Goal: Task Accomplishment & Management: Use online tool/utility

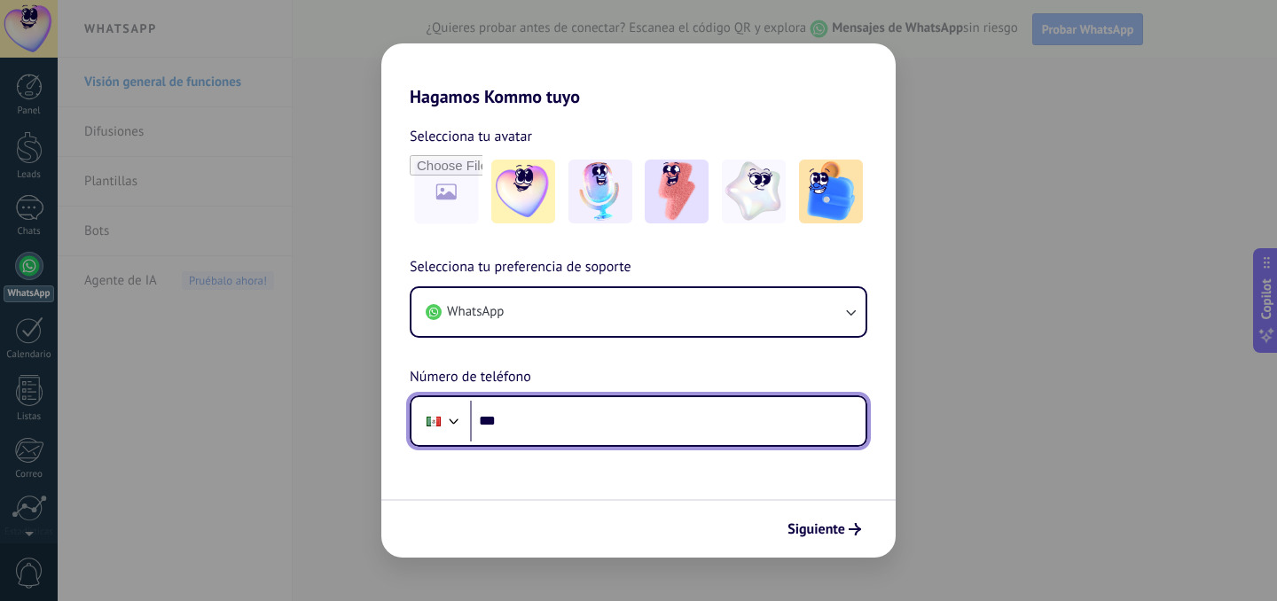
click at [575, 417] on input "***" at bounding box center [667, 421] width 395 height 41
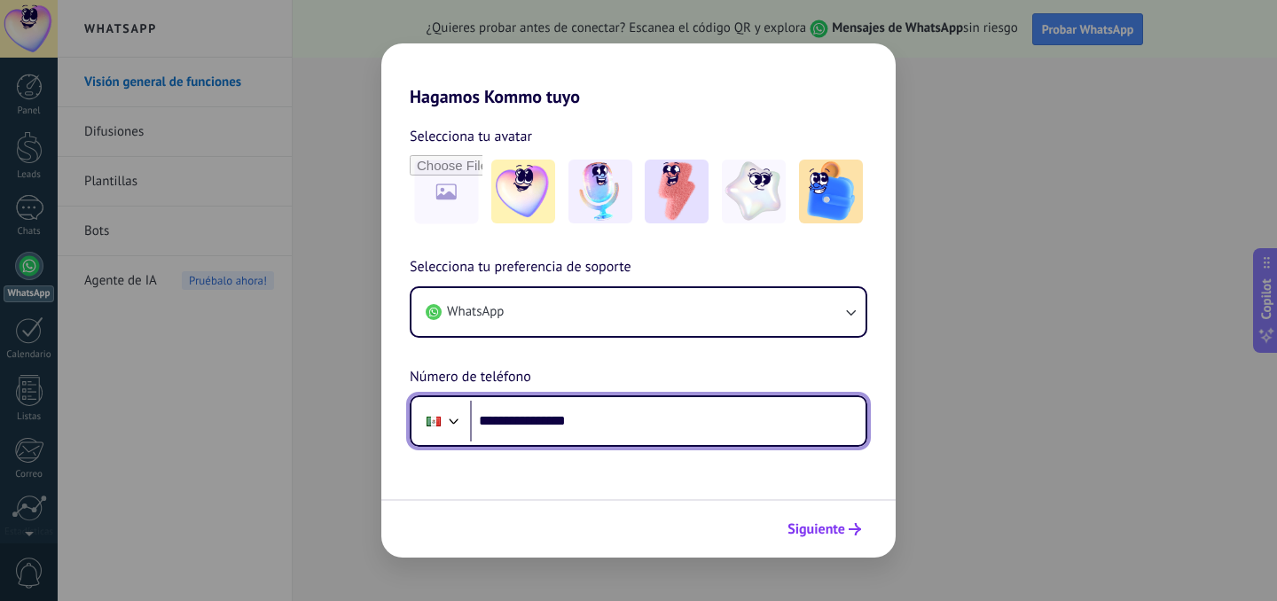
type input "**********"
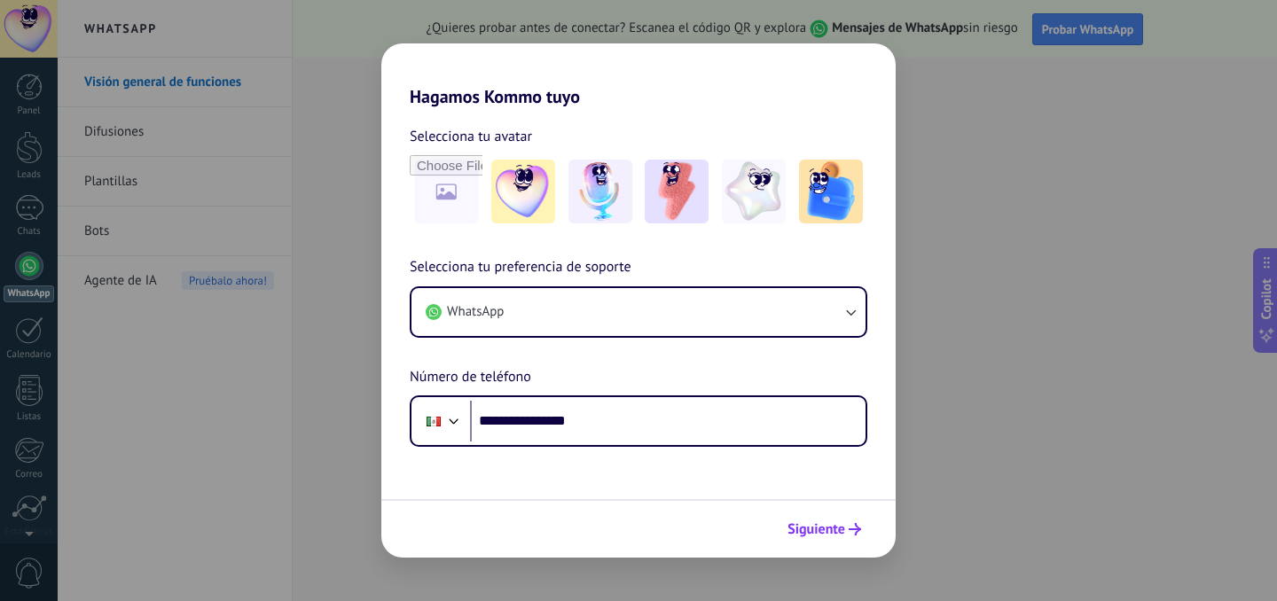
click at [815, 526] on span "Siguiente" at bounding box center [816, 529] width 58 height 12
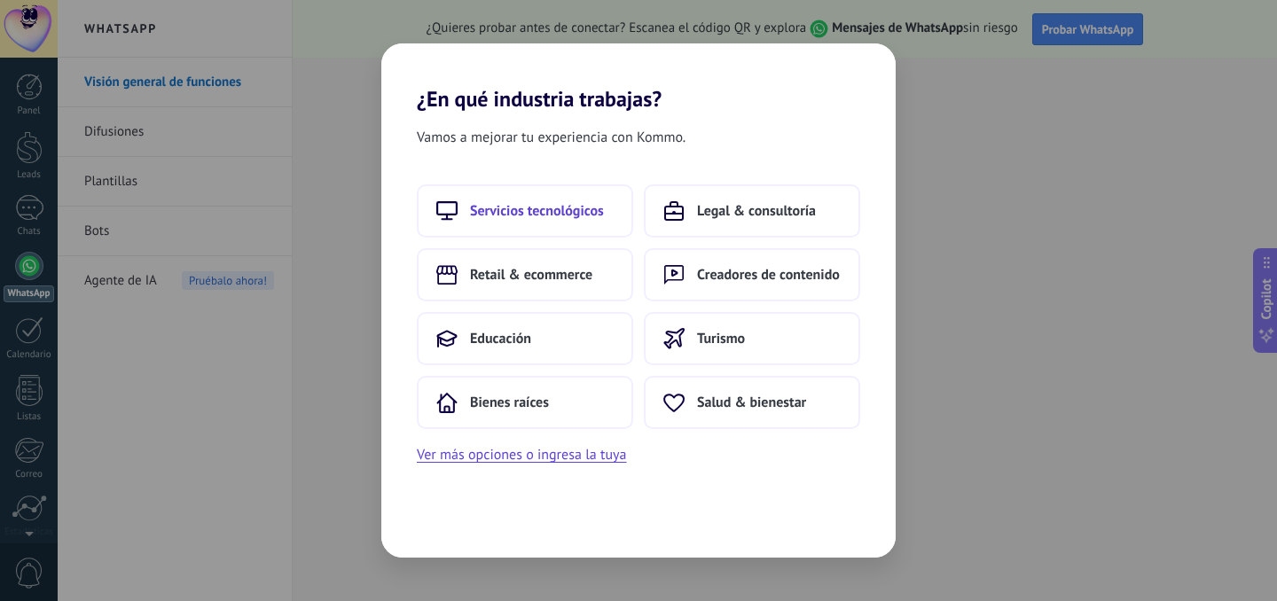
click at [553, 205] on span "Servicios tecnológicos" at bounding box center [537, 211] width 134 height 18
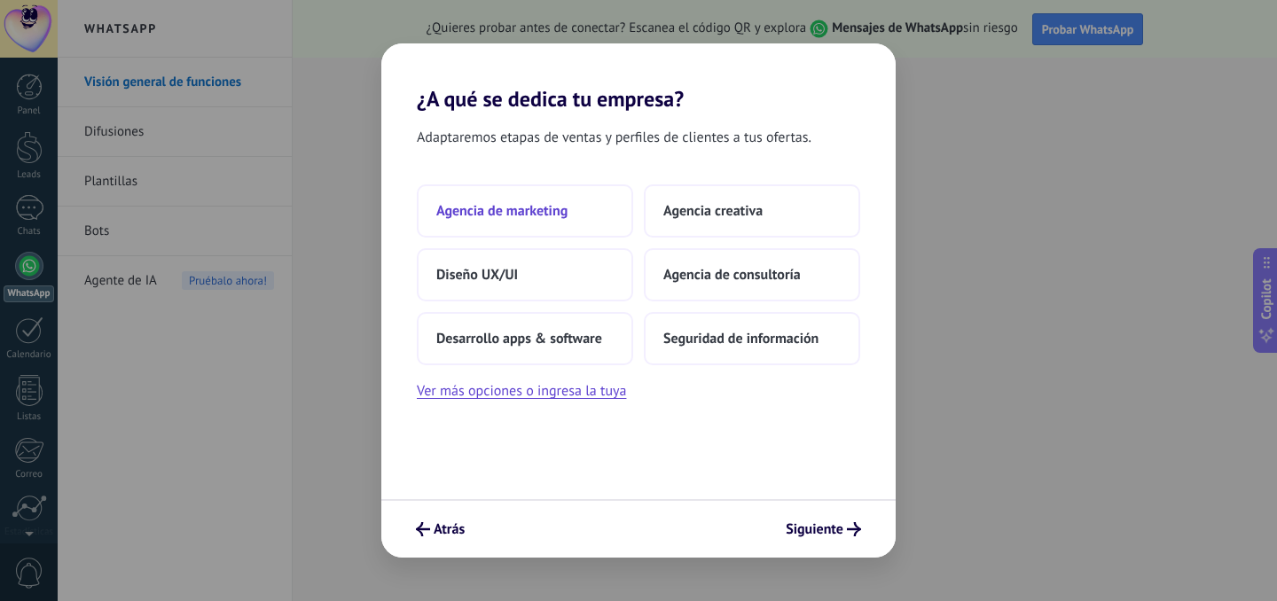
click at [579, 208] on button "Agencia de marketing" at bounding box center [525, 210] width 216 height 53
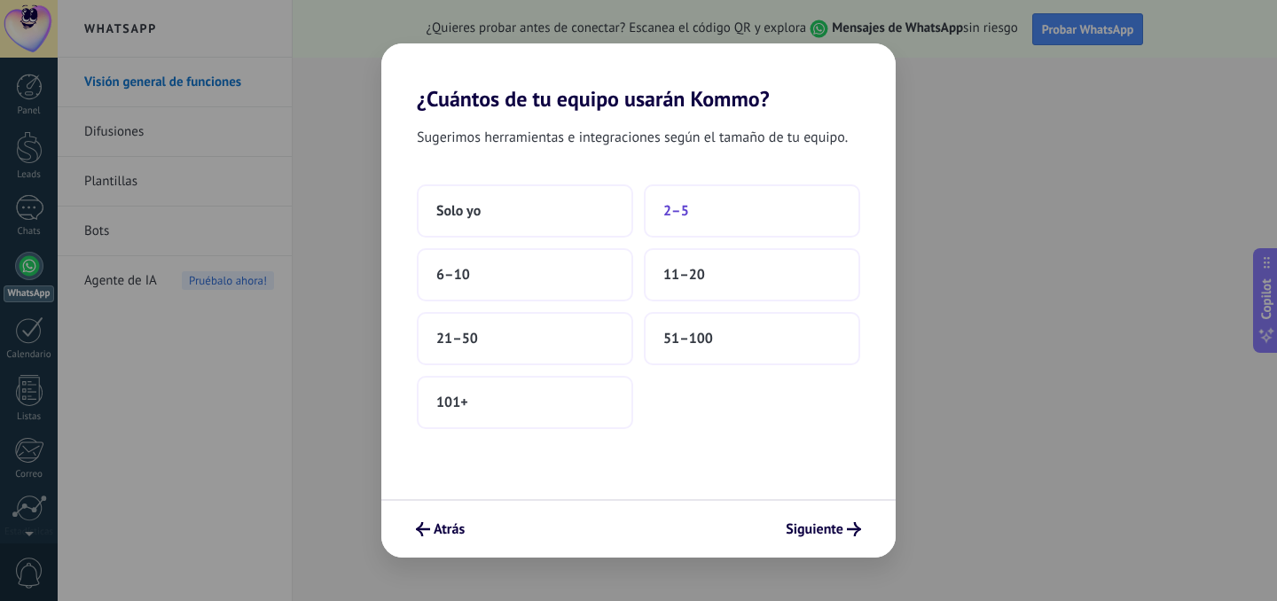
click at [697, 214] on button "2–5" at bounding box center [752, 210] width 216 height 53
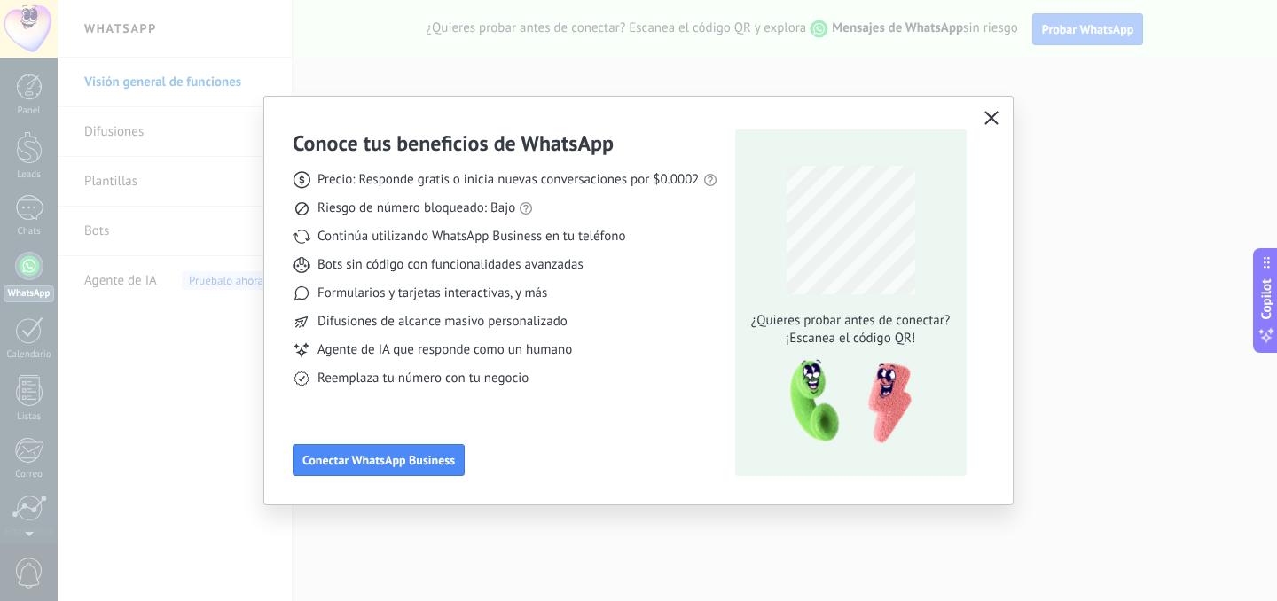
click at [990, 117] on use "button" at bounding box center [990, 117] width 13 height 13
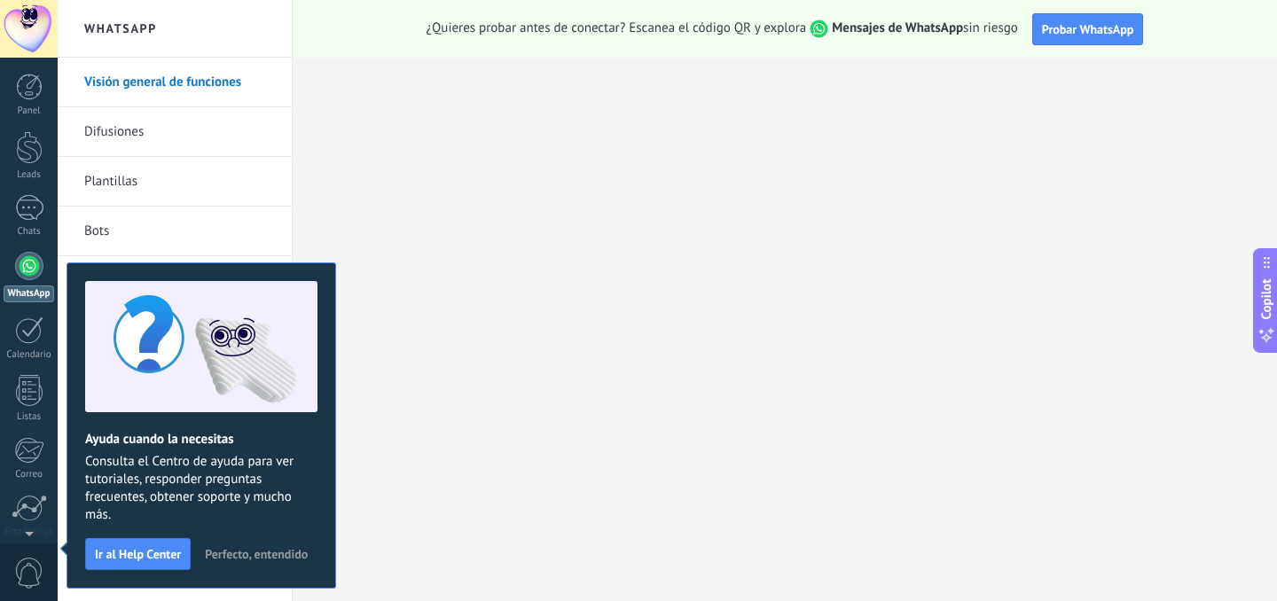
click at [265, 551] on span "Perfecto, entendido" at bounding box center [256, 554] width 103 height 12
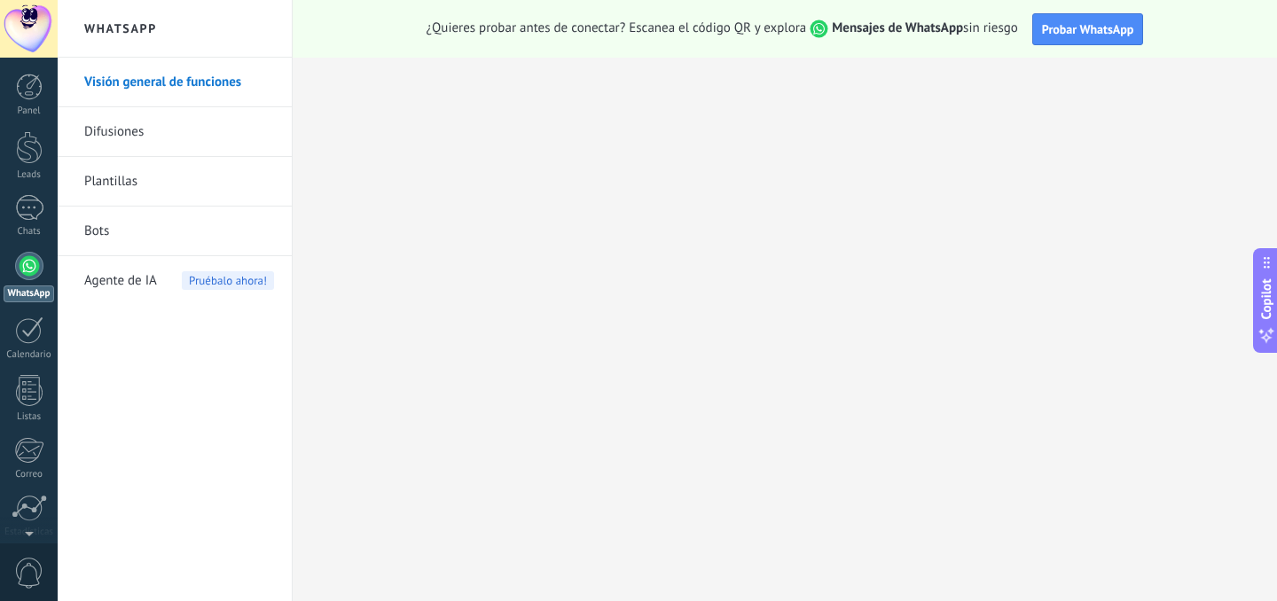
click at [22, 268] on div at bounding box center [29, 266] width 28 height 28
click at [30, 327] on div at bounding box center [29, 330] width 28 height 27
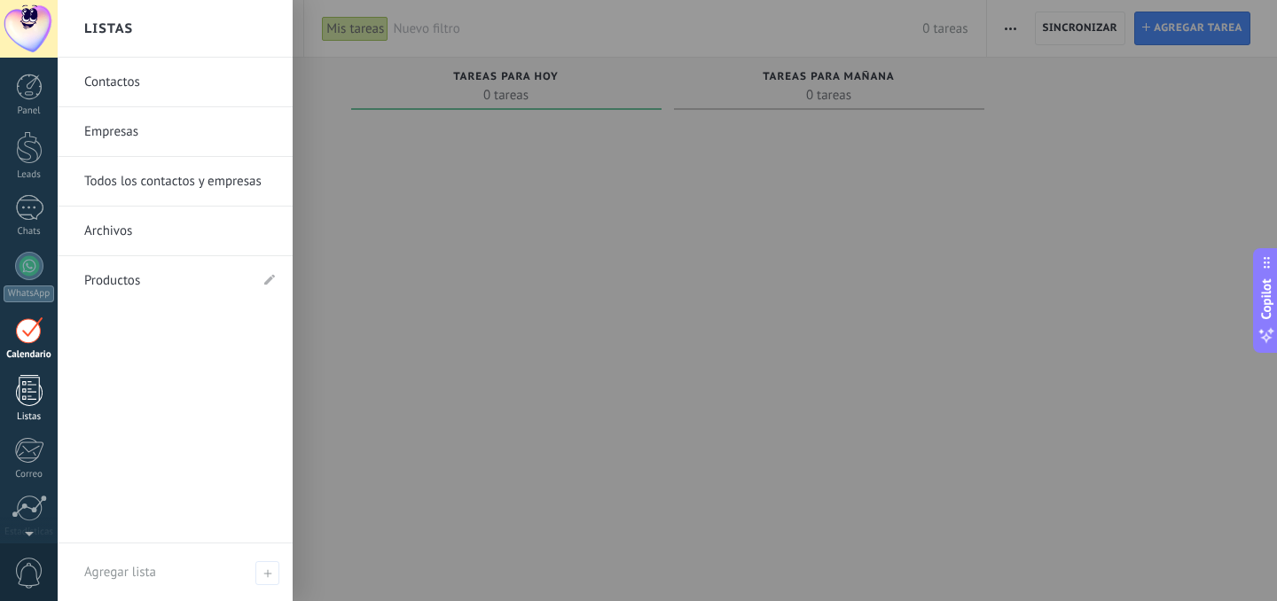
click at [30, 387] on div at bounding box center [29, 390] width 27 height 31
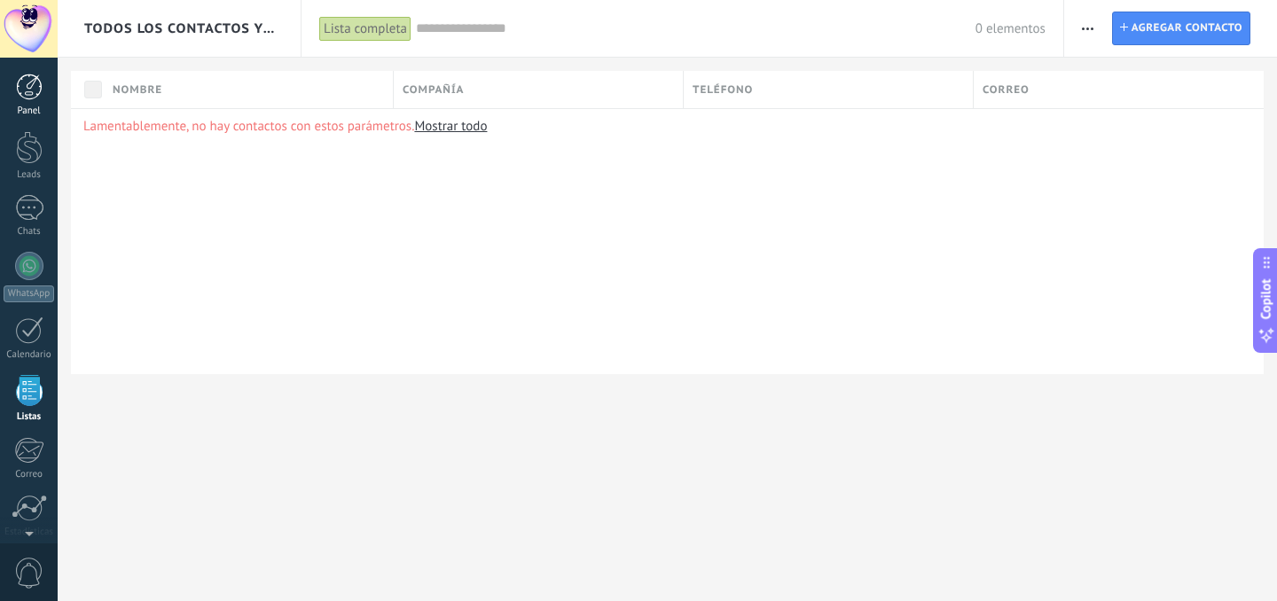
click at [30, 89] on div at bounding box center [29, 87] width 27 height 27
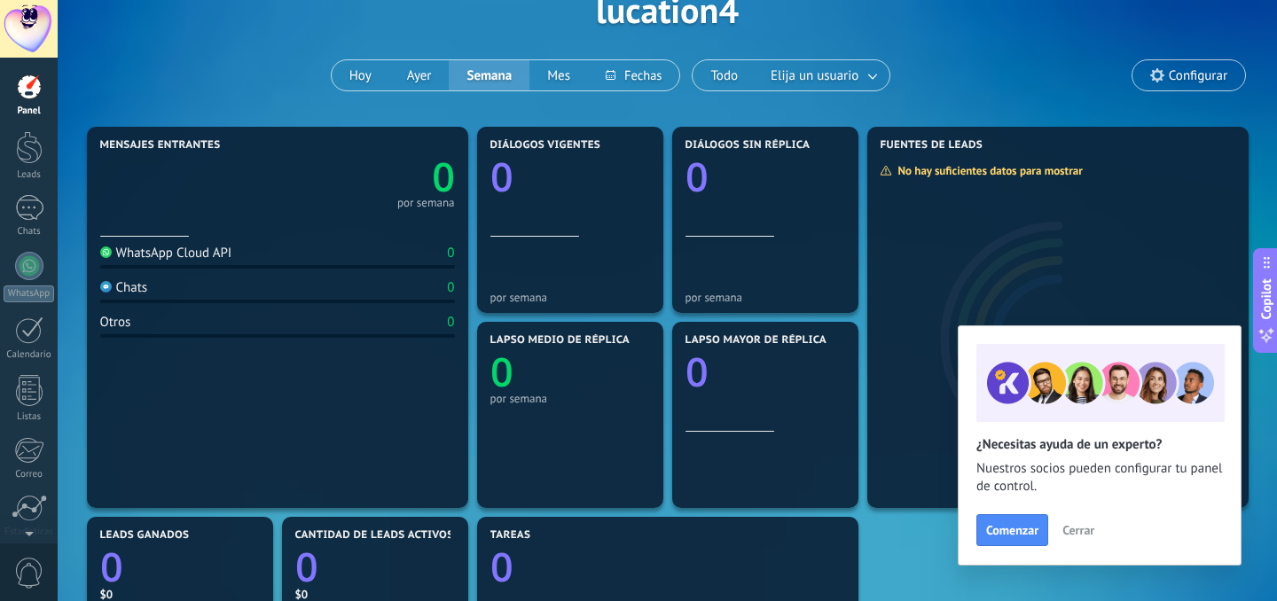
scroll to position [123, 0]
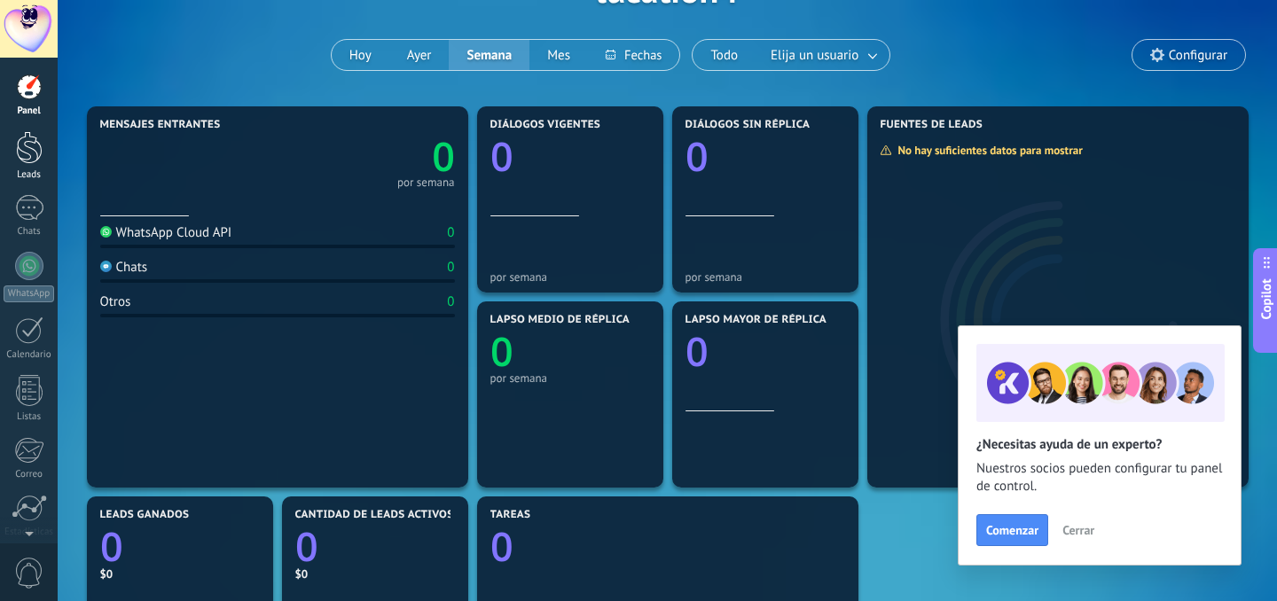
click at [31, 158] on div at bounding box center [29, 147] width 27 height 33
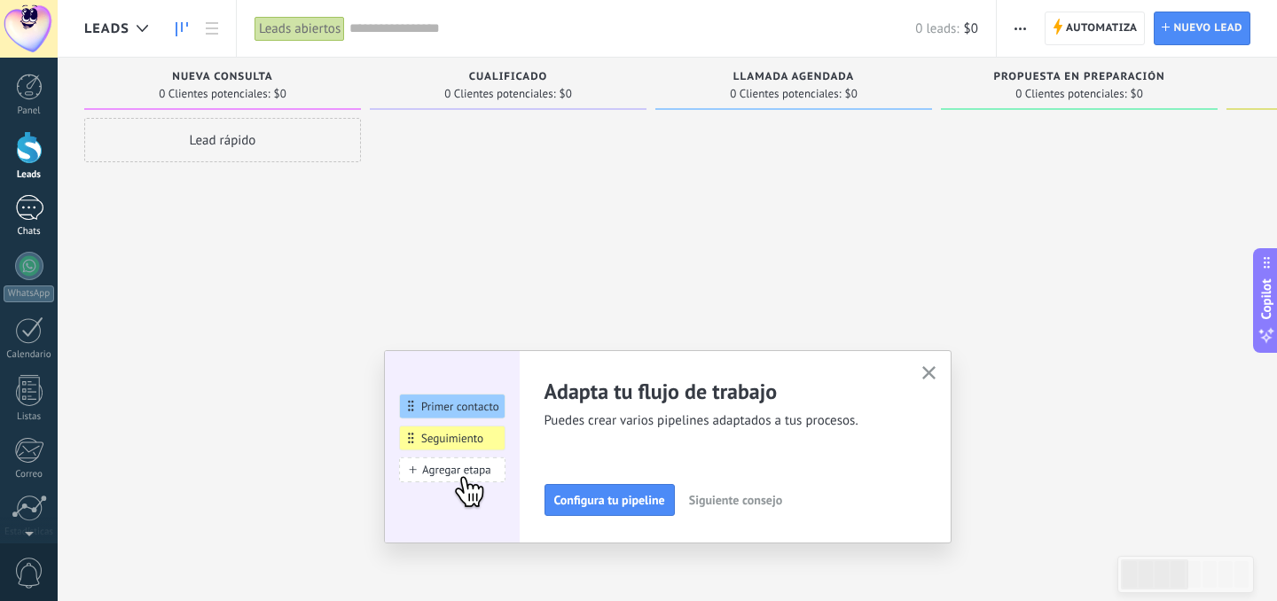
click at [30, 210] on div at bounding box center [29, 208] width 28 height 26
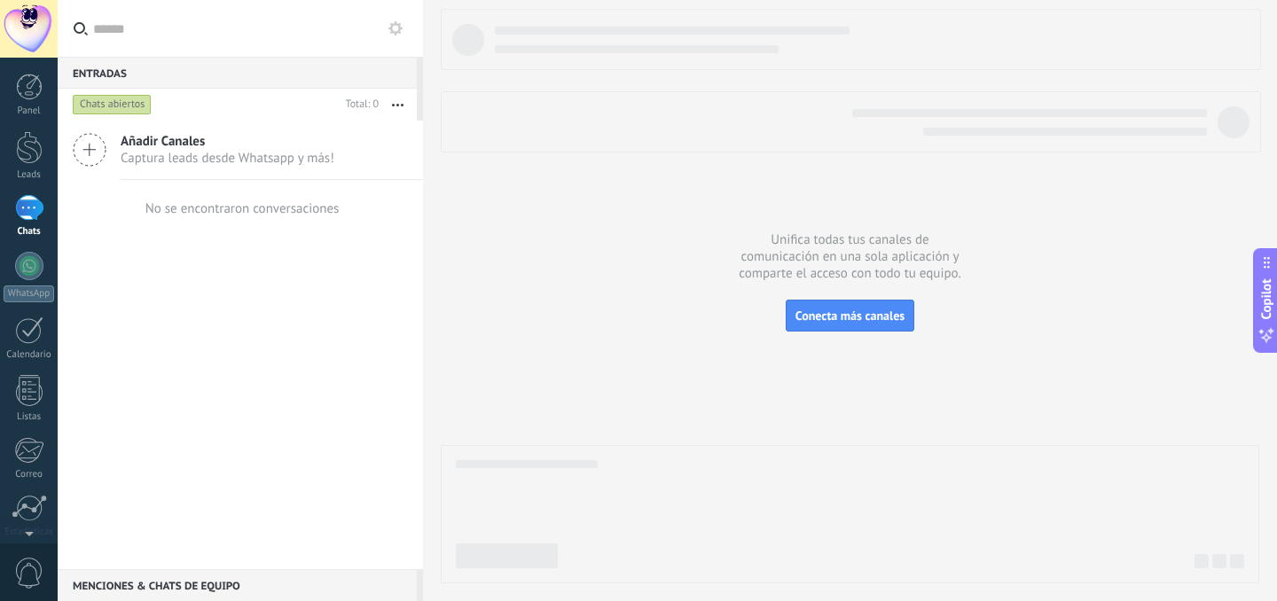
click at [117, 156] on div "Añadir Canales Captura leads desde Whatsapp y más!" at bounding box center [240, 150] width 365 height 59
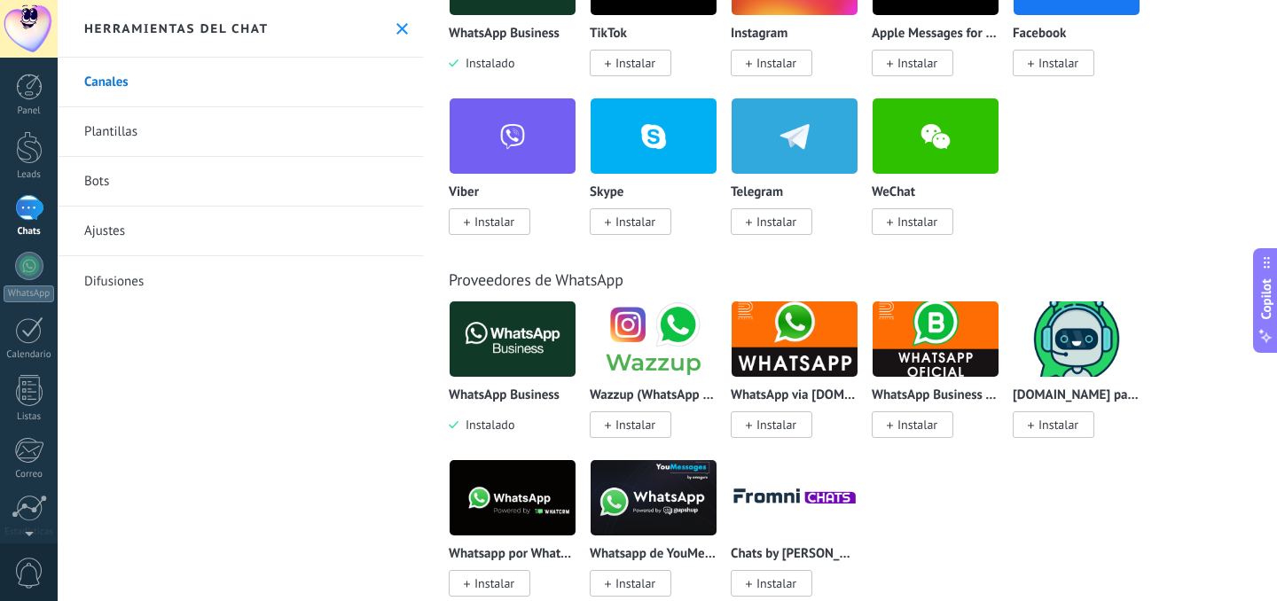
scroll to position [490, 0]
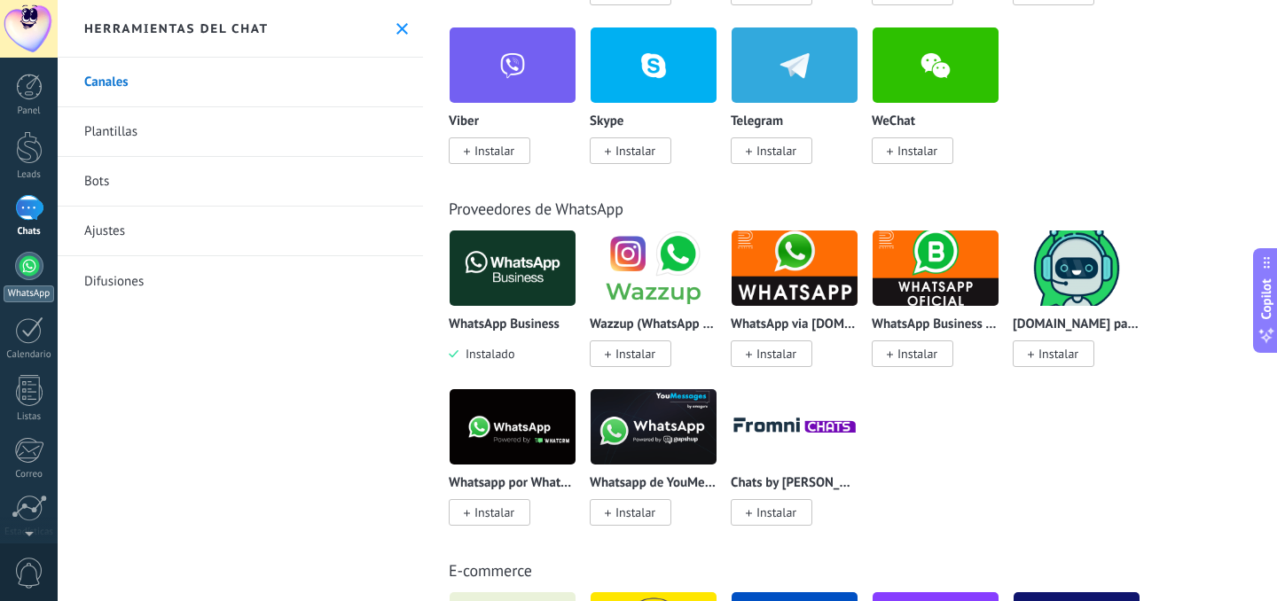
click at [27, 260] on div at bounding box center [29, 266] width 28 height 28
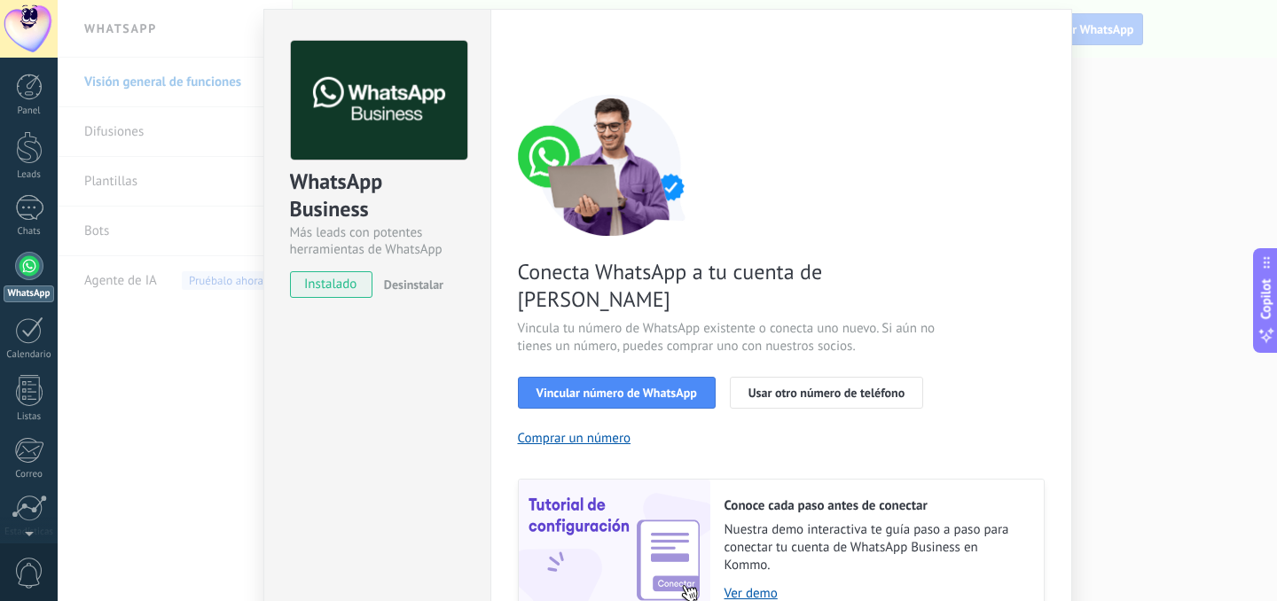
scroll to position [60, 0]
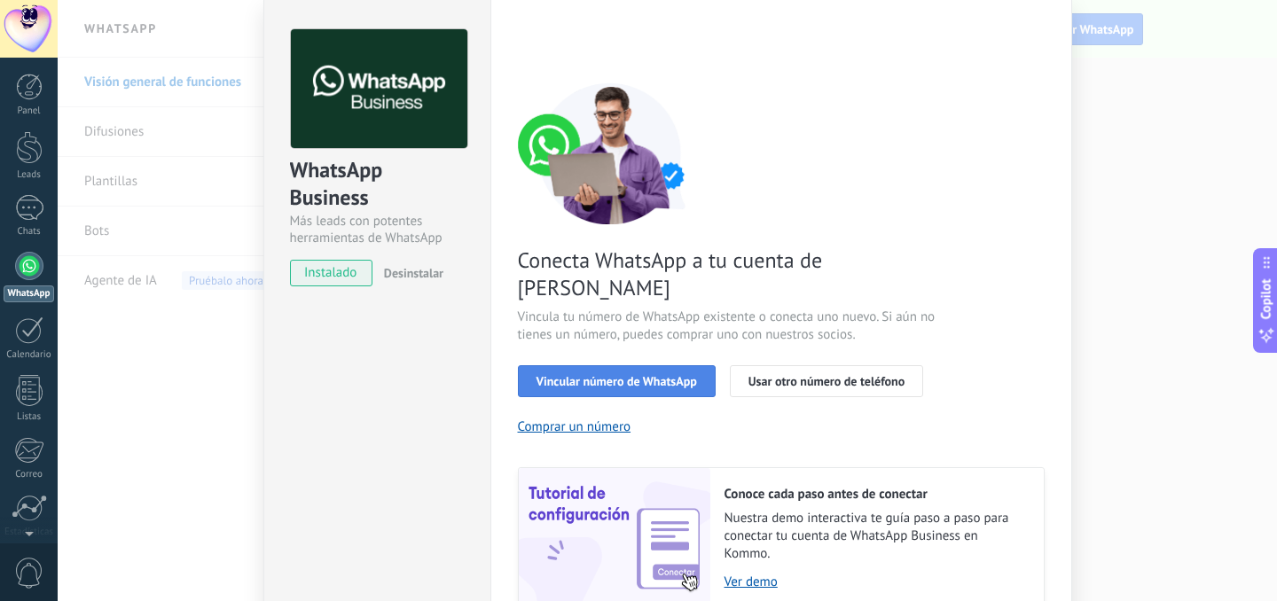
click at [663, 375] on span "Vincular número de WhatsApp" at bounding box center [616, 381] width 161 height 12
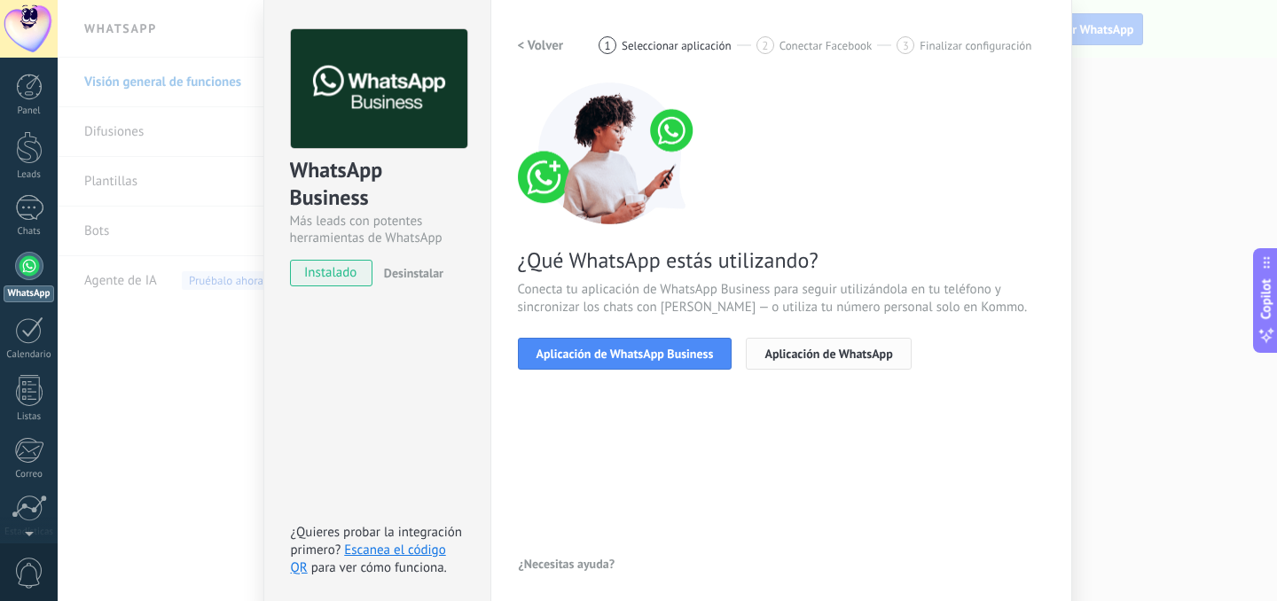
click at [802, 355] on span "Aplicación de WhatsApp" at bounding box center [828, 354] width 128 height 12
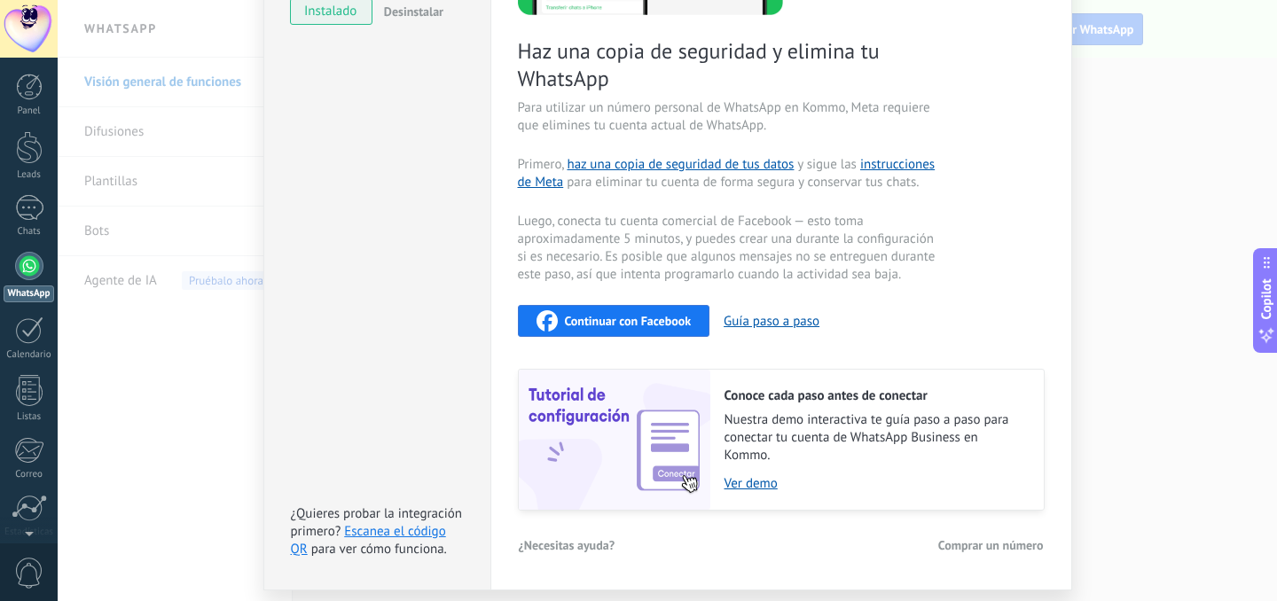
scroll to position [377, 0]
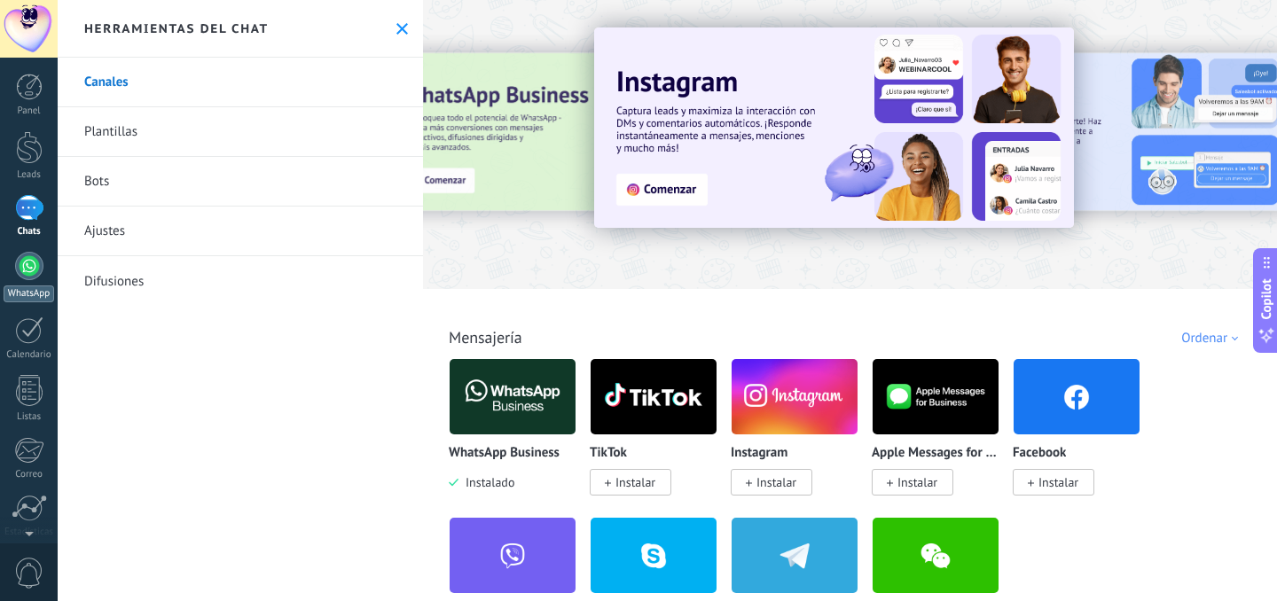
click at [33, 263] on div at bounding box center [29, 266] width 28 height 28
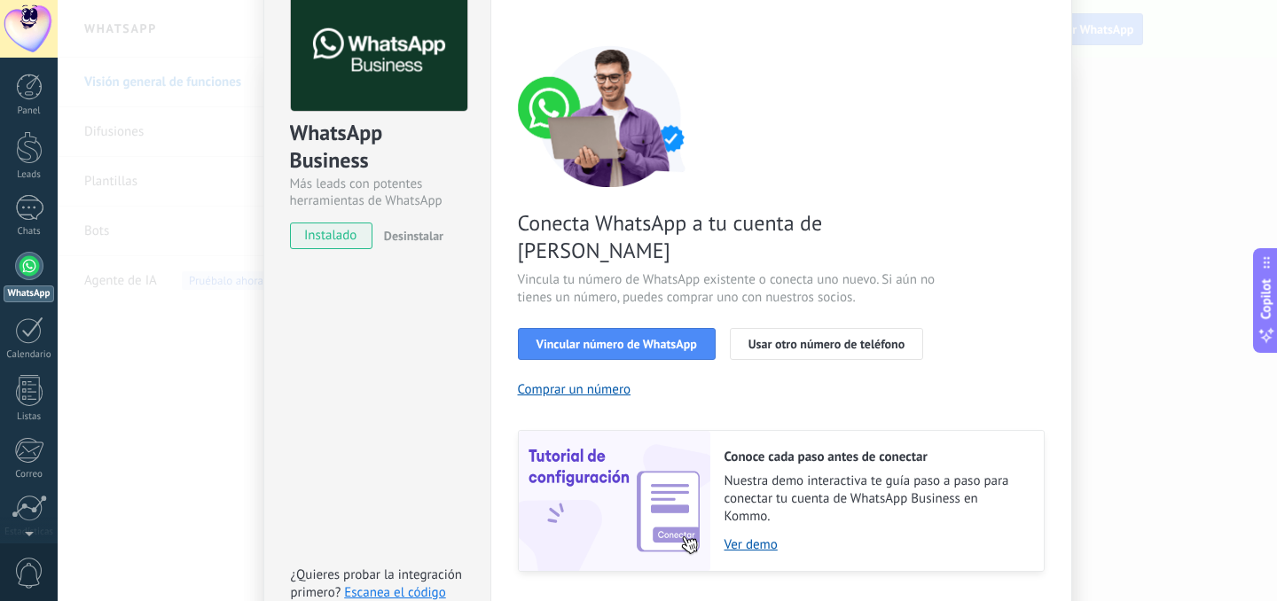
scroll to position [107, 0]
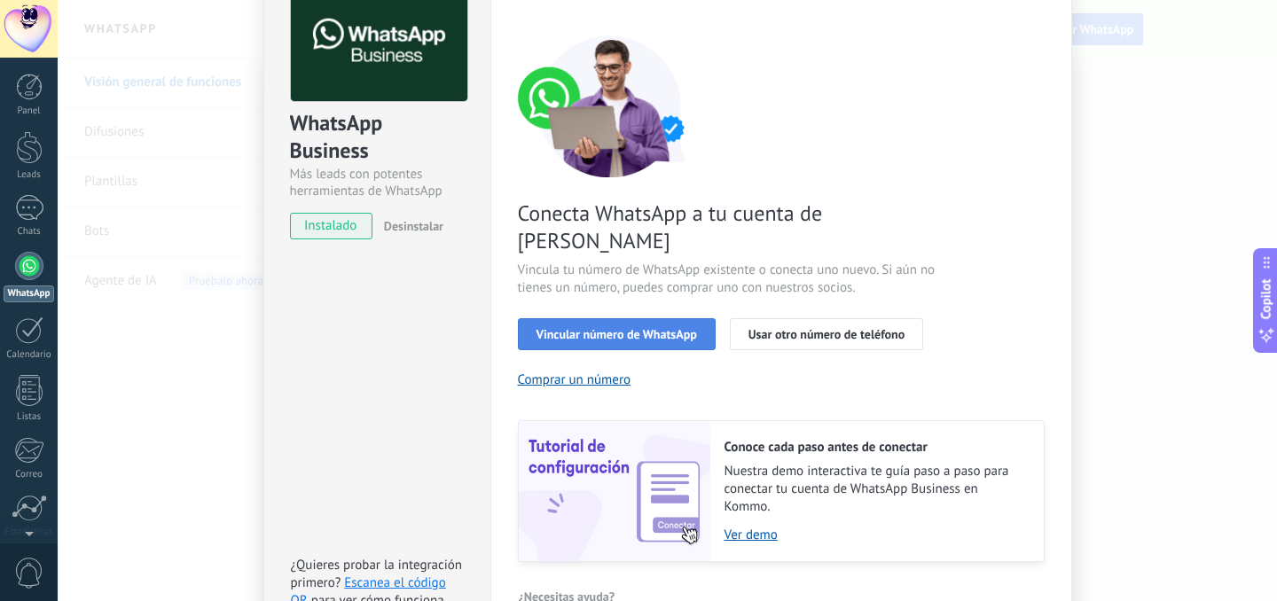
click at [630, 328] on span "Vincular número de WhatsApp" at bounding box center [616, 334] width 161 height 12
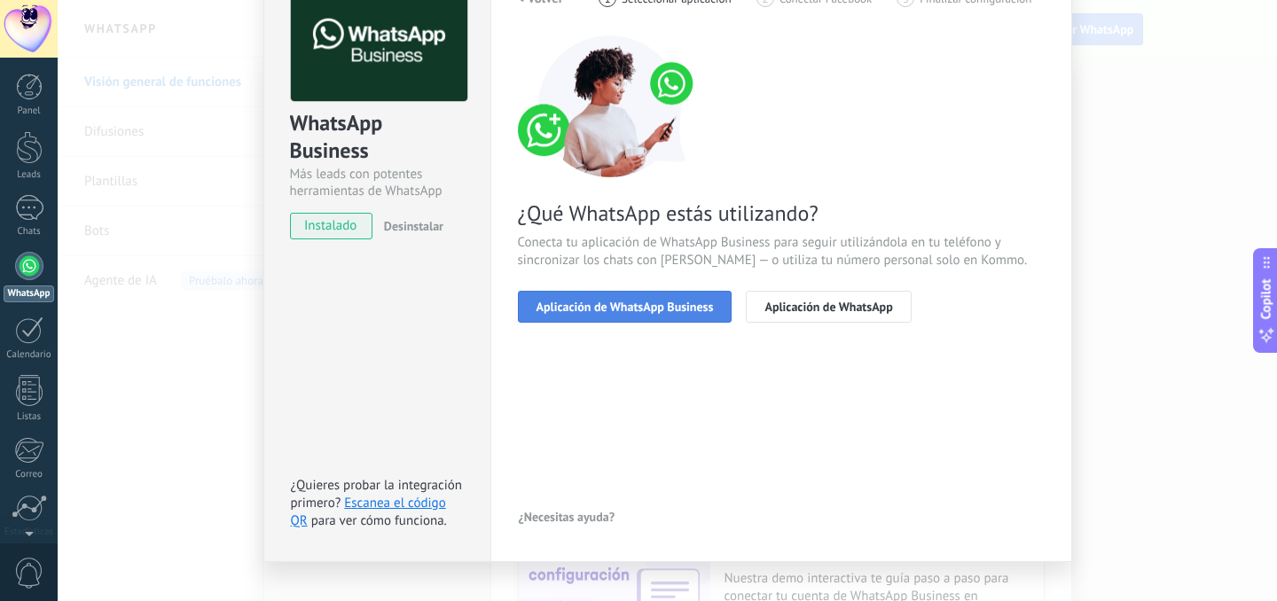
click at [634, 308] on span "Aplicación de WhatsApp Business" at bounding box center [624, 307] width 177 height 12
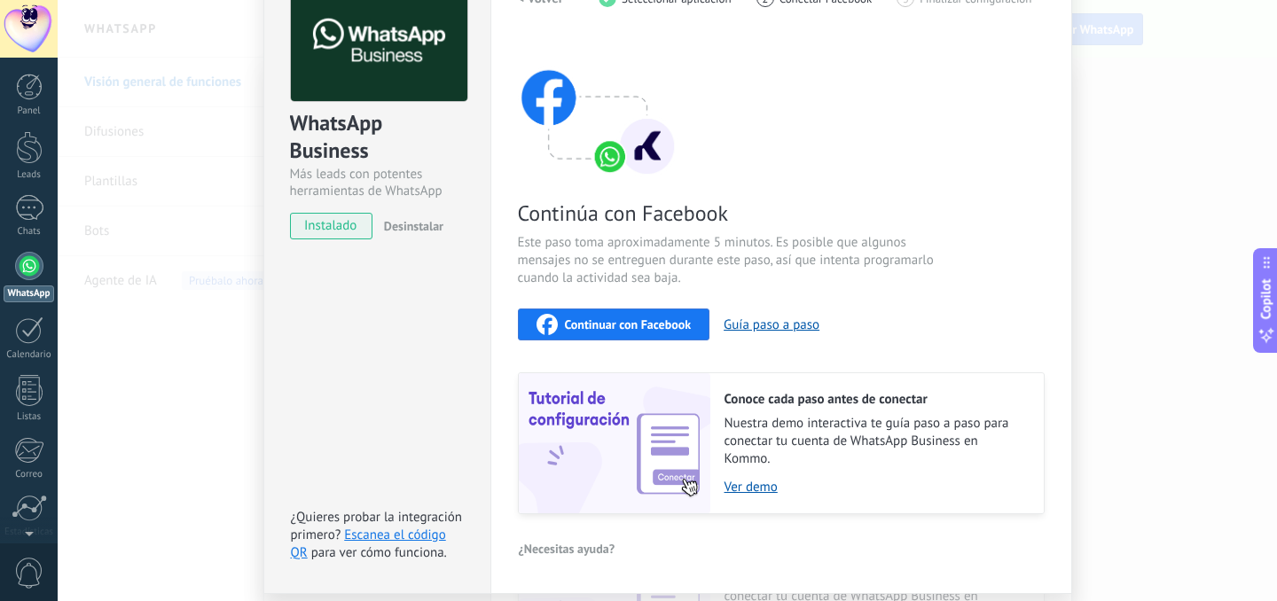
scroll to position [166, 0]
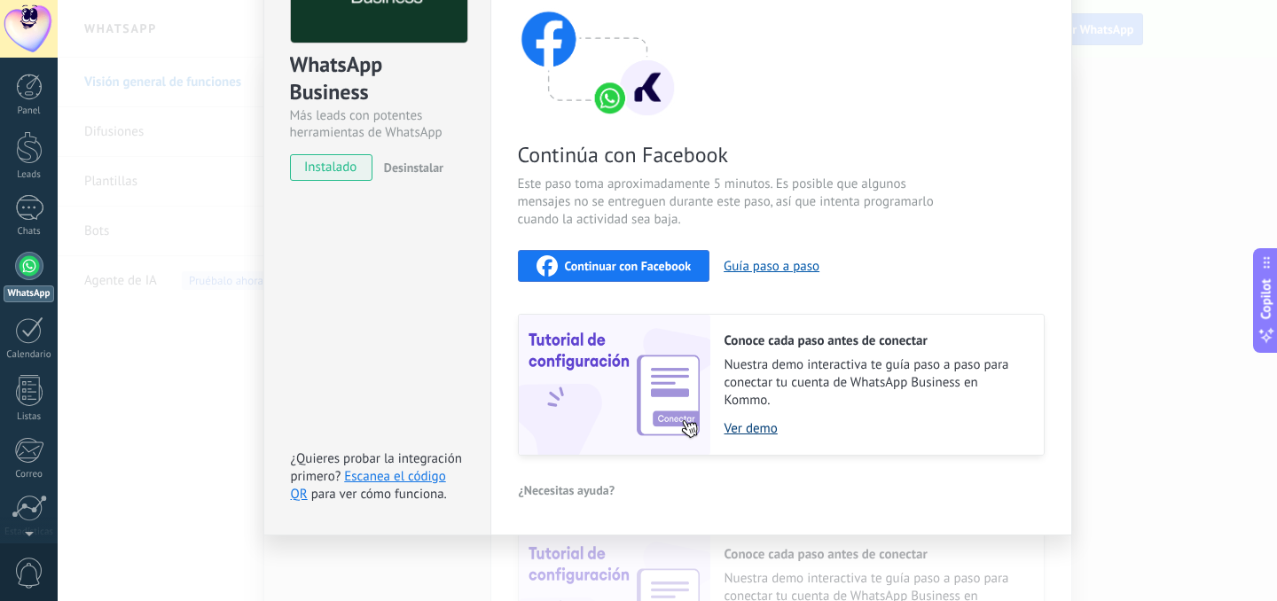
click at [749, 433] on link "Ver demo" at bounding box center [874, 428] width 301 height 17
click at [396, 482] on link "Escanea el código QR" at bounding box center [368, 485] width 155 height 35
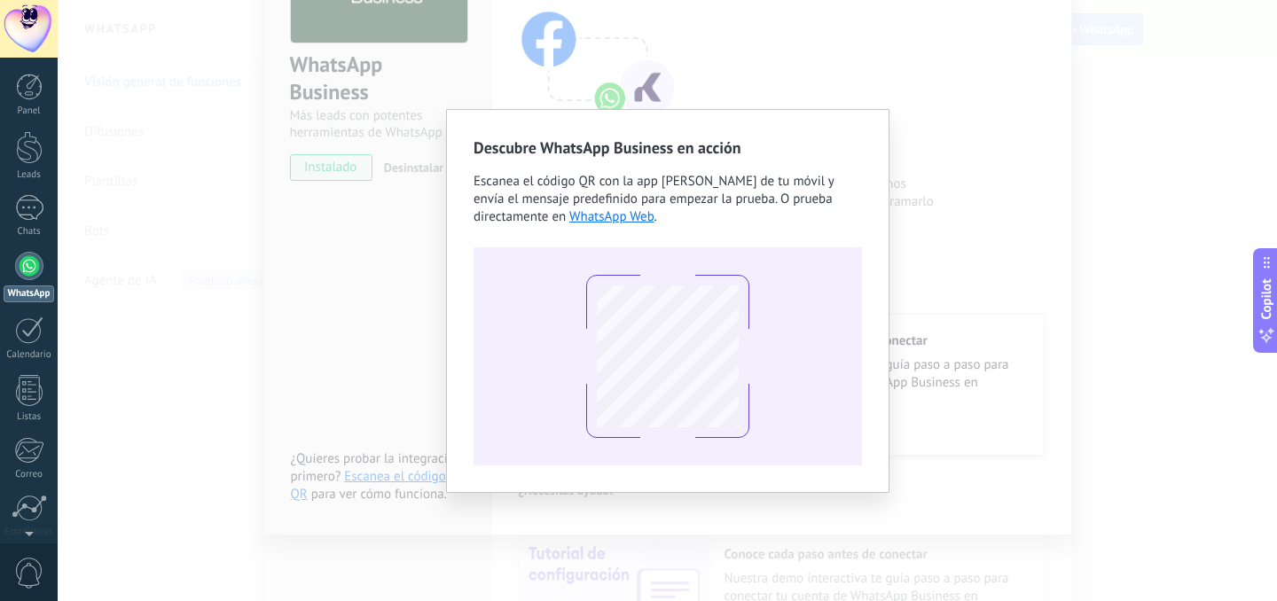
click at [983, 234] on div "Descubre WhatsApp Business en acción Escanea el código QR con la app [PERSON_NA…" at bounding box center [667, 300] width 1219 height 601
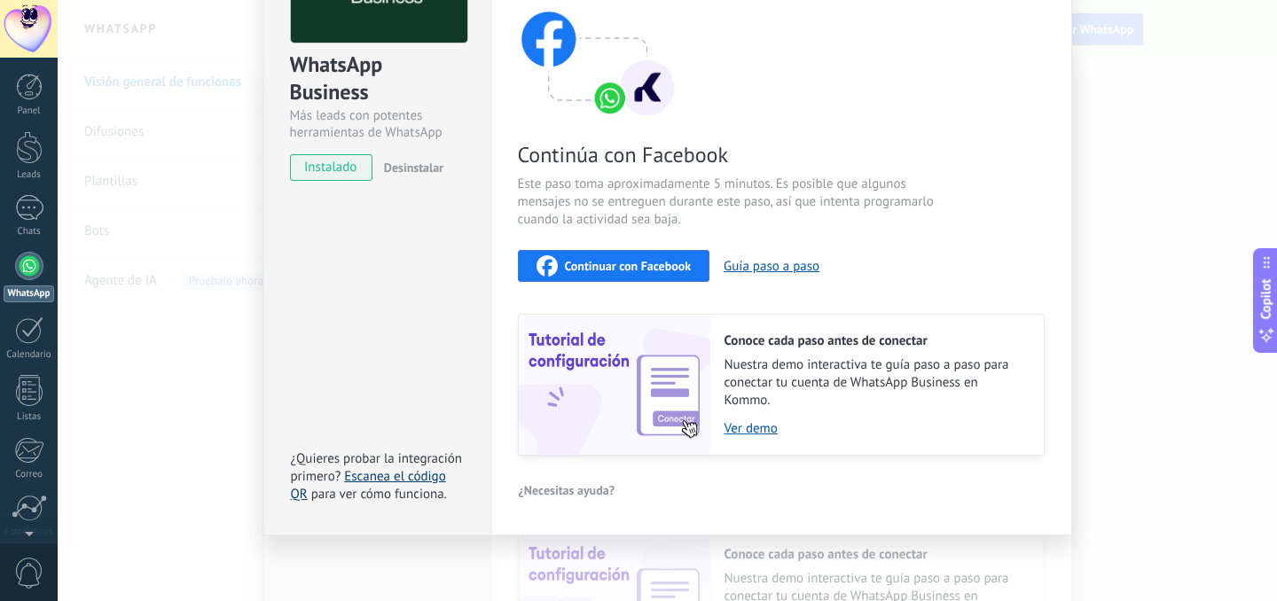
click at [405, 468] on link "Escanea el código QR" at bounding box center [368, 485] width 155 height 35
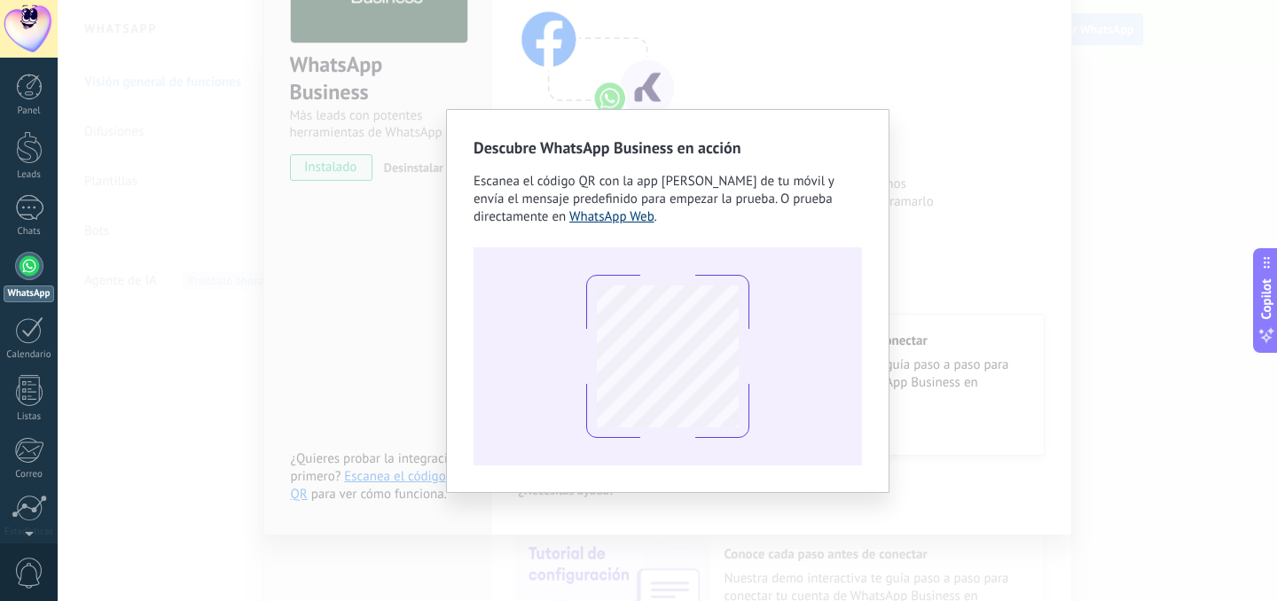
click at [588, 215] on link "WhatsApp Web" at bounding box center [611, 216] width 85 height 17
click at [1000, 168] on div "Descubre WhatsApp Business en acción Escanea el código QR con la app [PERSON_NA…" at bounding box center [667, 300] width 1219 height 601
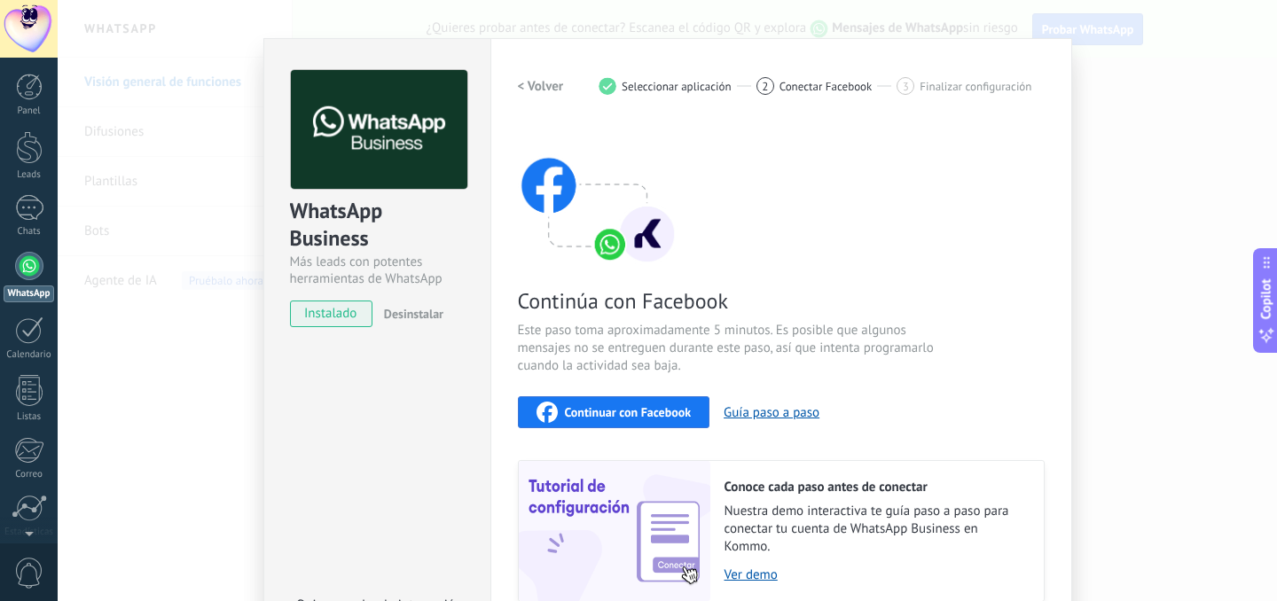
scroll to position [0, 0]
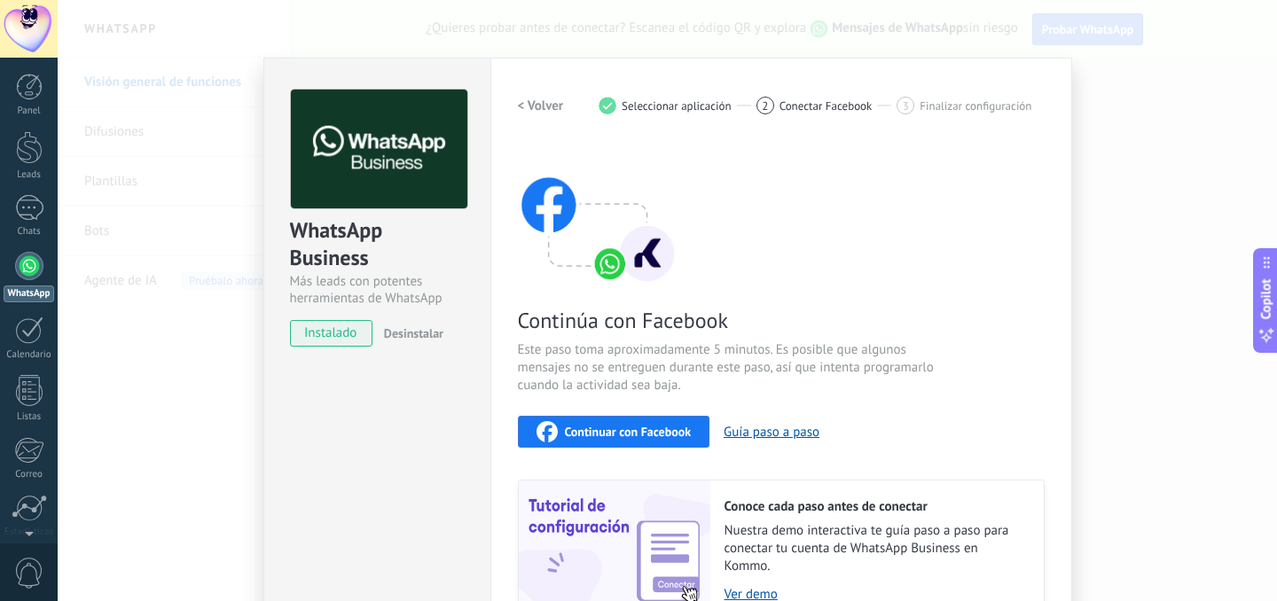
click at [1099, 136] on div "WhatsApp Business Más leads con potentes herramientas de WhatsApp instalado Des…" at bounding box center [667, 300] width 1219 height 601
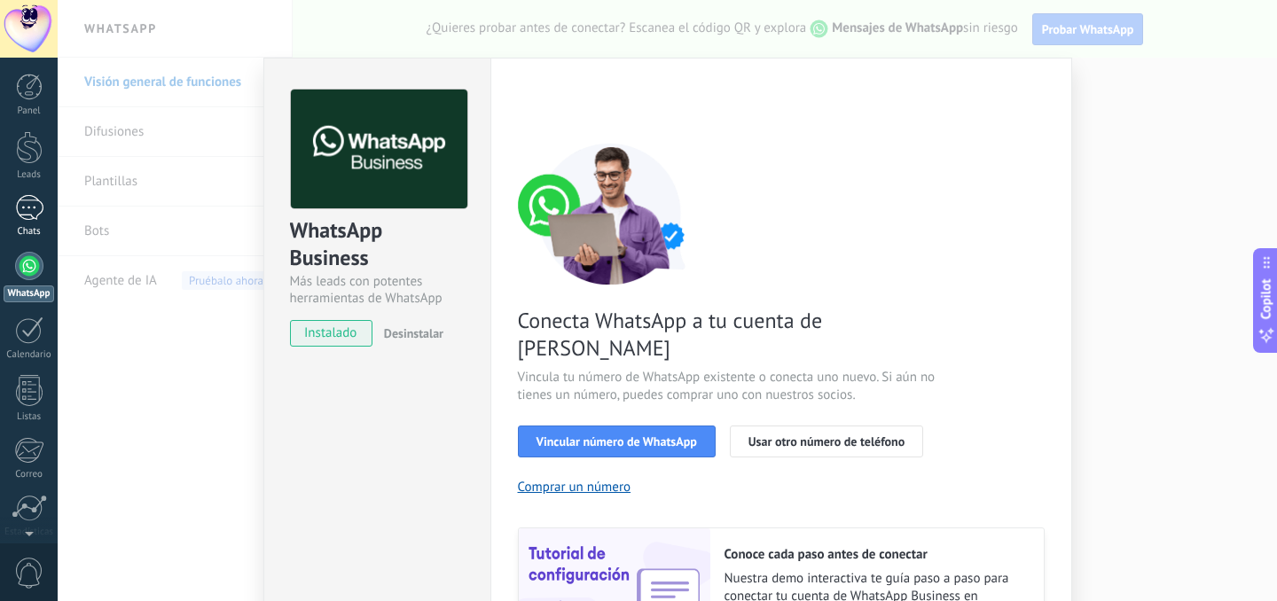
click at [27, 207] on div at bounding box center [29, 208] width 28 height 26
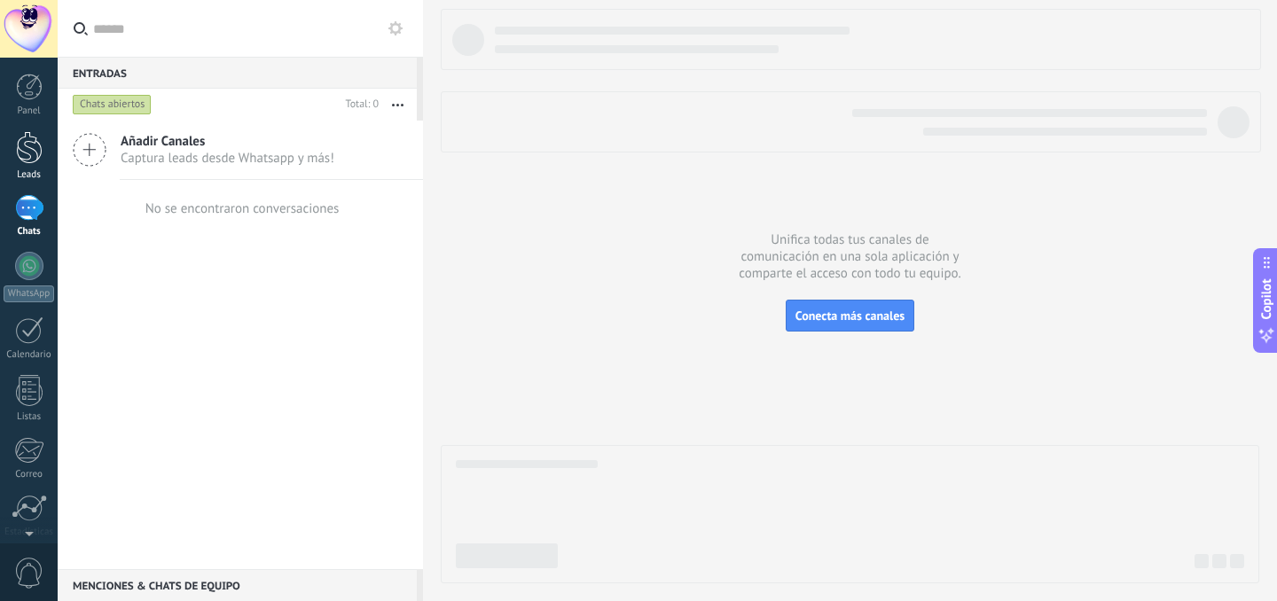
click at [33, 159] on div at bounding box center [29, 147] width 27 height 33
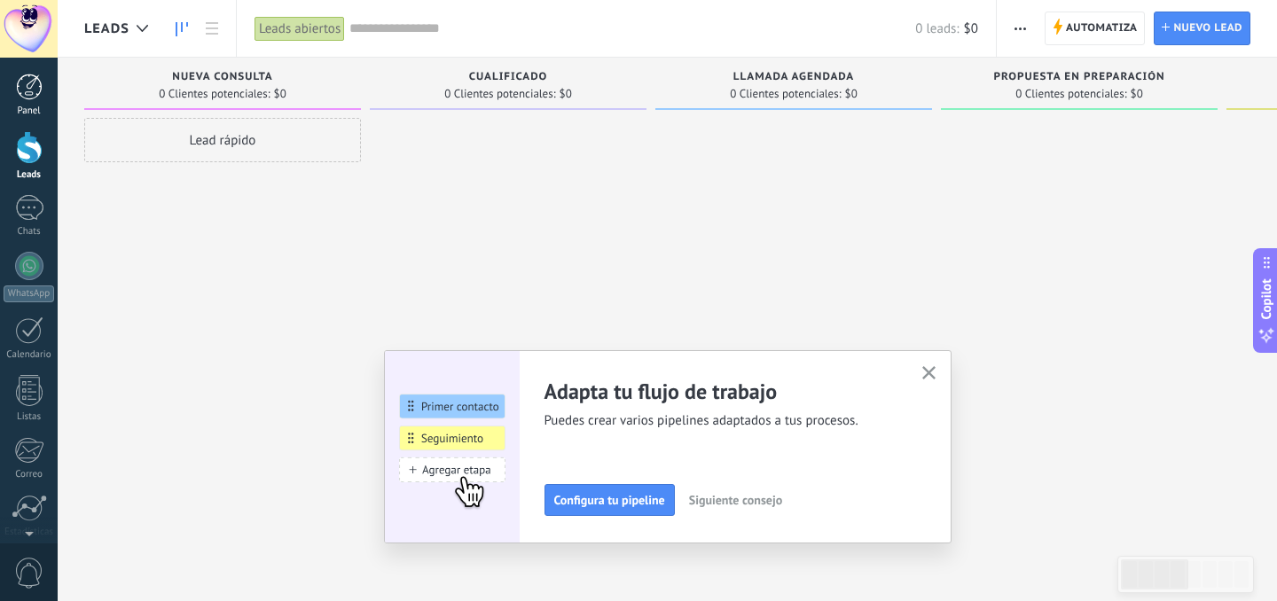
click at [33, 90] on div at bounding box center [29, 87] width 27 height 27
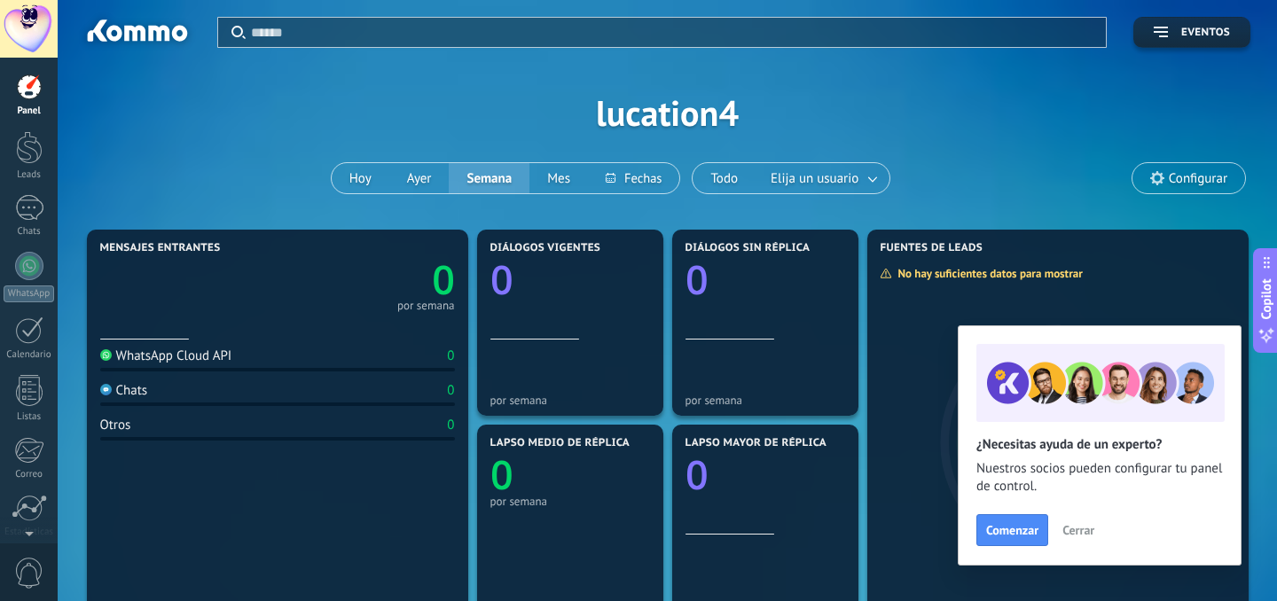
click at [1075, 529] on span "Cerrar" at bounding box center [1078, 530] width 32 height 12
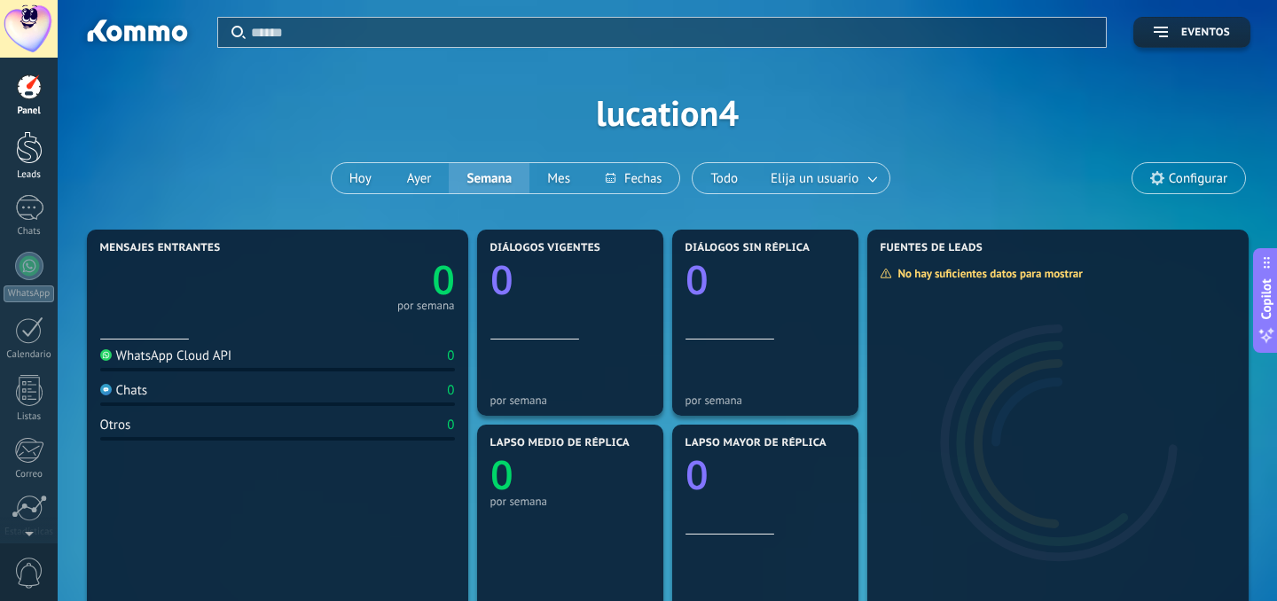
click at [31, 146] on div at bounding box center [29, 147] width 27 height 33
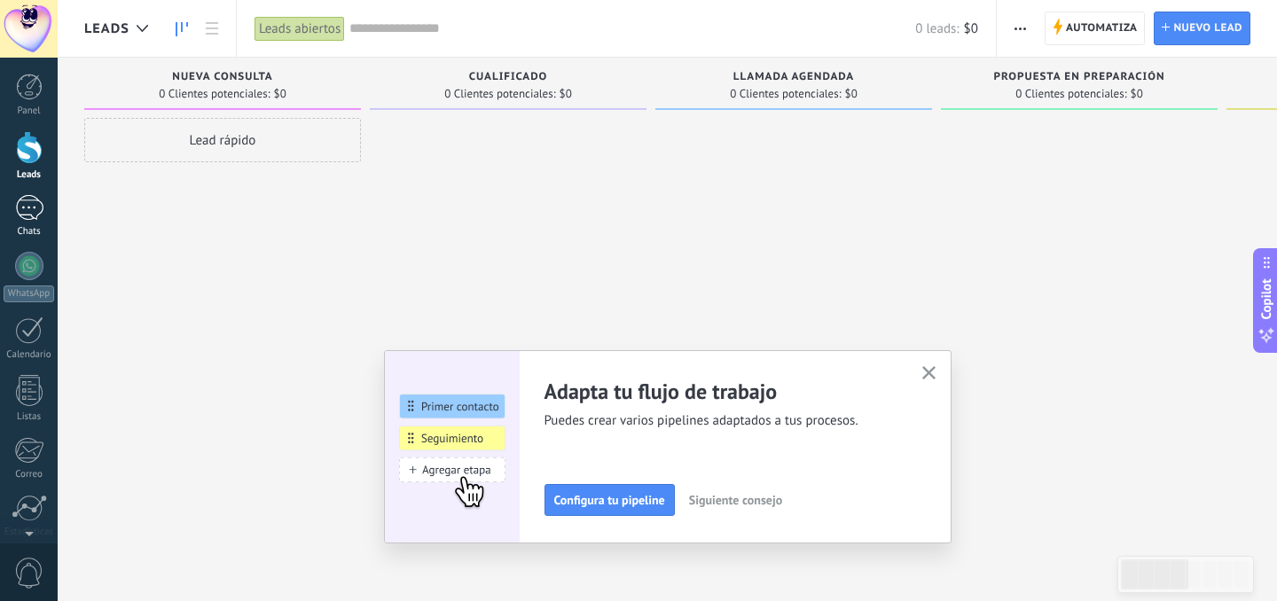
click at [45, 219] on link "Chats" at bounding box center [29, 216] width 58 height 43
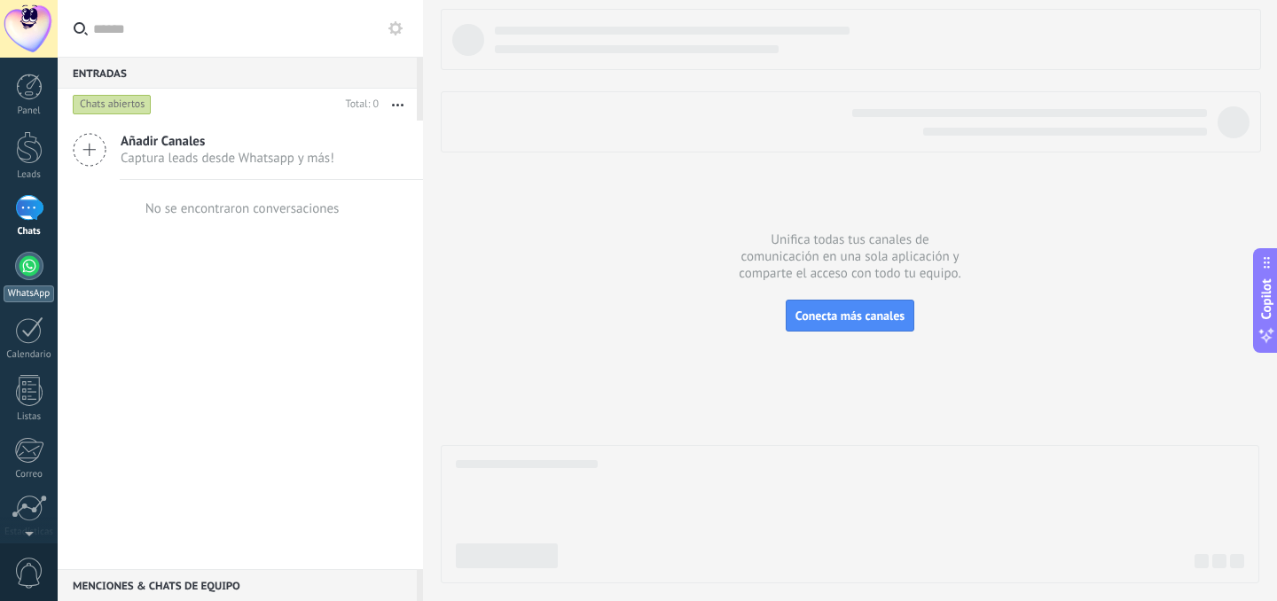
click at [27, 255] on div at bounding box center [29, 266] width 28 height 28
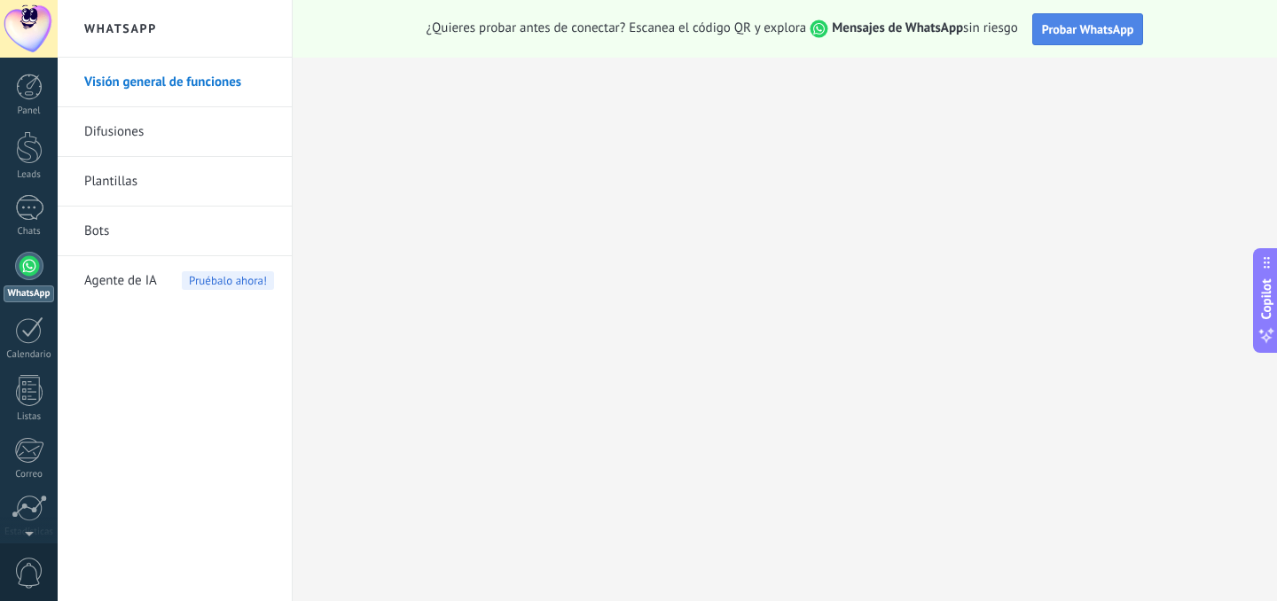
click at [1071, 44] on button "Probar WhatsApp" at bounding box center [1088, 29] width 112 height 32
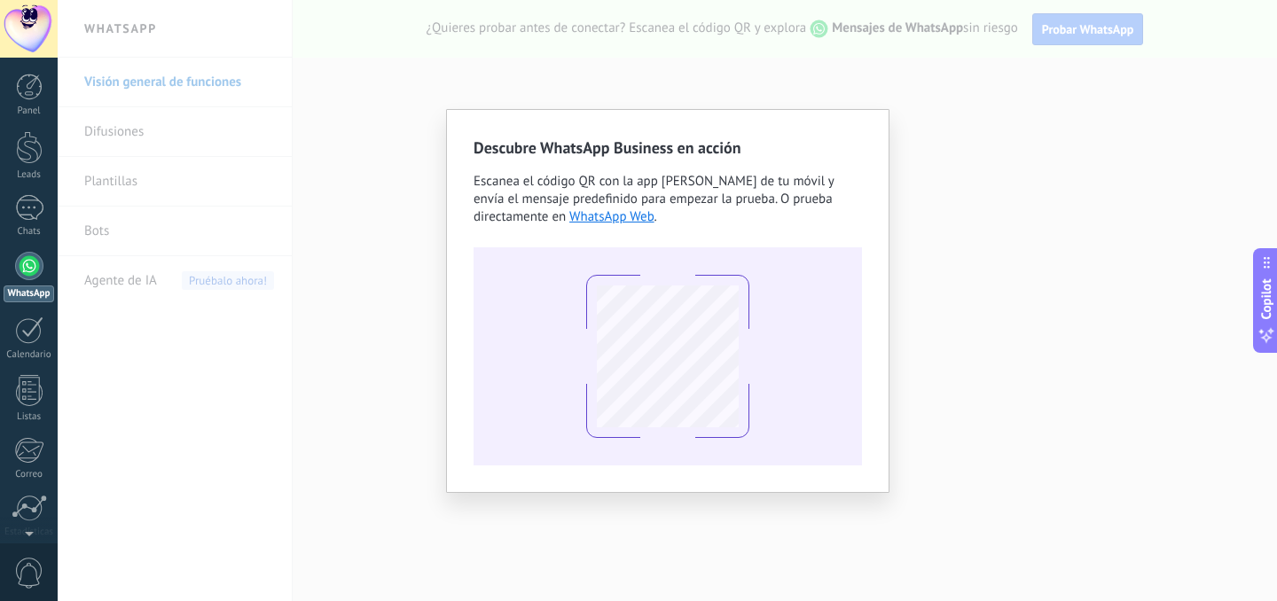
click at [974, 296] on div "Descubre WhatsApp Business en acción Escanea el código QR con la app [PERSON_NA…" at bounding box center [667, 300] width 1219 height 601
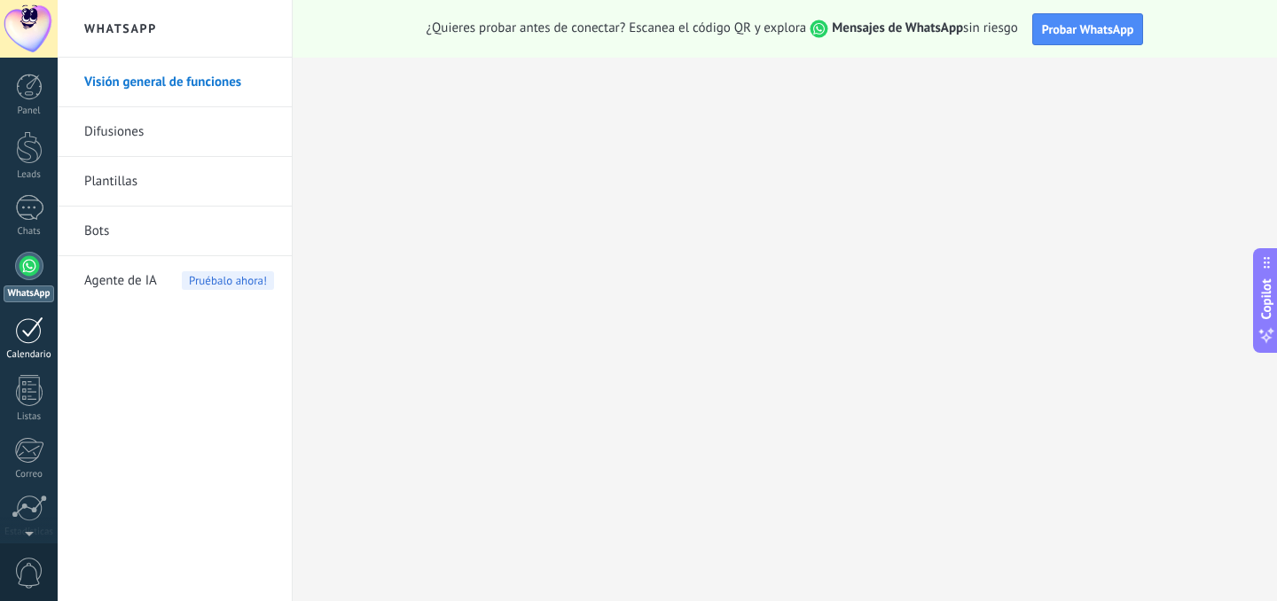
click at [39, 344] on link "Calendario" at bounding box center [29, 339] width 58 height 44
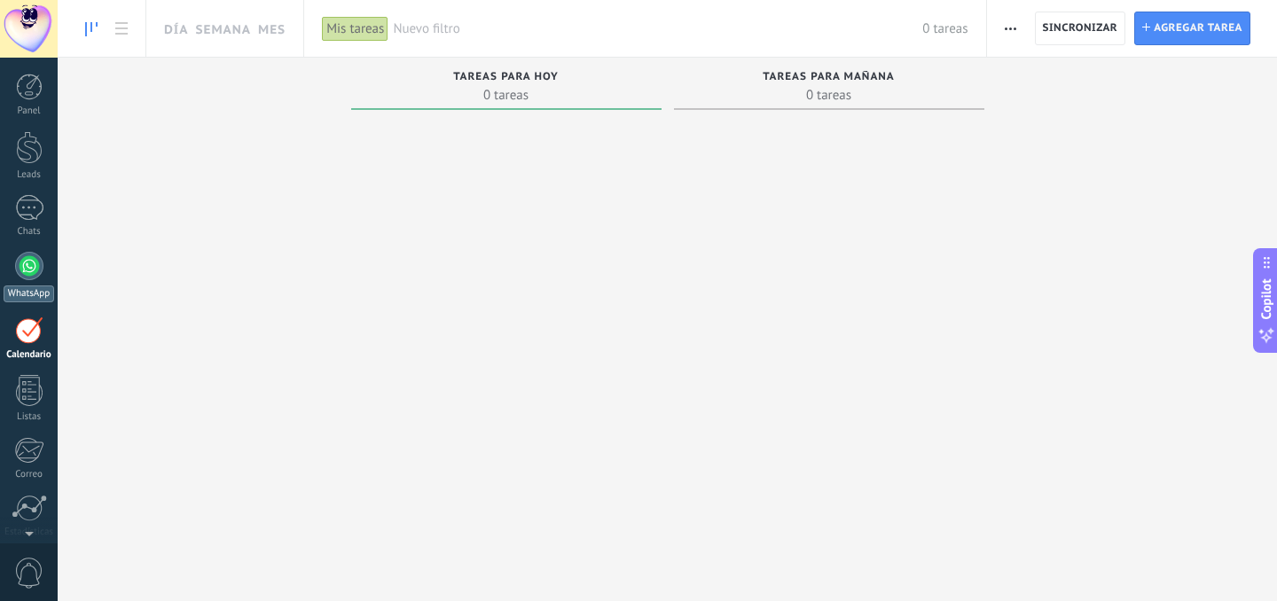
click at [24, 257] on div at bounding box center [29, 266] width 28 height 28
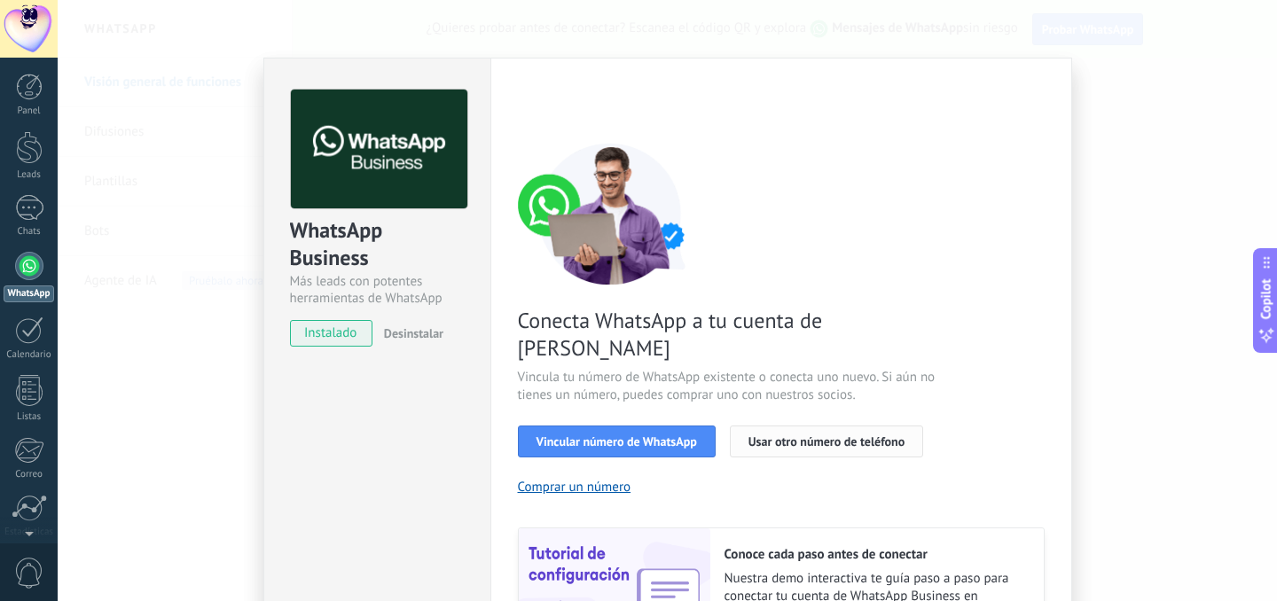
click at [845, 435] on span "Usar otro número de teléfono" at bounding box center [826, 441] width 156 height 12
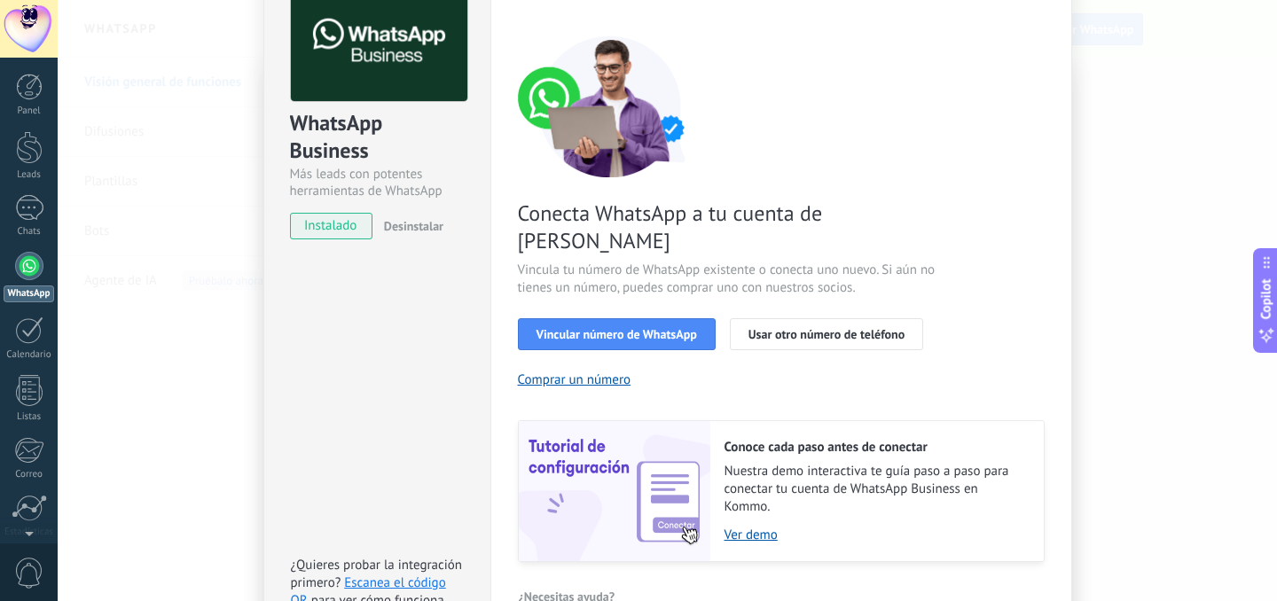
scroll to position [187, 0]
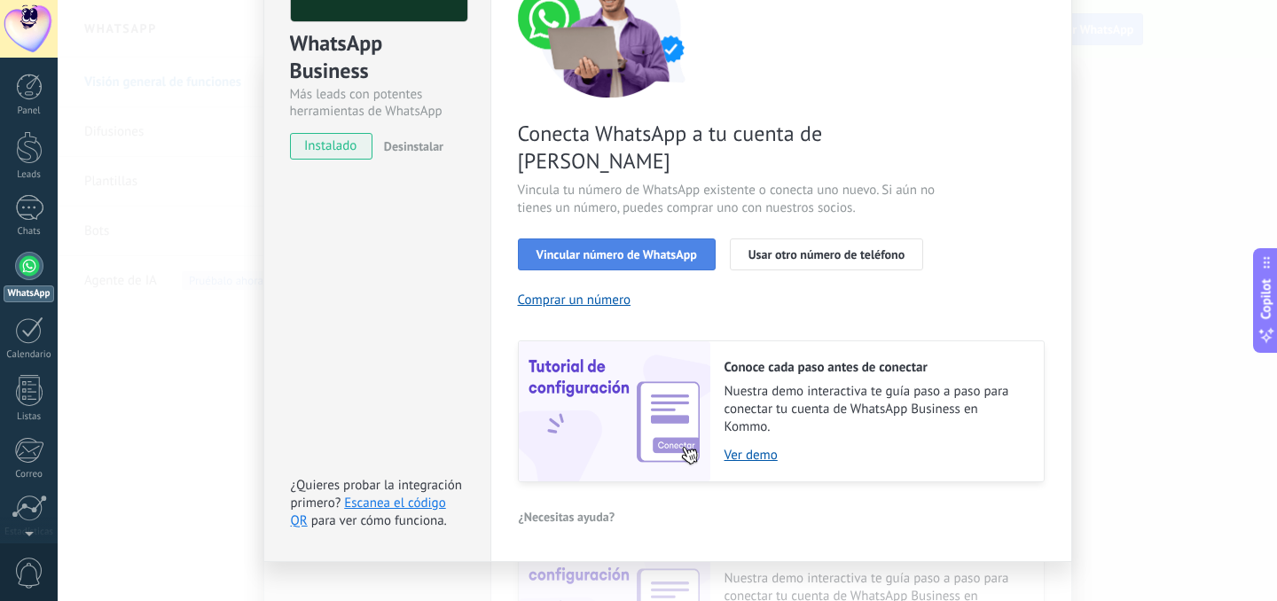
click at [610, 248] on span "Vincular número de WhatsApp" at bounding box center [616, 254] width 161 height 12
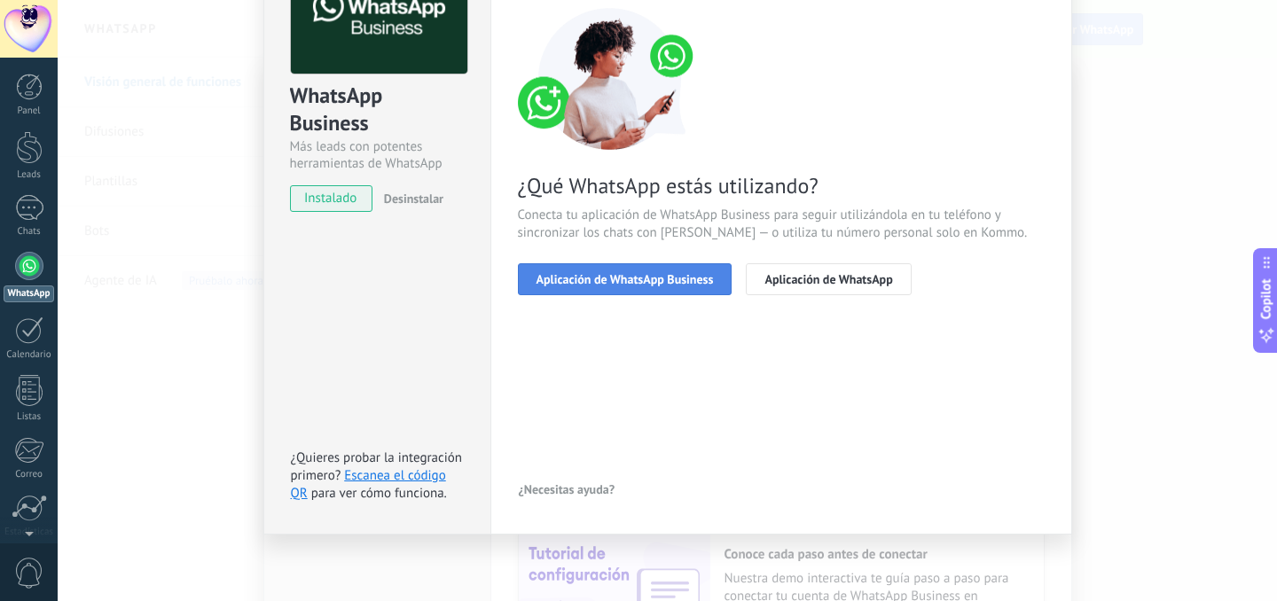
click at [630, 281] on span "Aplicación de WhatsApp Business" at bounding box center [624, 279] width 177 height 12
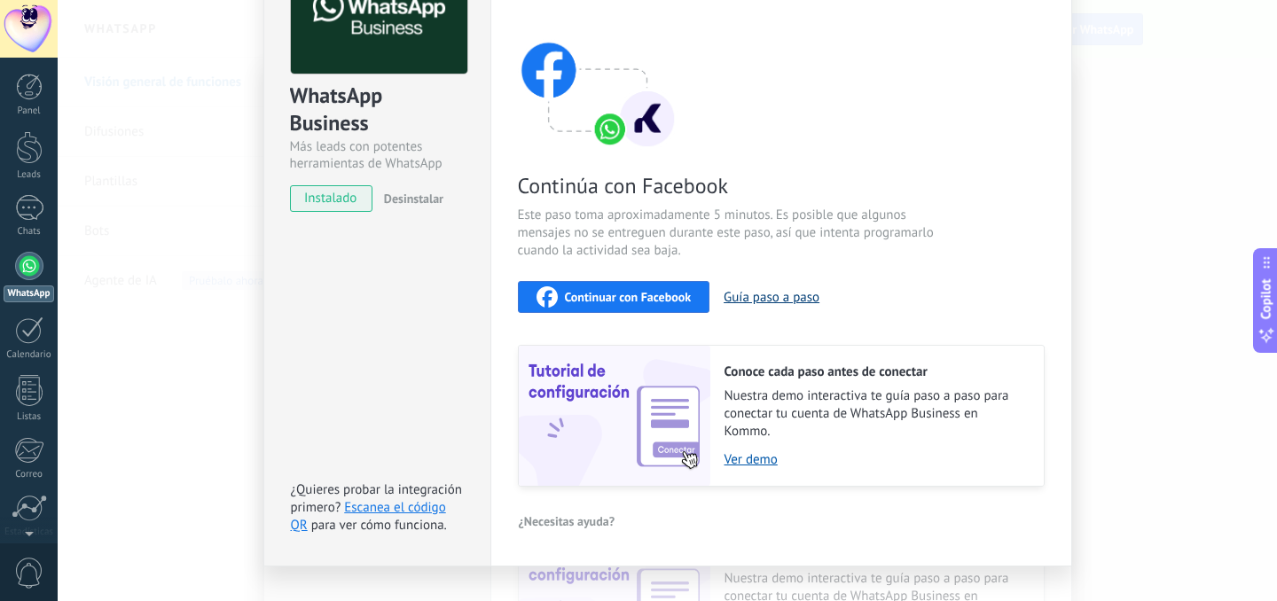
click at [765, 301] on button "Guía paso a paso" at bounding box center [772, 297] width 96 height 17
click at [356, 201] on span "instalado" at bounding box center [331, 198] width 81 height 27
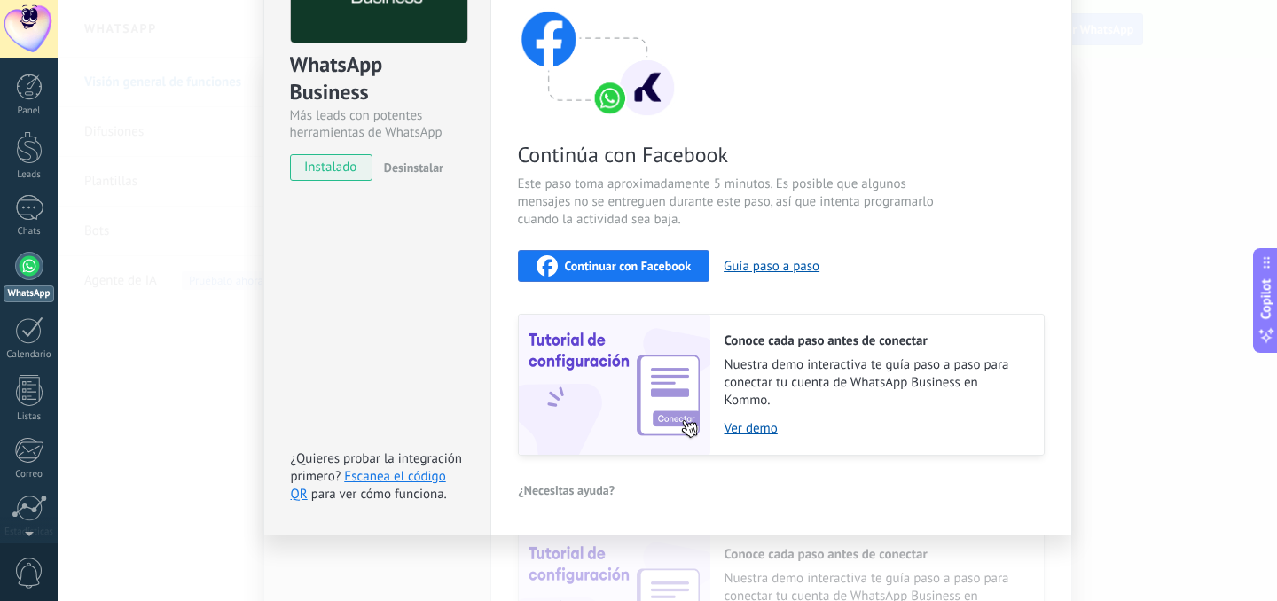
scroll to position [0, 0]
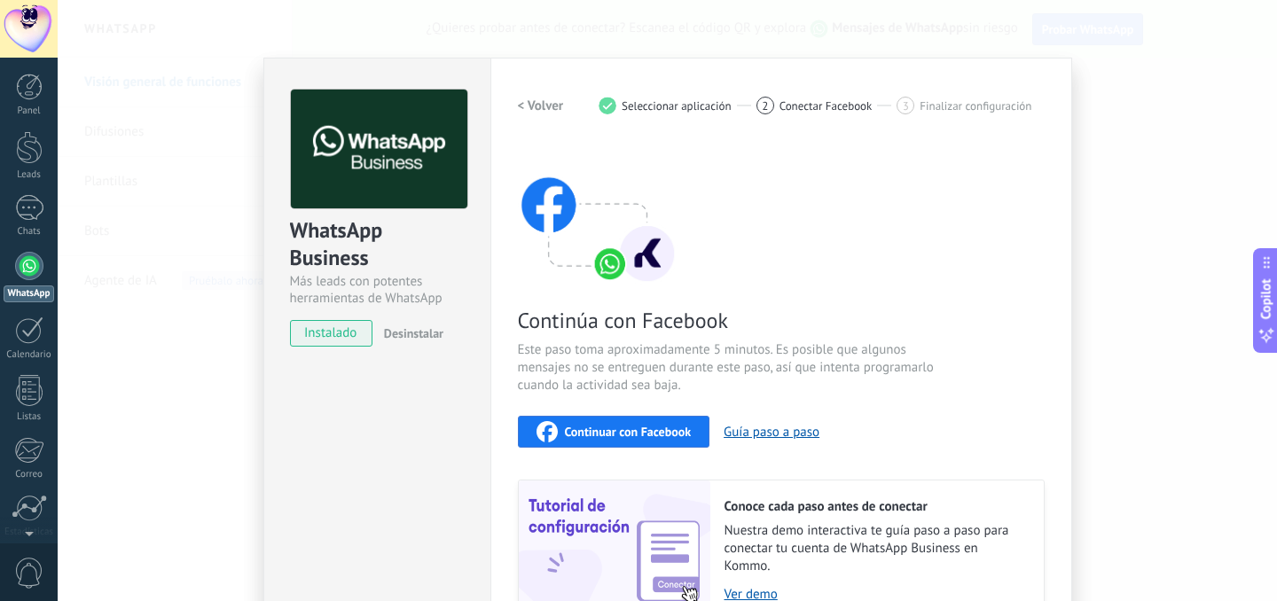
click at [1233, 161] on div "WhatsApp Business Más leads con potentes herramientas de WhatsApp instalado Des…" at bounding box center [667, 300] width 1219 height 601
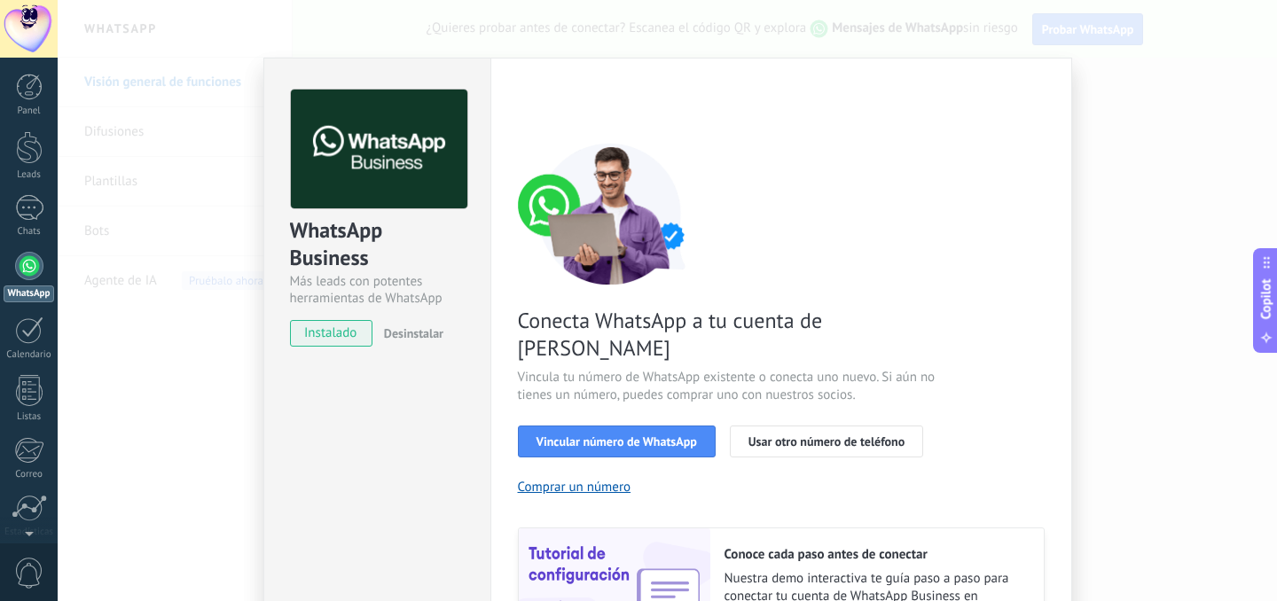
click at [1244, 125] on div "WhatsApp Business Más leads con potentes herramientas de WhatsApp instalado Des…" at bounding box center [667, 300] width 1219 height 601
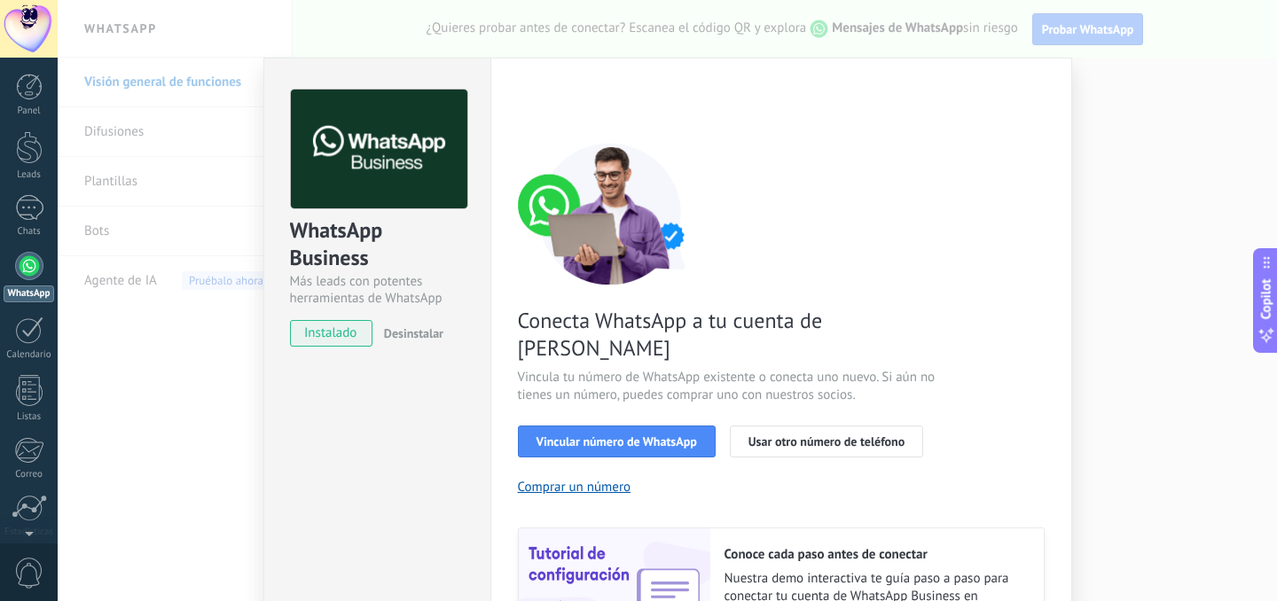
click at [1080, 112] on div "WhatsApp Business Más leads con potentes herramientas de WhatsApp instalado Des…" at bounding box center [667, 300] width 1219 height 601
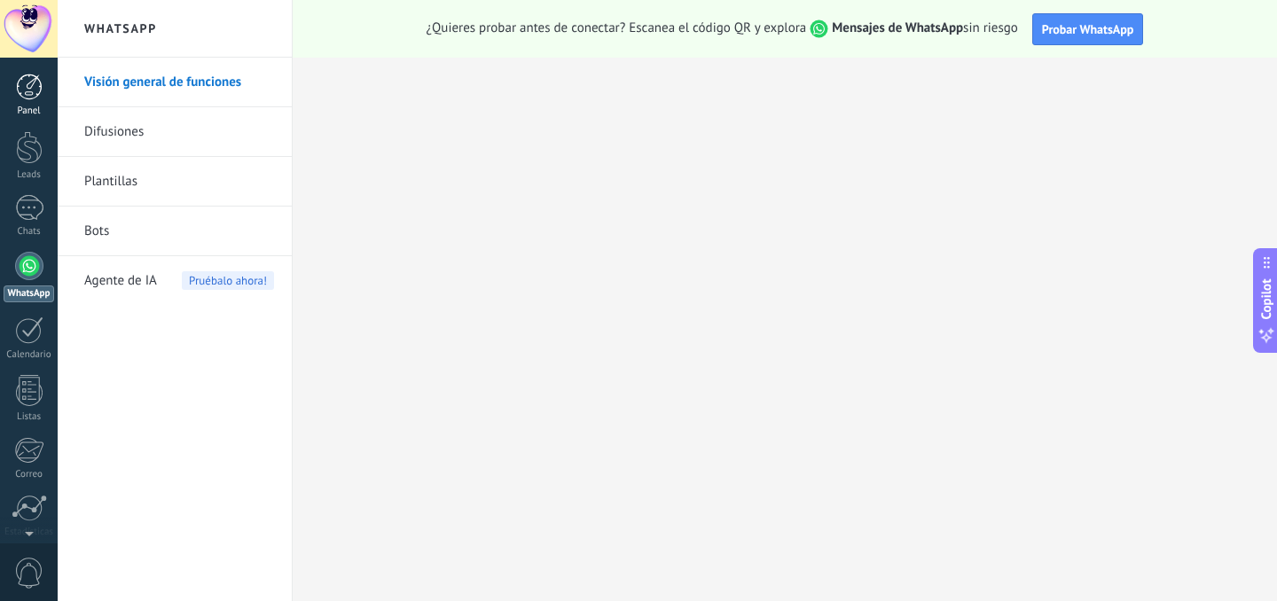
click at [29, 95] on div at bounding box center [29, 87] width 27 height 27
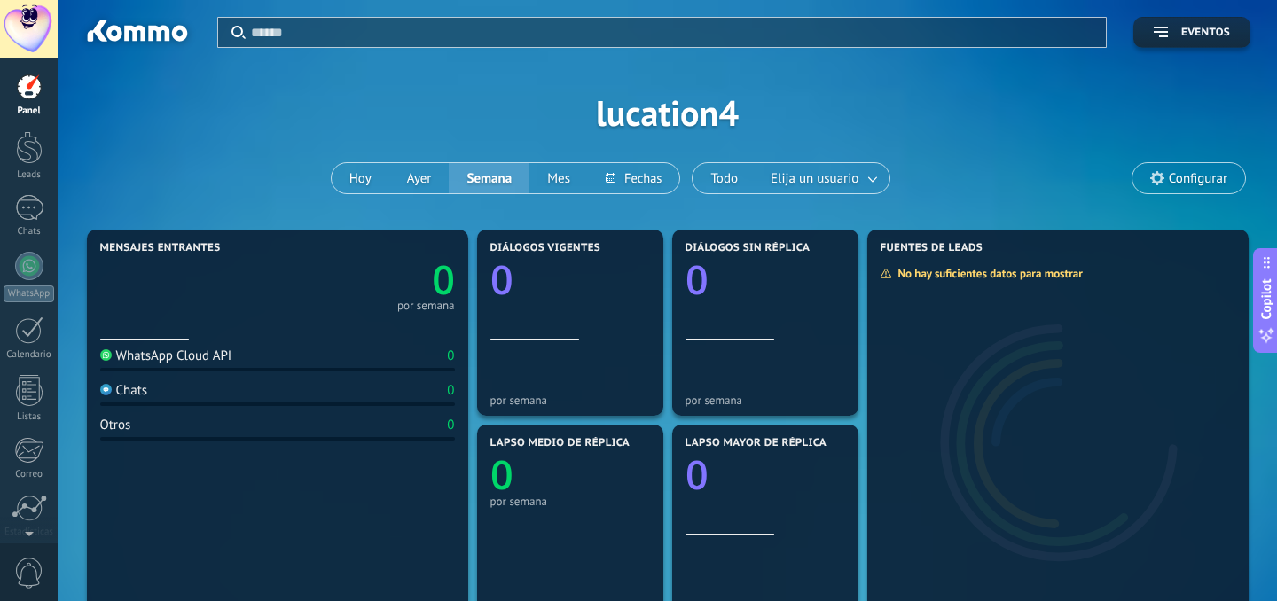
click at [22, 37] on div at bounding box center [29, 29] width 58 height 58
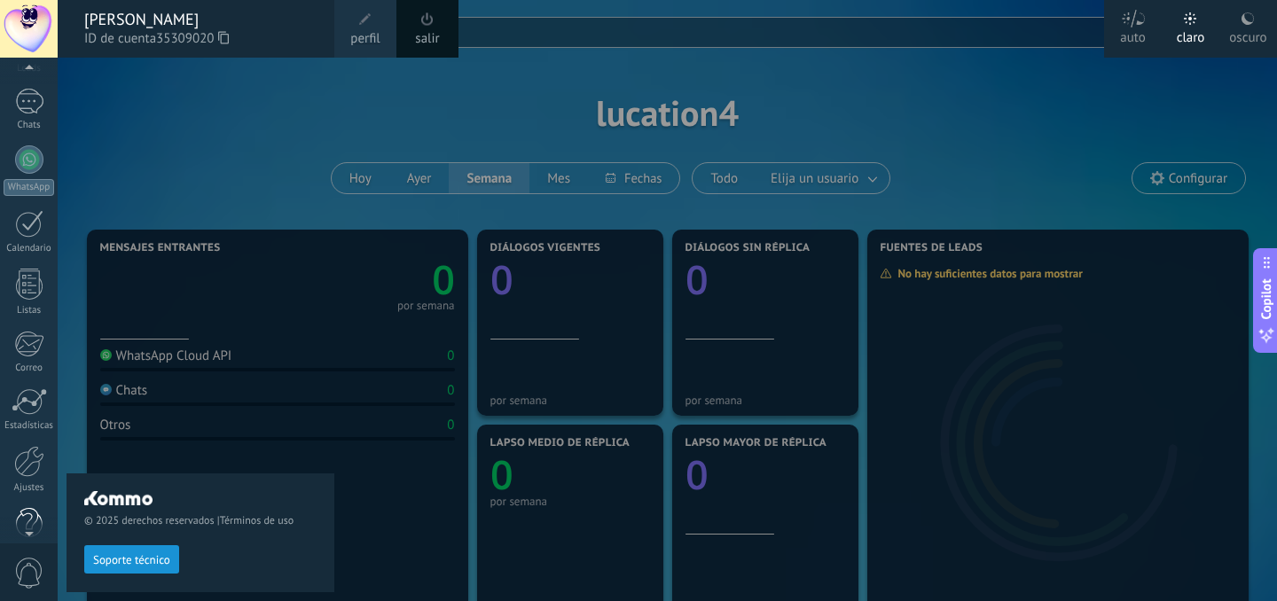
scroll to position [137, 0]
click at [42, 196] on div at bounding box center [29, 193] width 28 height 27
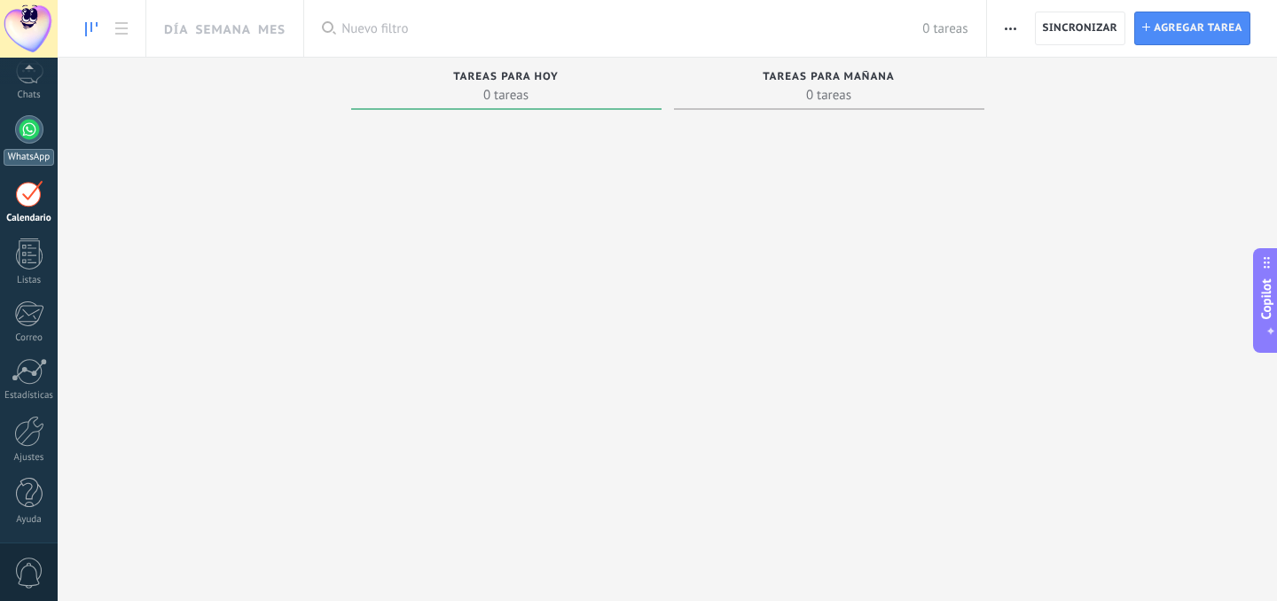
click at [25, 134] on div at bounding box center [29, 129] width 28 height 28
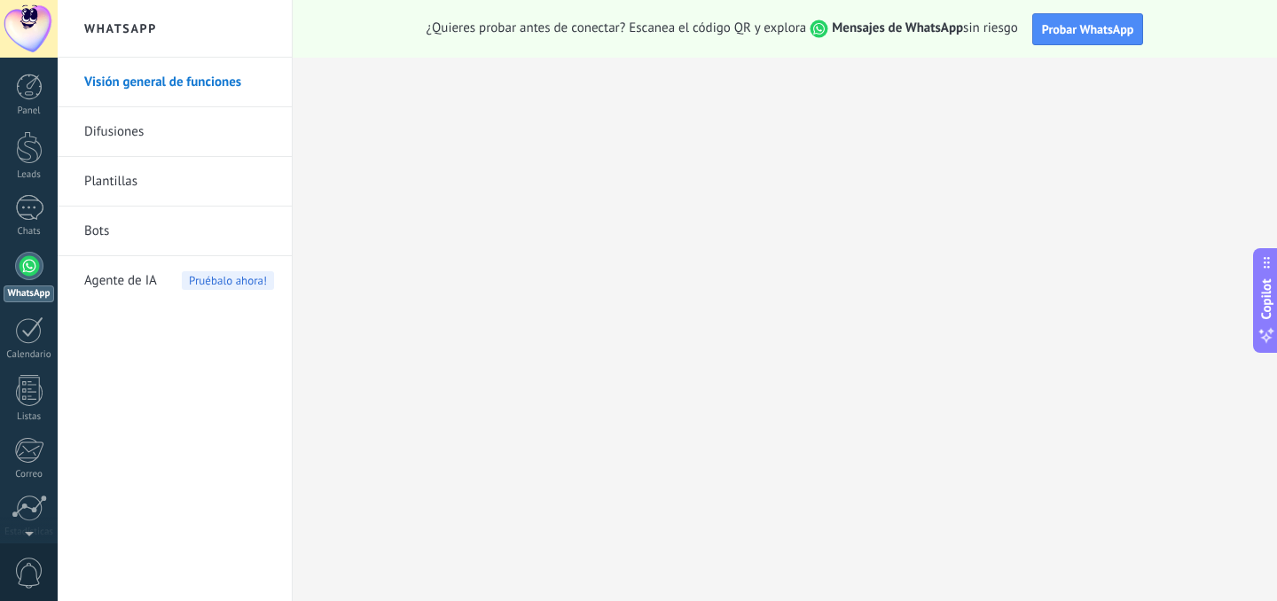
click at [129, 139] on link "Difusiones" at bounding box center [179, 132] width 190 height 50
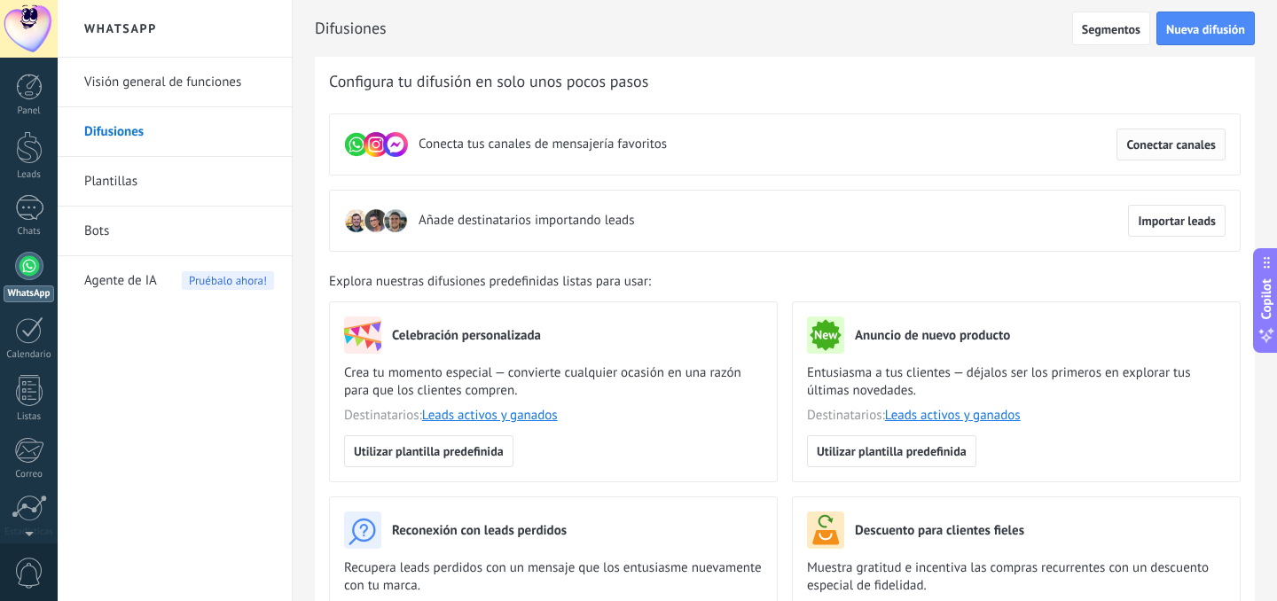
click at [1160, 153] on button "Conectar canales" at bounding box center [1170, 145] width 109 height 32
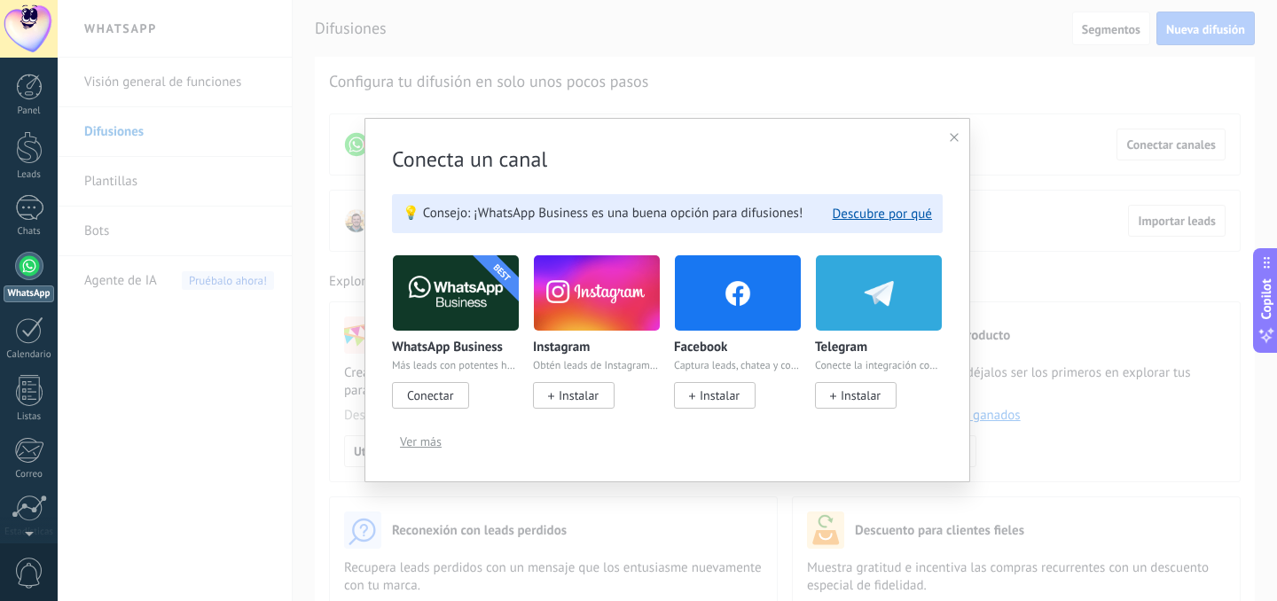
click at [437, 400] on span "Conectar" at bounding box center [430, 396] width 46 height 16
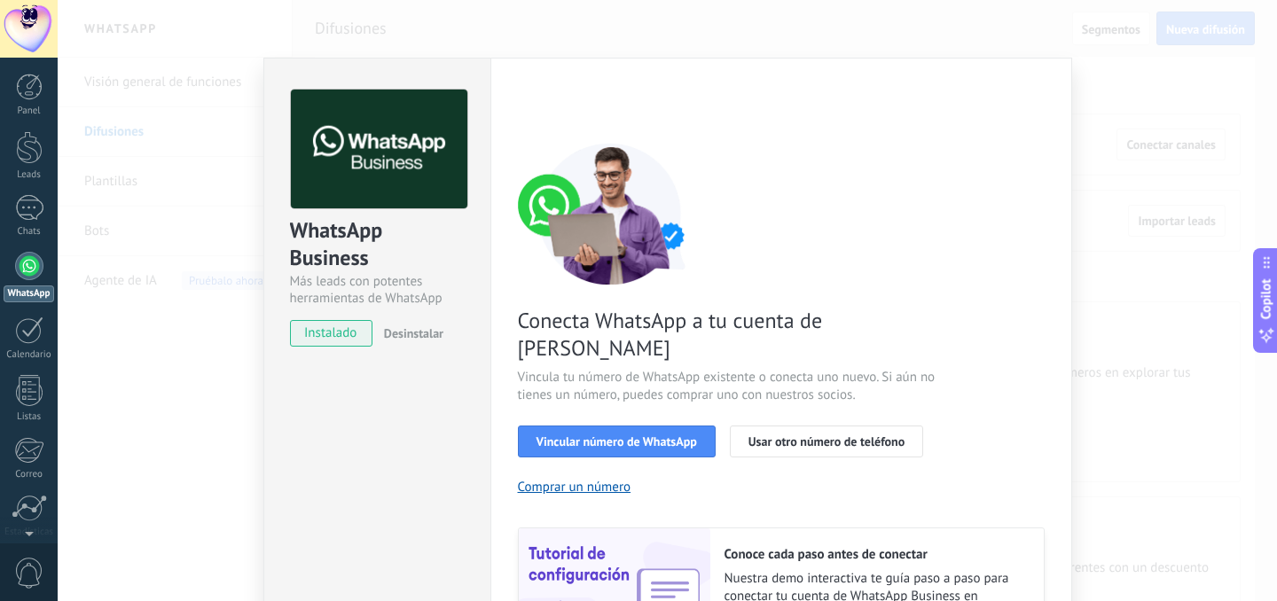
click at [1178, 160] on div "WhatsApp Business Más leads con potentes herramientas de WhatsApp instalado Des…" at bounding box center [667, 300] width 1219 height 601
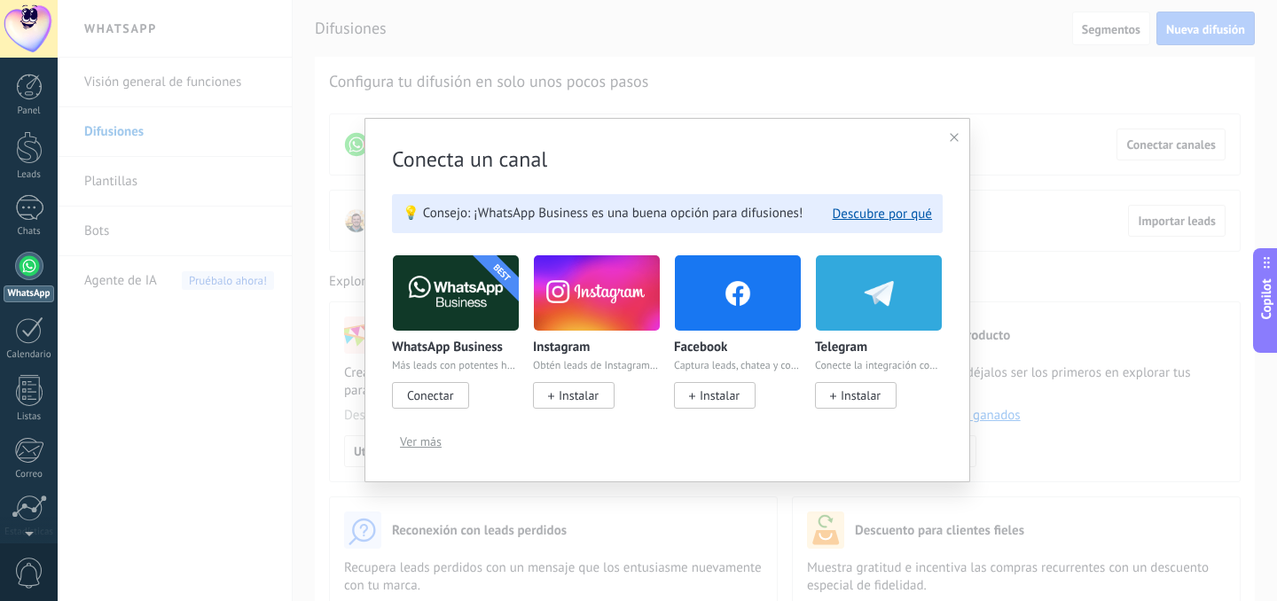
click at [438, 445] on span "Ver más" at bounding box center [421, 441] width 42 height 12
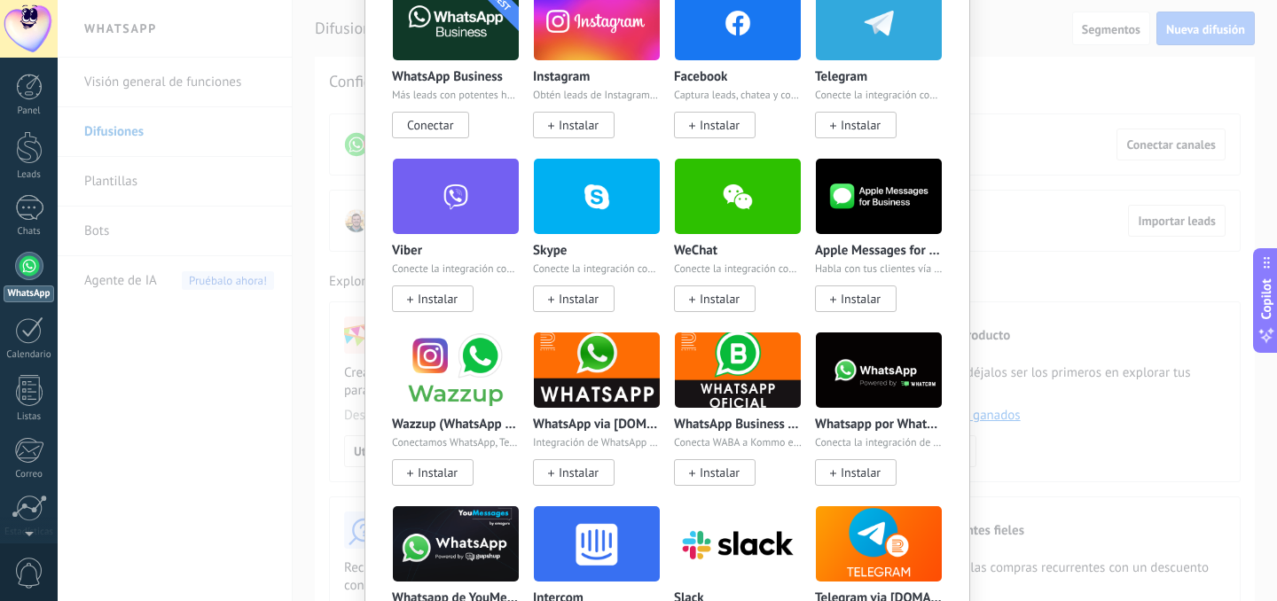
scroll to position [219, 0]
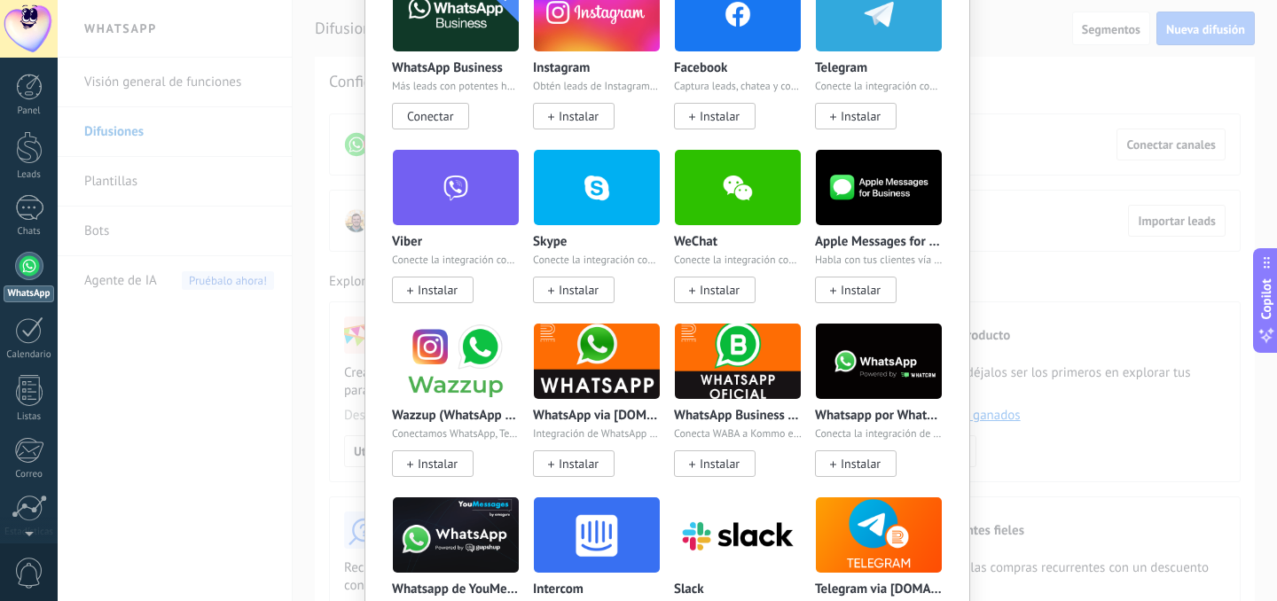
click at [872, 466] on span "Instalar" at bounding box center [861, 464] width 40 height 16
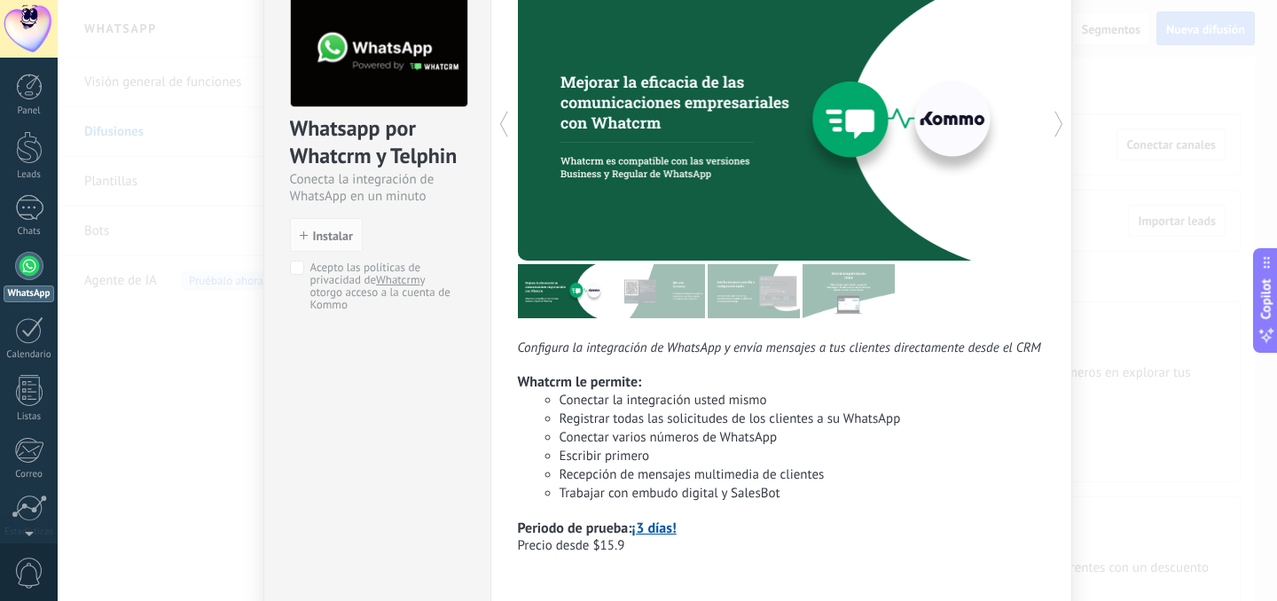
scroll to position [0, 0]
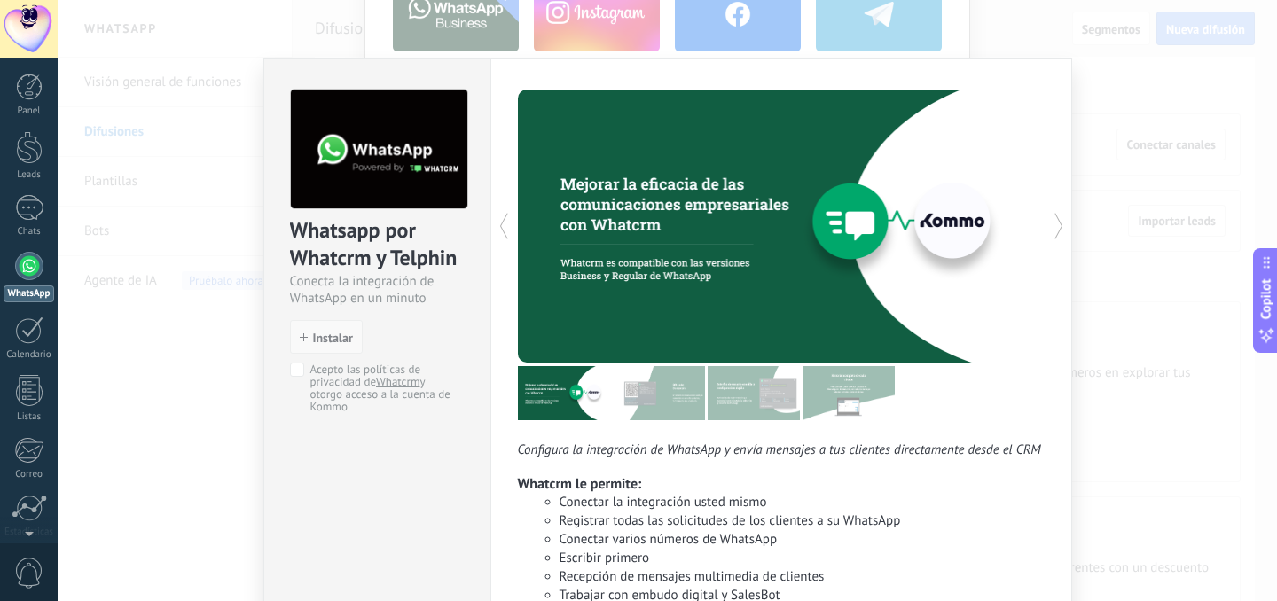
click at [325, 334] on span "Instalar" at bounding box center [333, 338] width 40 height 12
click at [342, 348] on button "Instalar" at bounding box center [326, 337] width 73 height 34
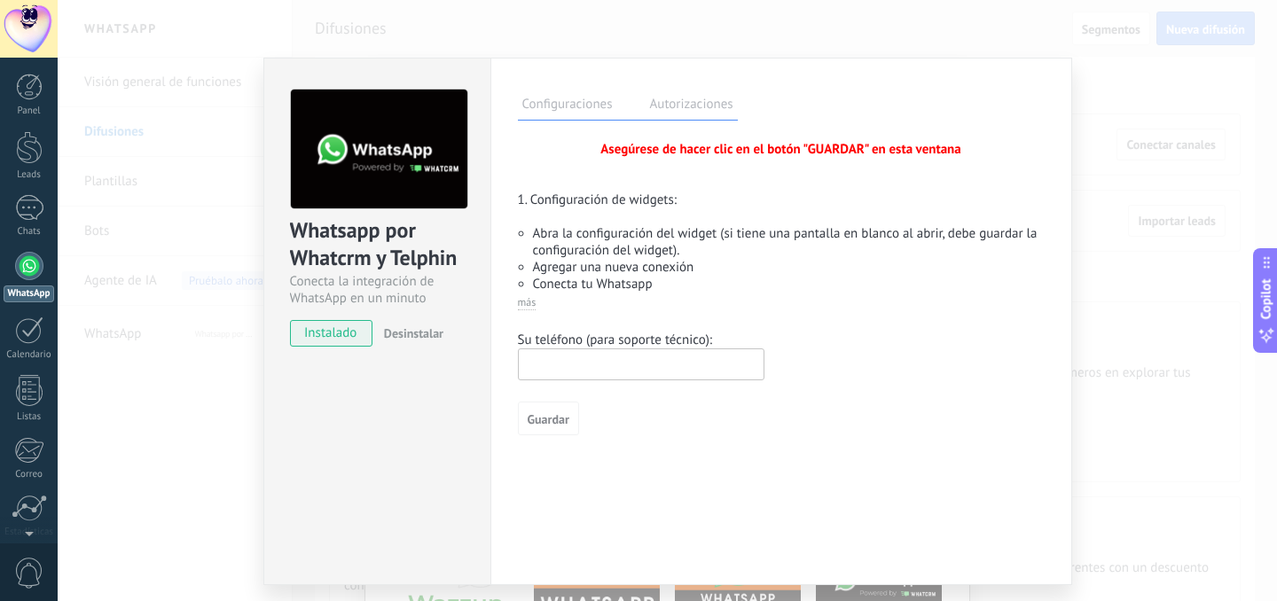
click at [611, 377] on input "text" at bounding box center [641, 364] width 247 height 32
type input "**********"
click at [566, 419] on button "Guardar" at bounding box center [548, 419] width 61 height 34
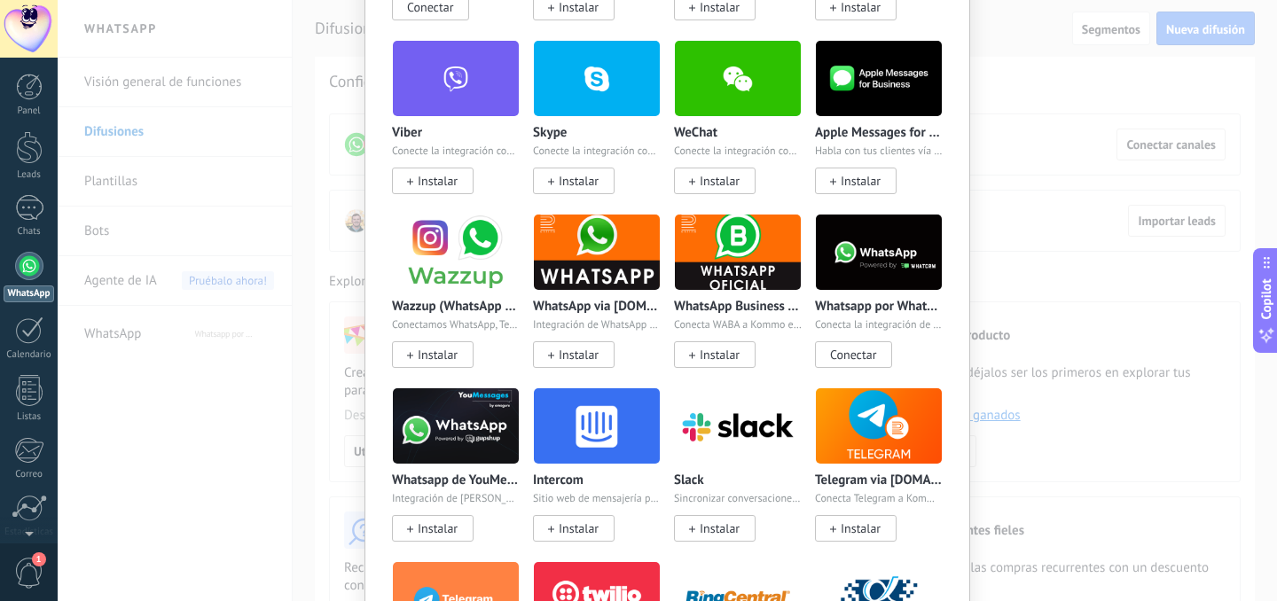
scroll to position [325, 0]
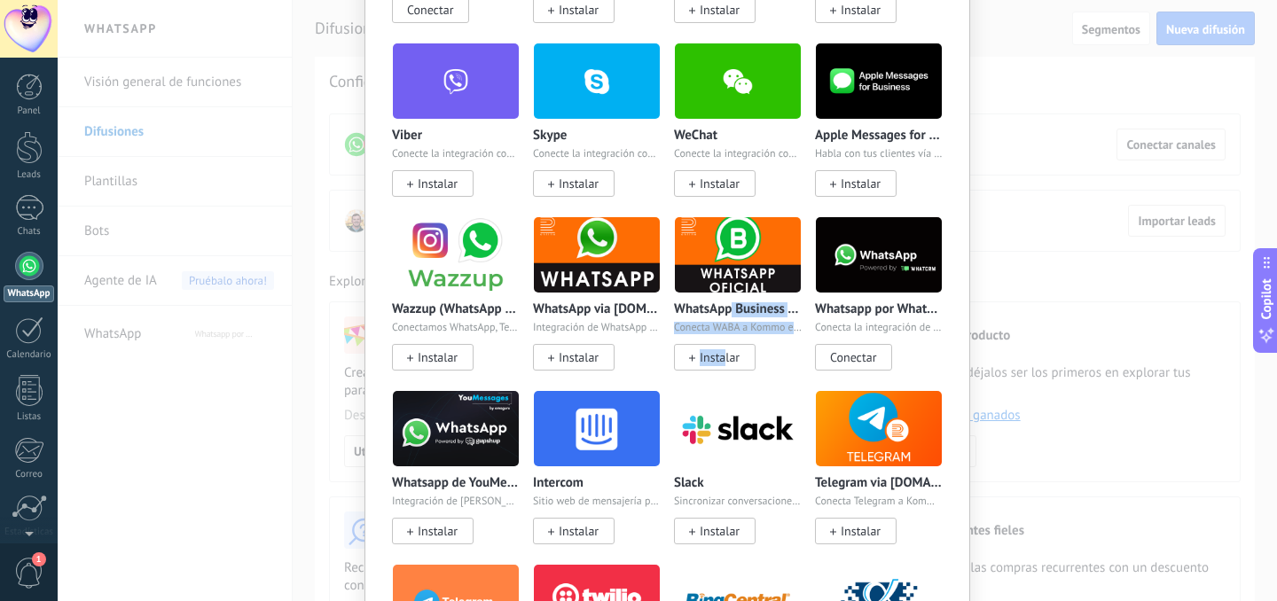
drag, startPoint x: 719, startPoint y: 365, endPoint x: 730, endPoint y: 313, distance: 53.4
click at [730, 313] on div "WhatsApp Business API ([GEOGRAPHIC_DATA]) via [DOMAIN_NAME] Conecta WABA a Komm…" at bounding box center [738, 334] width 128 height 64
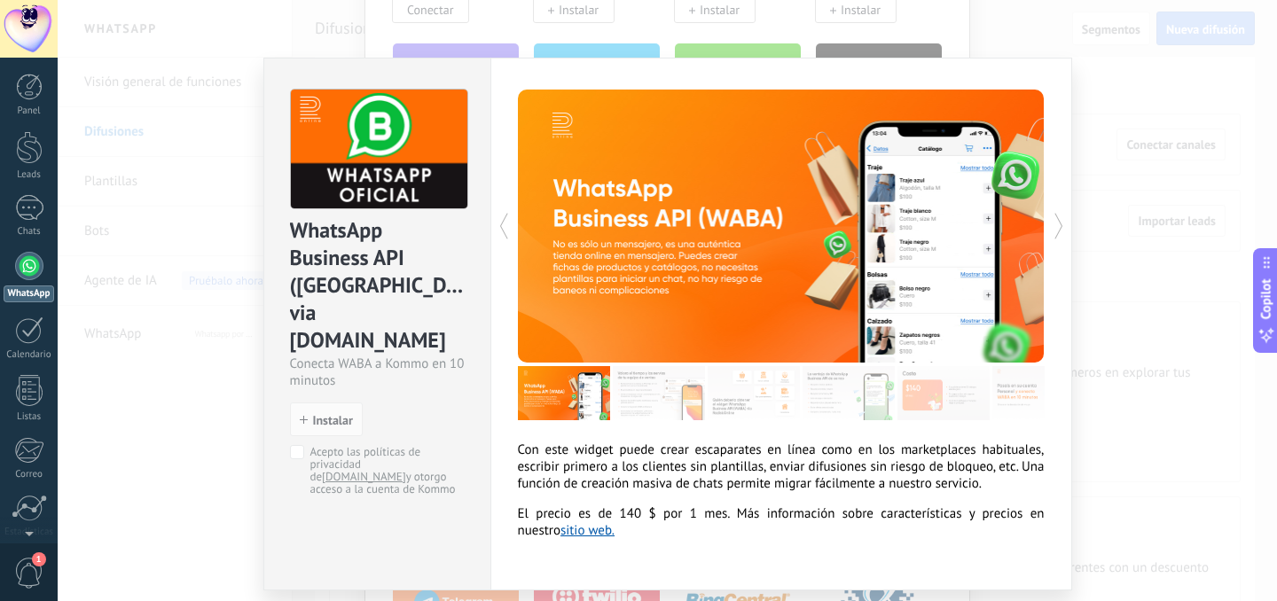
scroll to position [58, 0]
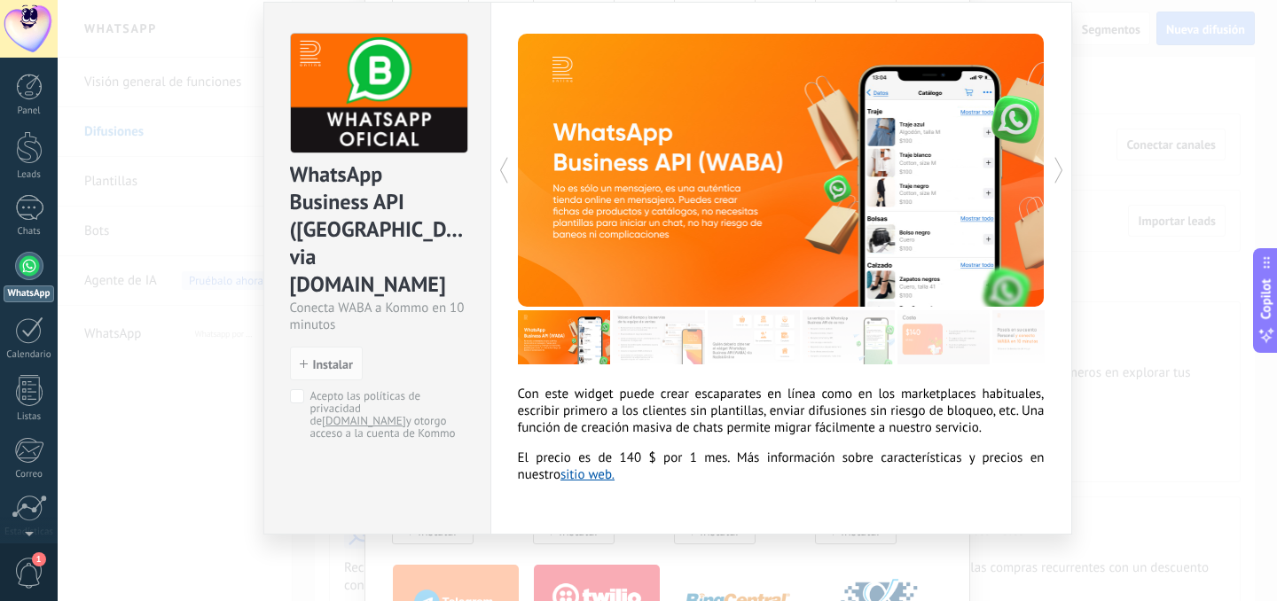
click at [1169, 262] on div "WhatsApp Business API ([GEOGRAPHIC_DATA]) via [DOMAIN_NAME] Conecta WABA a Komm…" at bounding box center [667, 300] width 1219 height 601
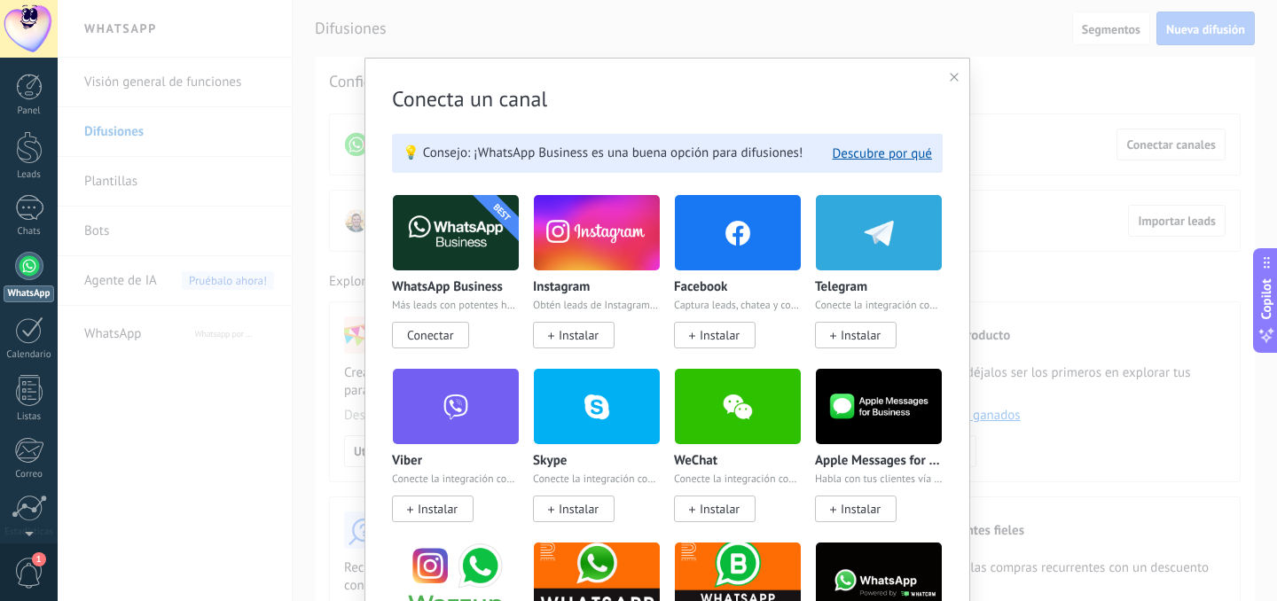
click at [950, 80] on icon at bounding box center [954, 77] width 9 height 9
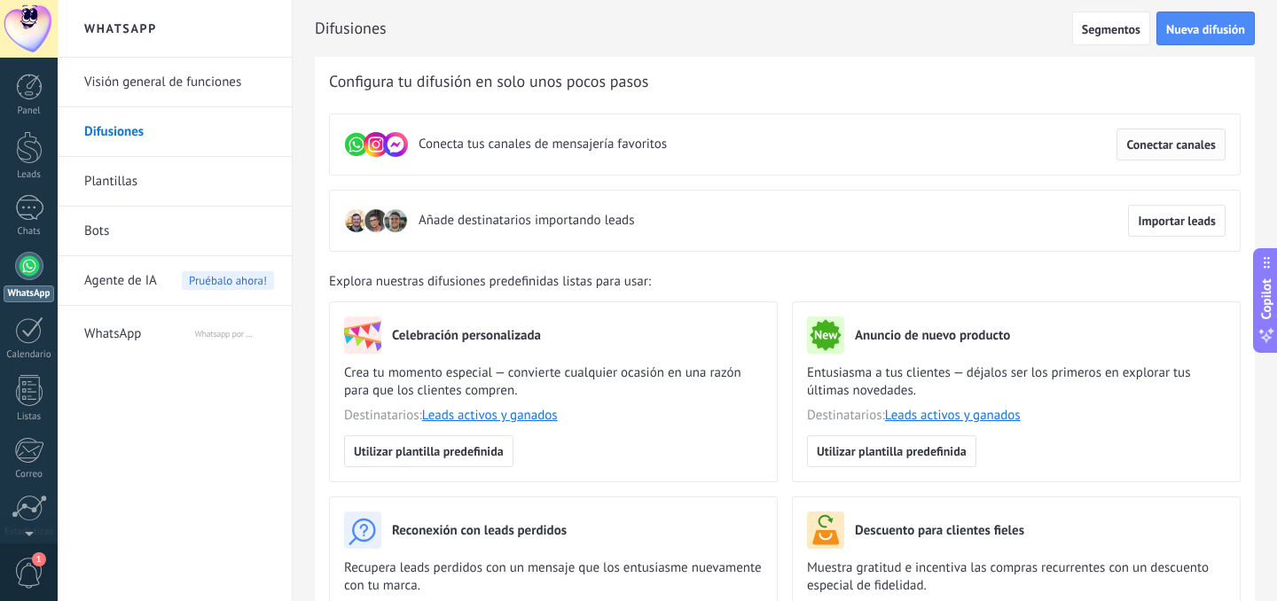
click at [1188, 140] on span "Conectar canales" at bounding box center [1171, 144] width 90 height 12
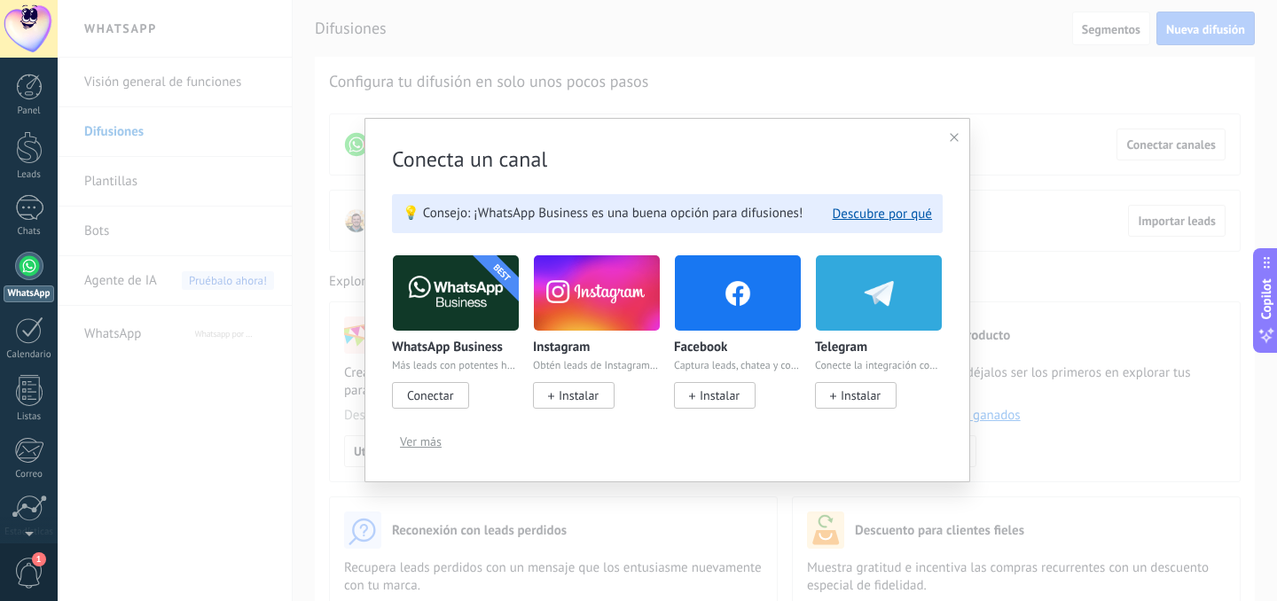
click at [433, 389] on span "Conectar" at bounding box center [430, 396] width 46 height 16
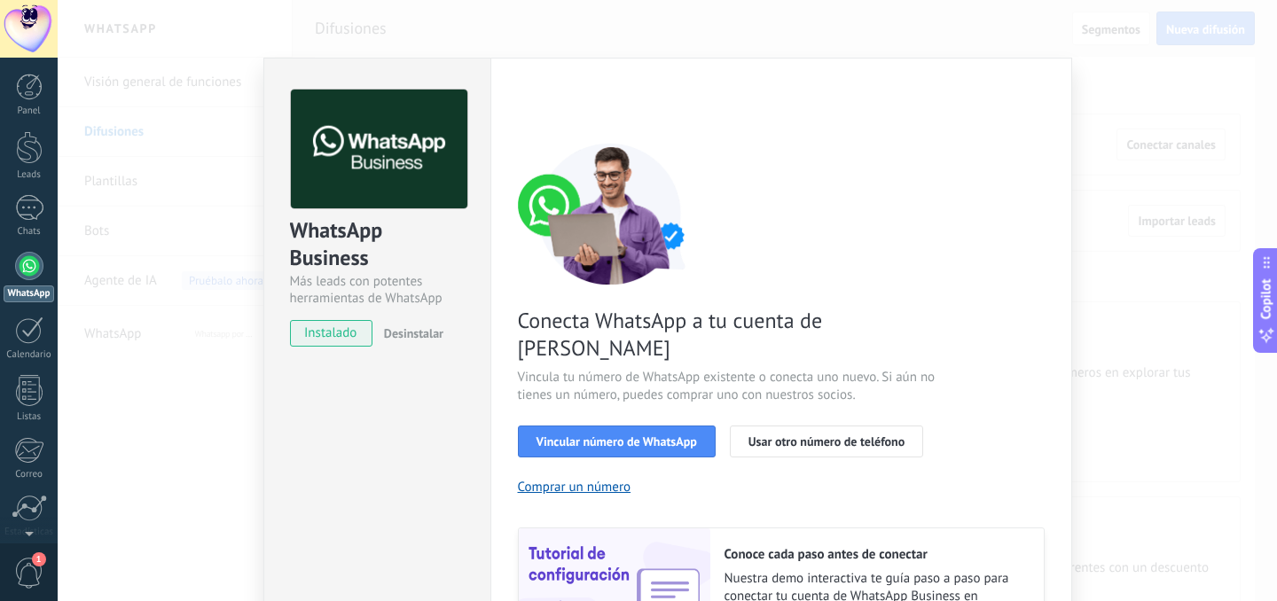
click at [1165, 229] on div "WhatsApp Business Más leads con potentes herramientas de WhatsApp instalado Des…" at bounding box center [667, 300] width 1219 height 601
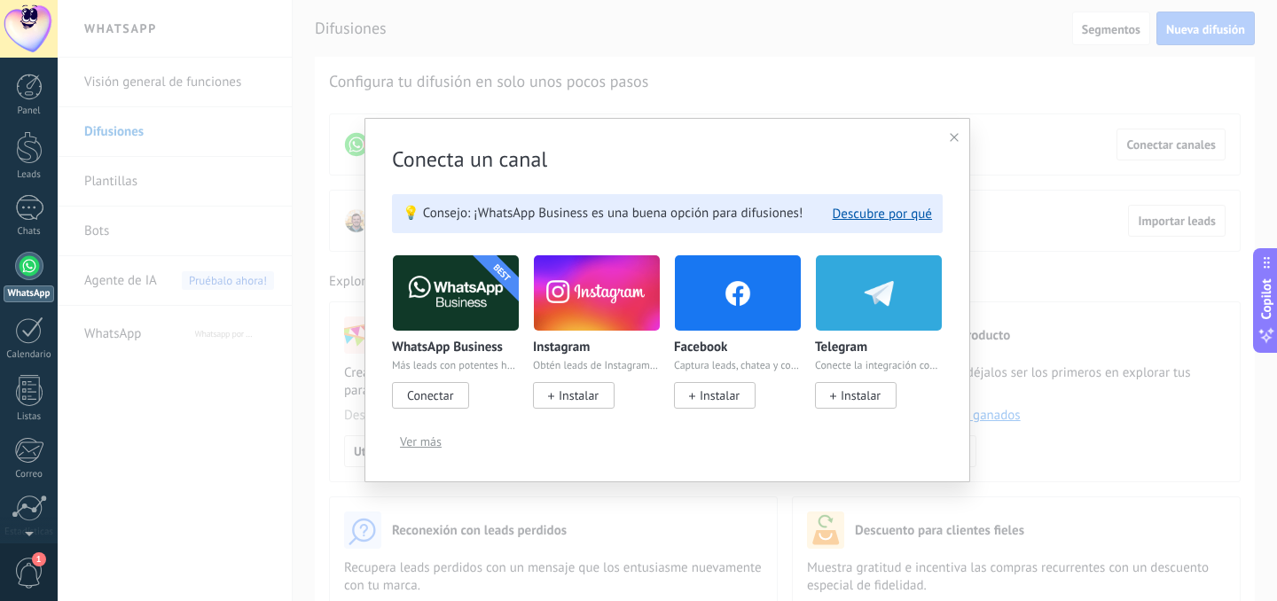
click at [426, 439] on span "Ver más" at bounding box center [421, 441] width 42 height 12
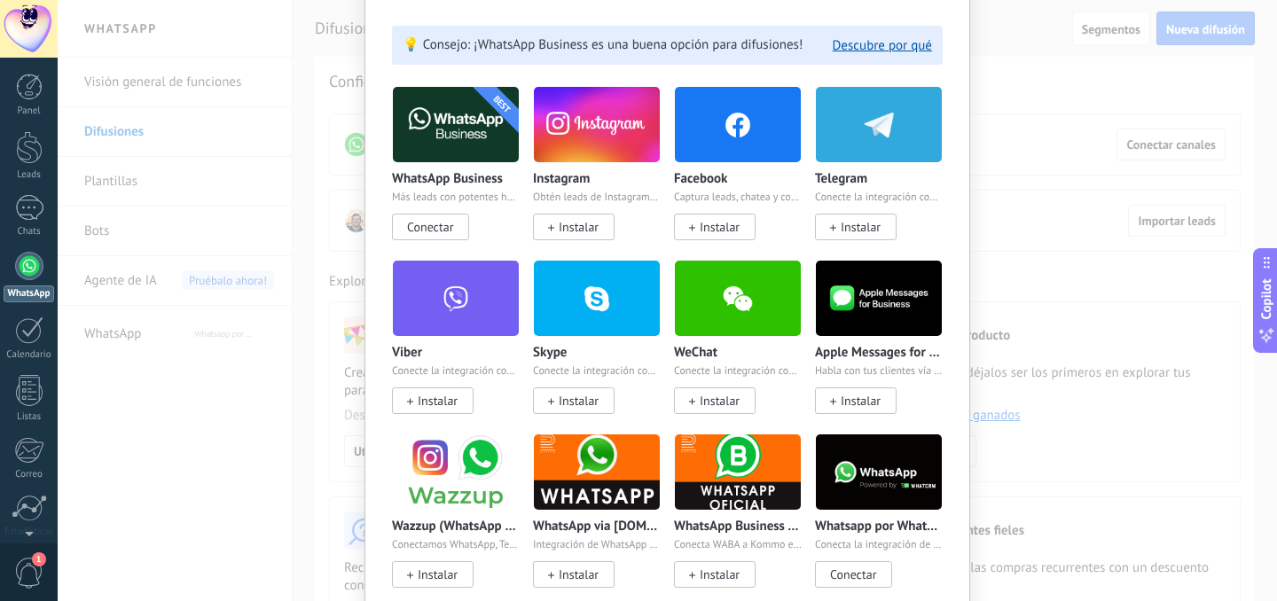
scroll to position [118, 0]
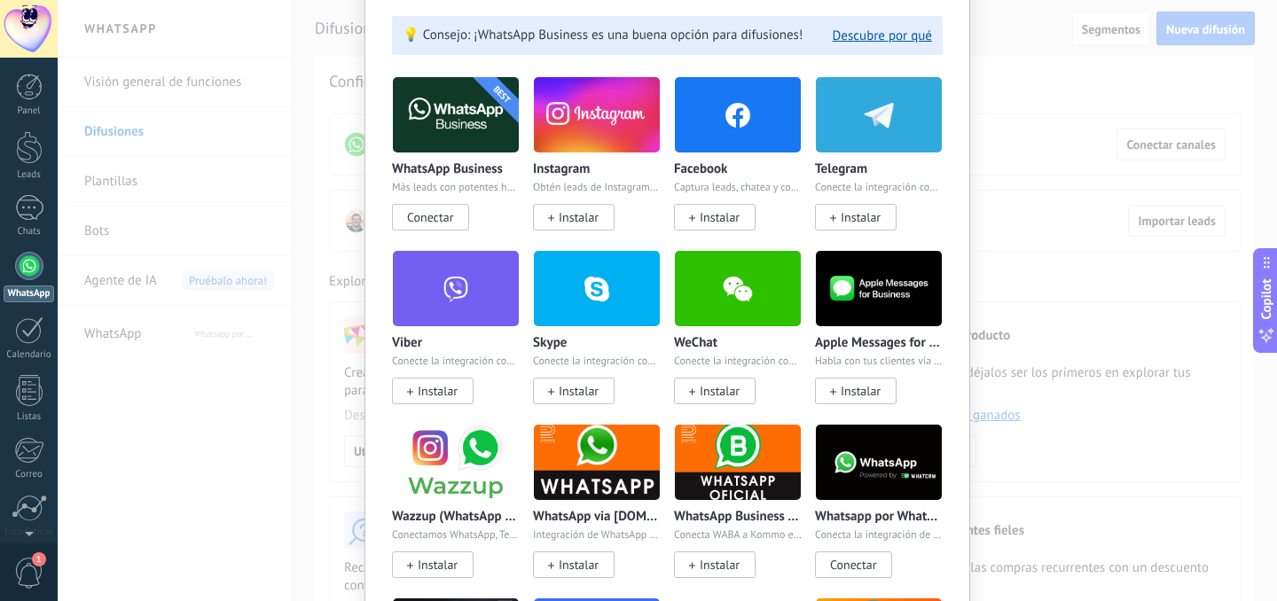
click at [737, 393] on span "Instalar" at bounding box center [715, 391] width 82 height 27
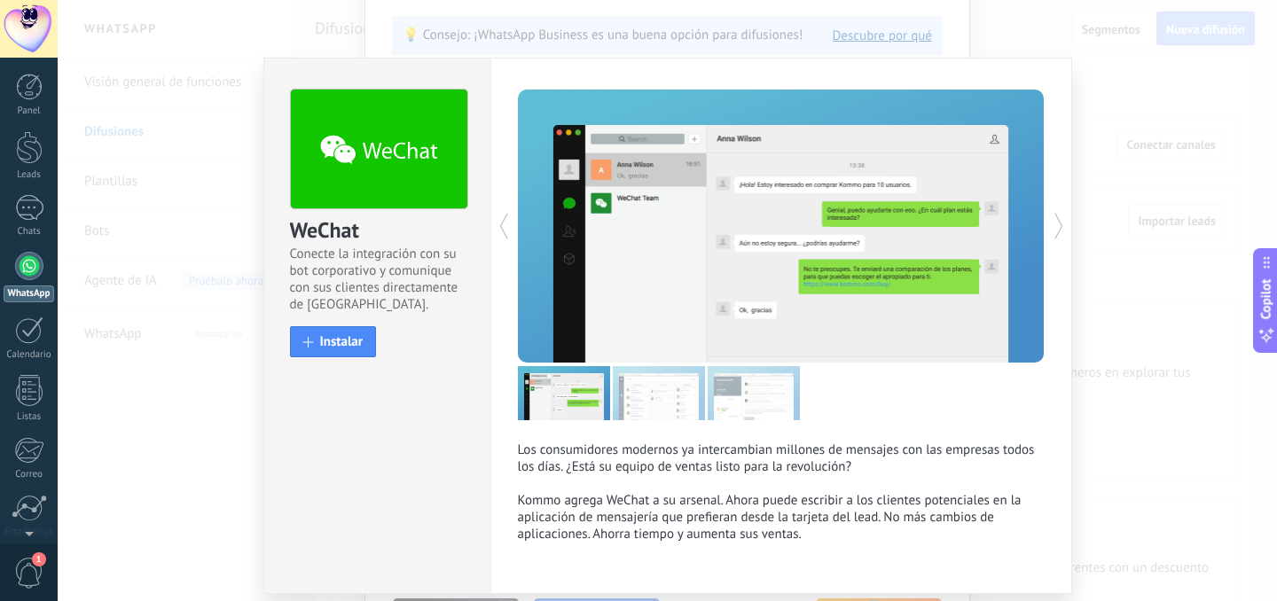
scroll to position [53, 0]
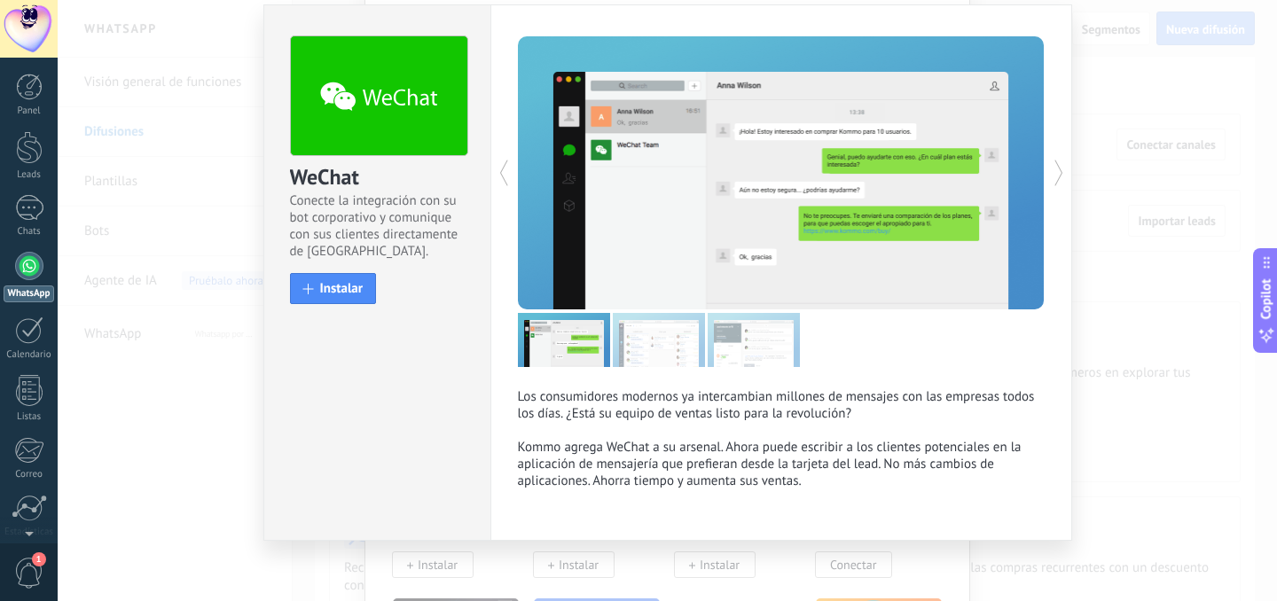
click at [1162, 229] on div "WeChat Conecte la integración con su bot corporativo y comunique con sus client…" at bounding box center [667, 300] width 1219 height 601
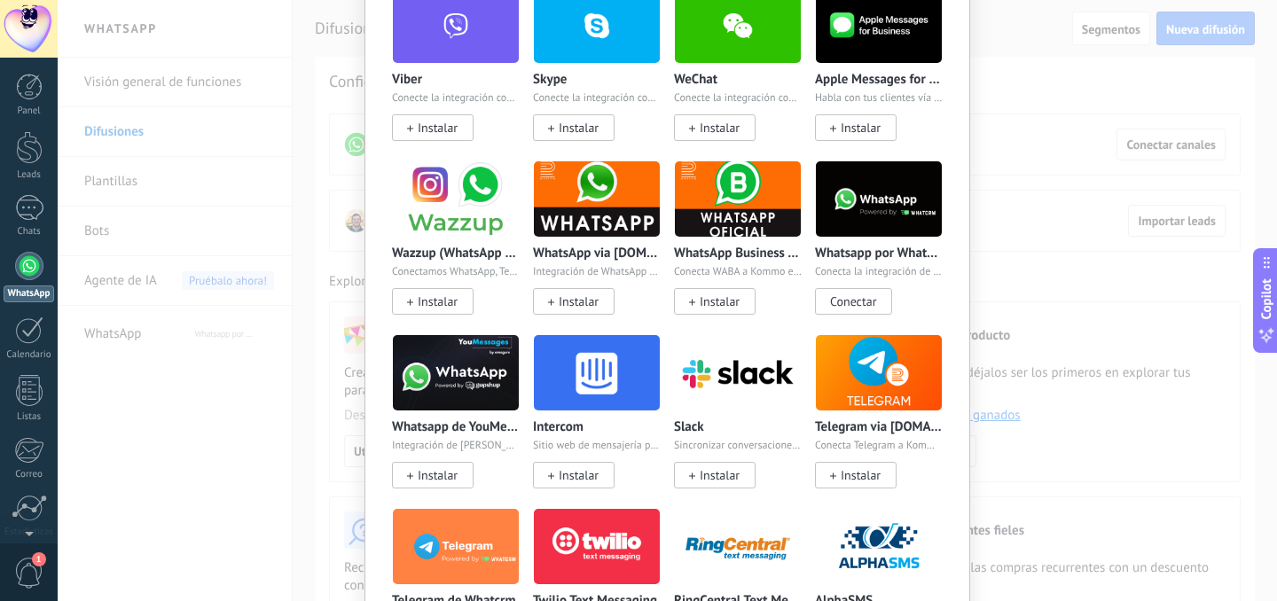
scroll to position [387, 0]
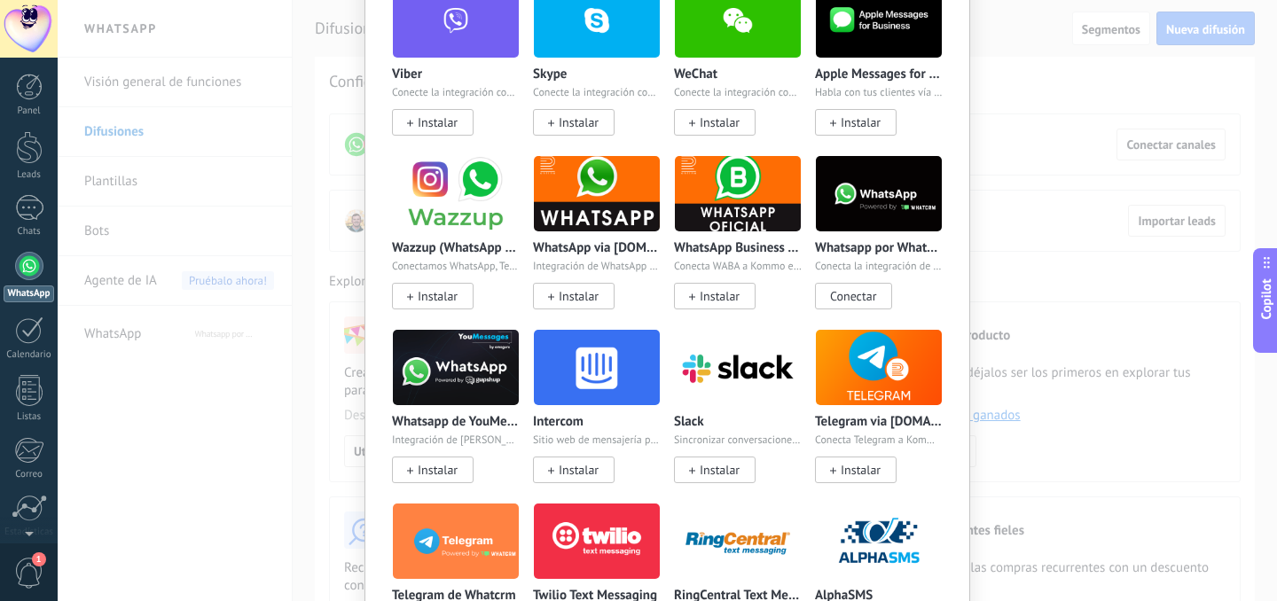
click at [594, 262] on p "Integración de WhatsApp para Kommo" at bounding box center [597, 267] width 128 height 12
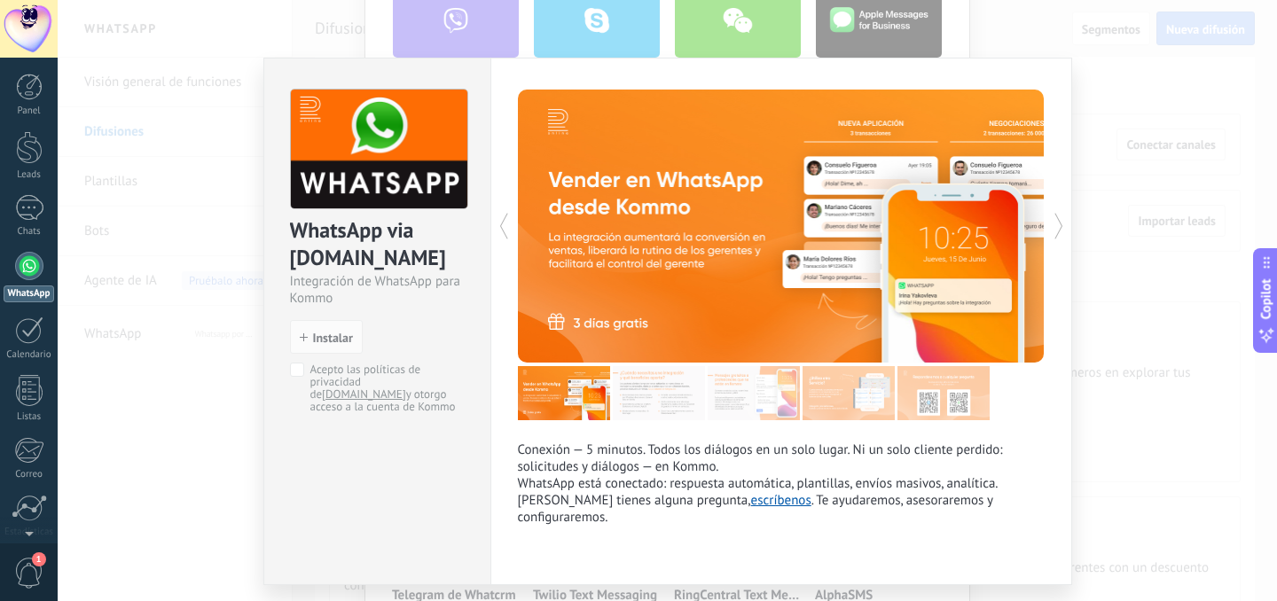
click at [1162, 240] on div "WhatsApp via [DOMAIN_NAME] Integración de WhatsApp para Kommo install Instalar …" at bounding box center [667, 300] width 1219 height 601
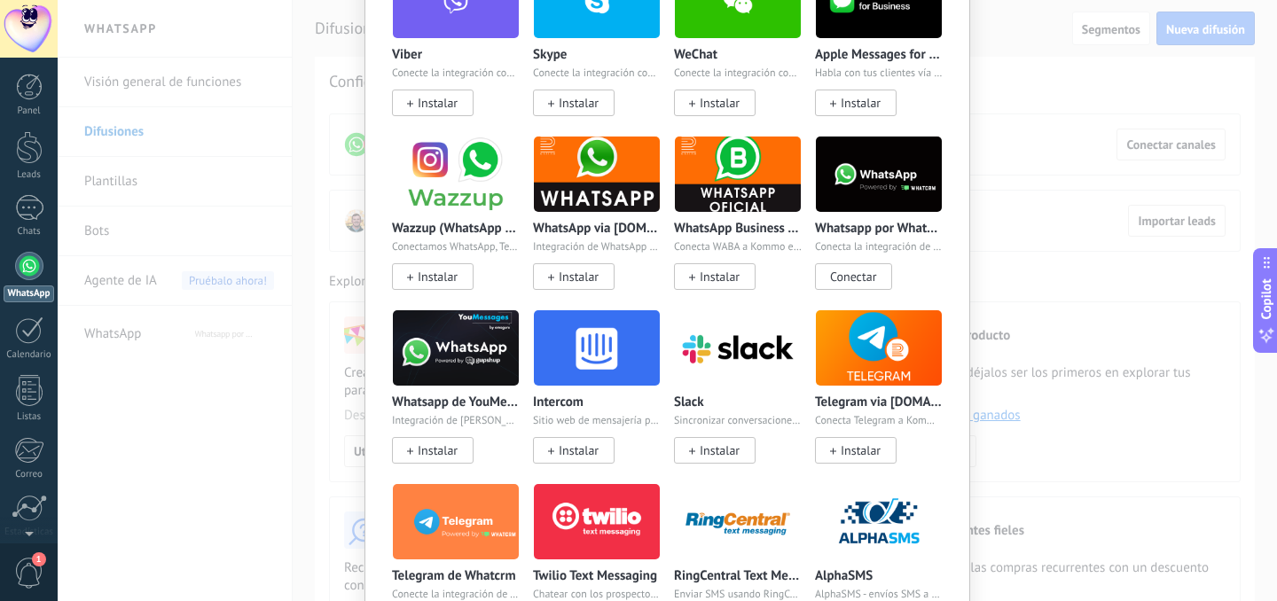
scroll to position [415, 0]
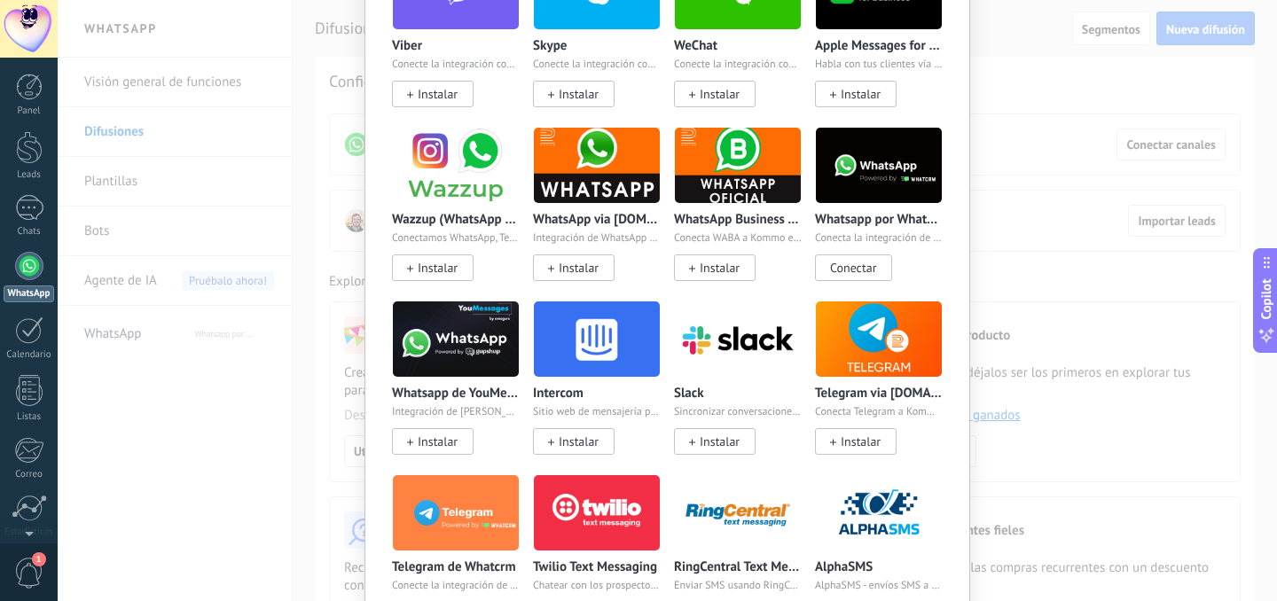
click at [476, 380] on div "Whatsapp de YouMessages Integración de [PERSON_NAME] y creador de bots Instalar" at bounding box center [456, 376] width 128 height 150
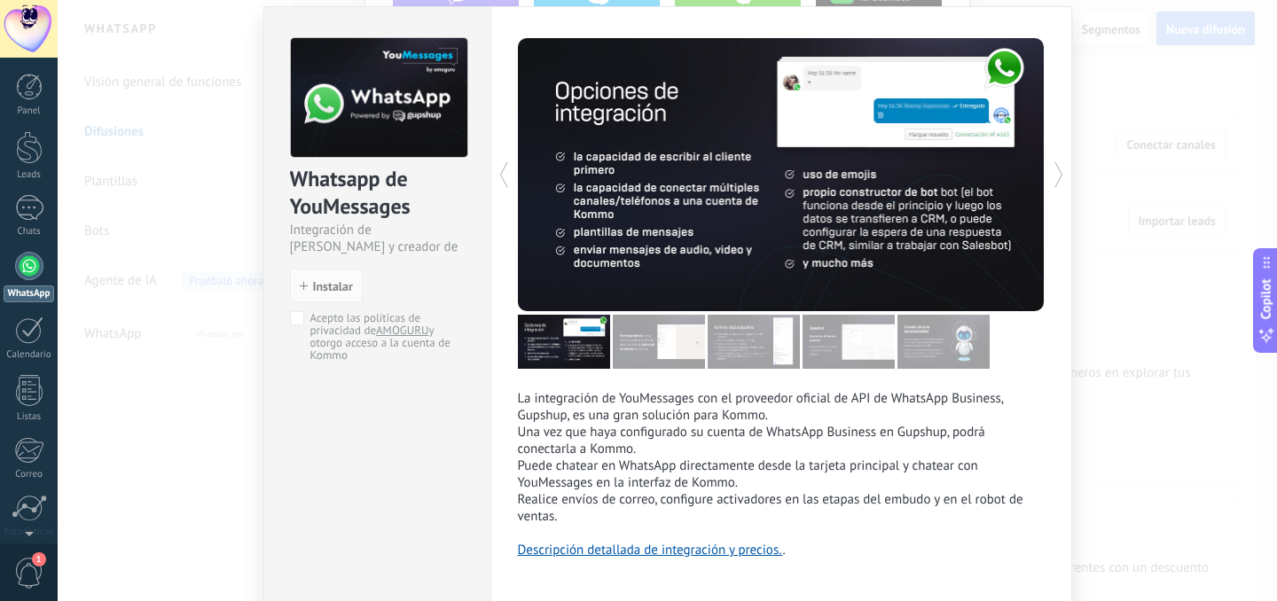
scroll to position [60, 0]
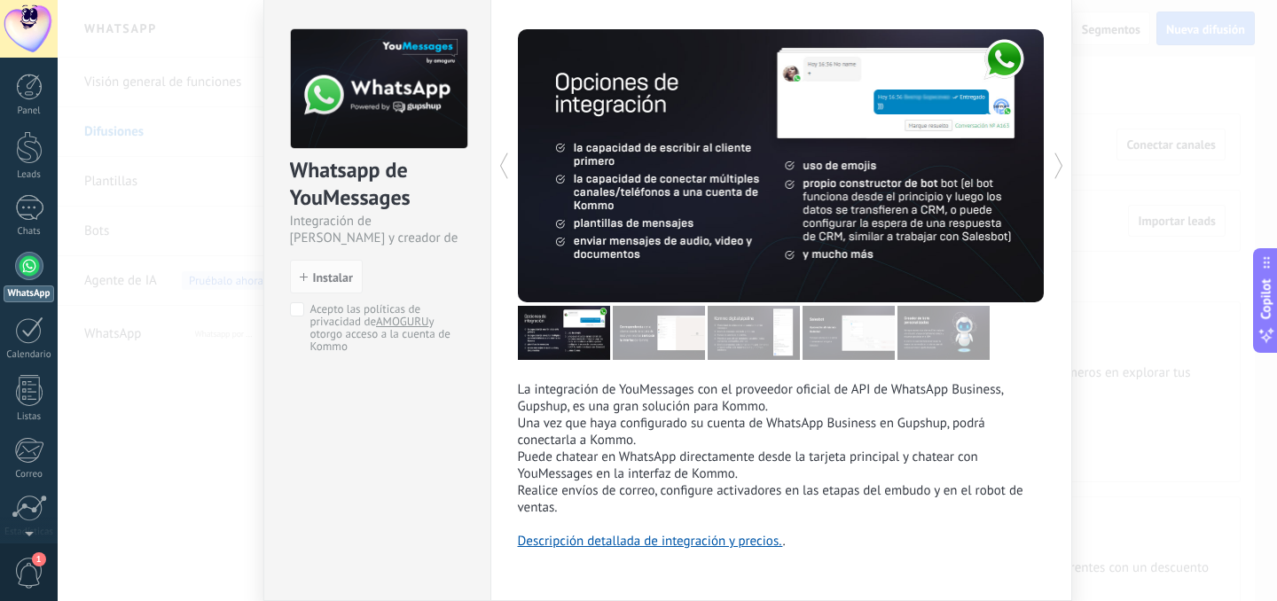
click at [1068, 235] on div "La integración de YouMessages con el proveedor oficial de API de WhatsApp Busin…" at bounding box center [781, 299] width 582 height 604
click at [1118, 118] on div "Whatsapp de YouMessages Integración de Whatsapp y creador de bots install Insta…" at bounding box center [667, 300] width 1219 height 601
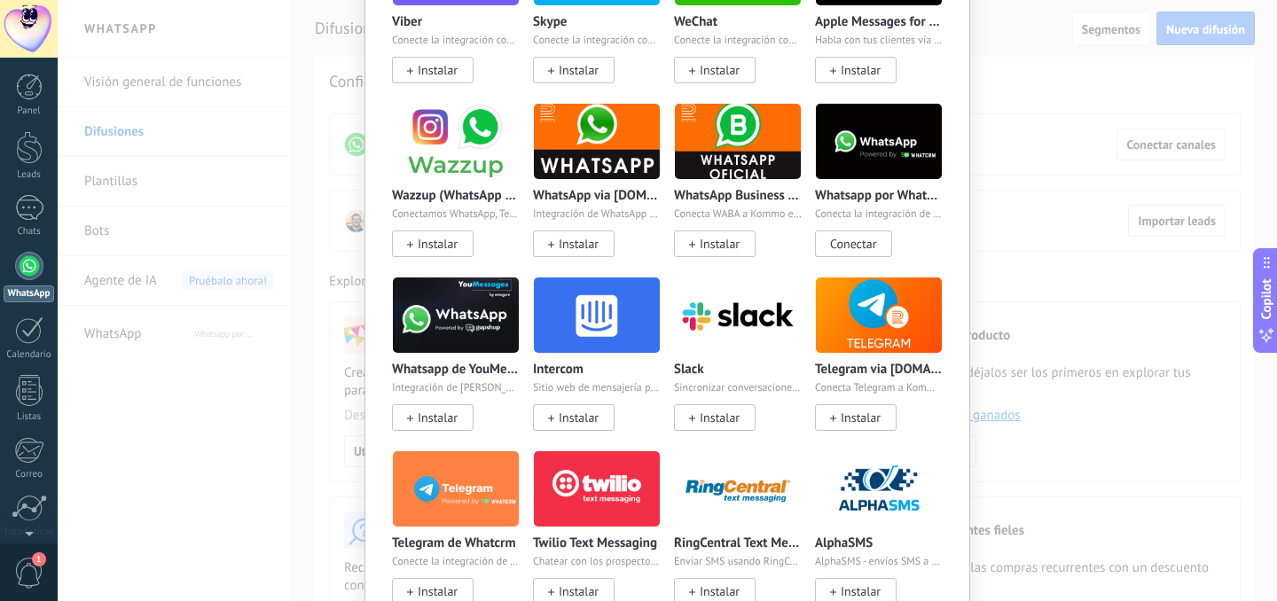
scroll to position [411, 0]
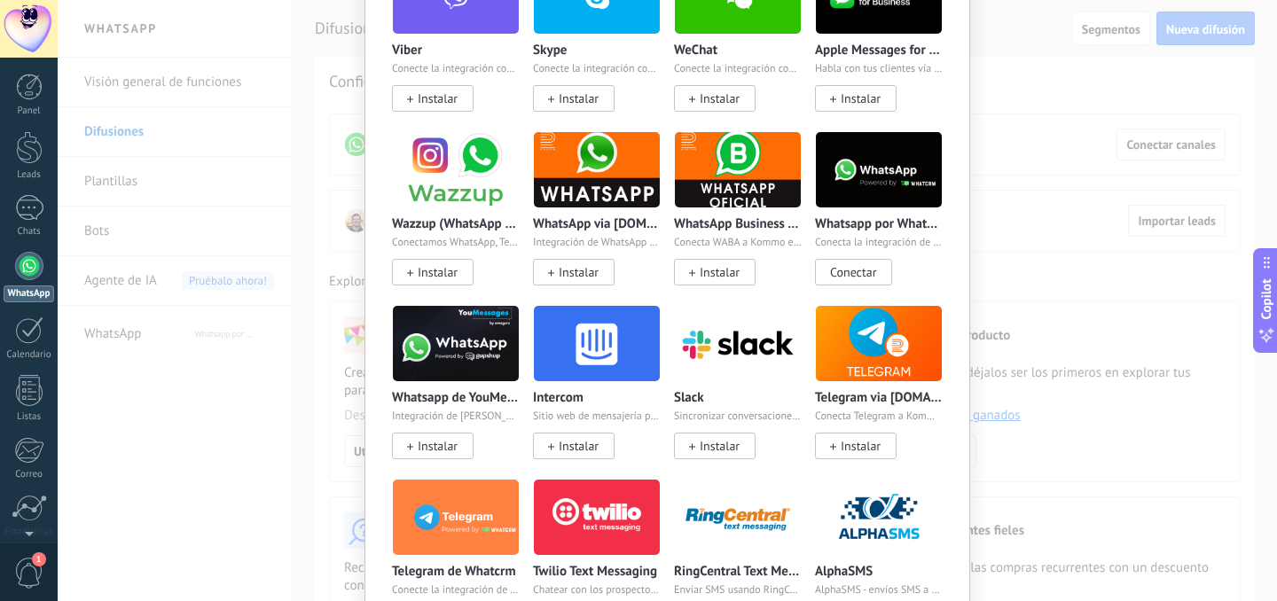
click at [599, 173] on img at bounding box center [597, 170] width 126 height 86
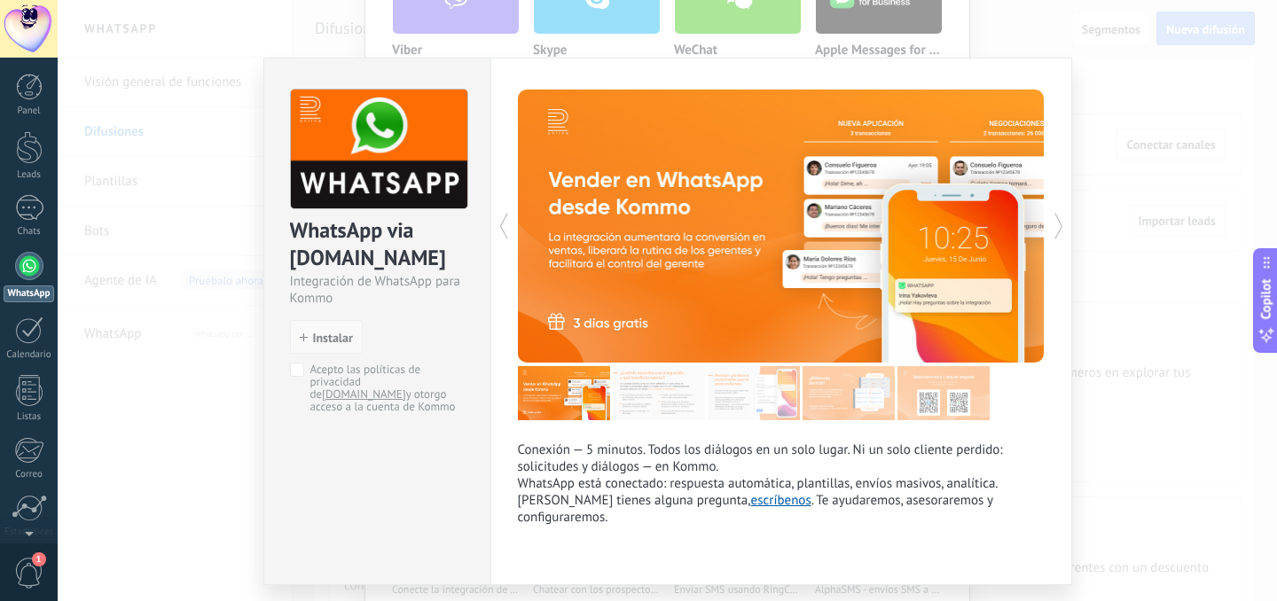
click at [333, 341] on span "Instalar" at bounding box center [333, 338] width 40 height 12
click at [281, 371] on div "WhatsApp via [DOMAIN_NAME] Integración de WhatsApp para Kommo install Instalar …" at bounding box center [377, 243] width 226 height 368
click at [329, 341] on span "Instalar" at bounding box center [333, 338] width 40 height 12
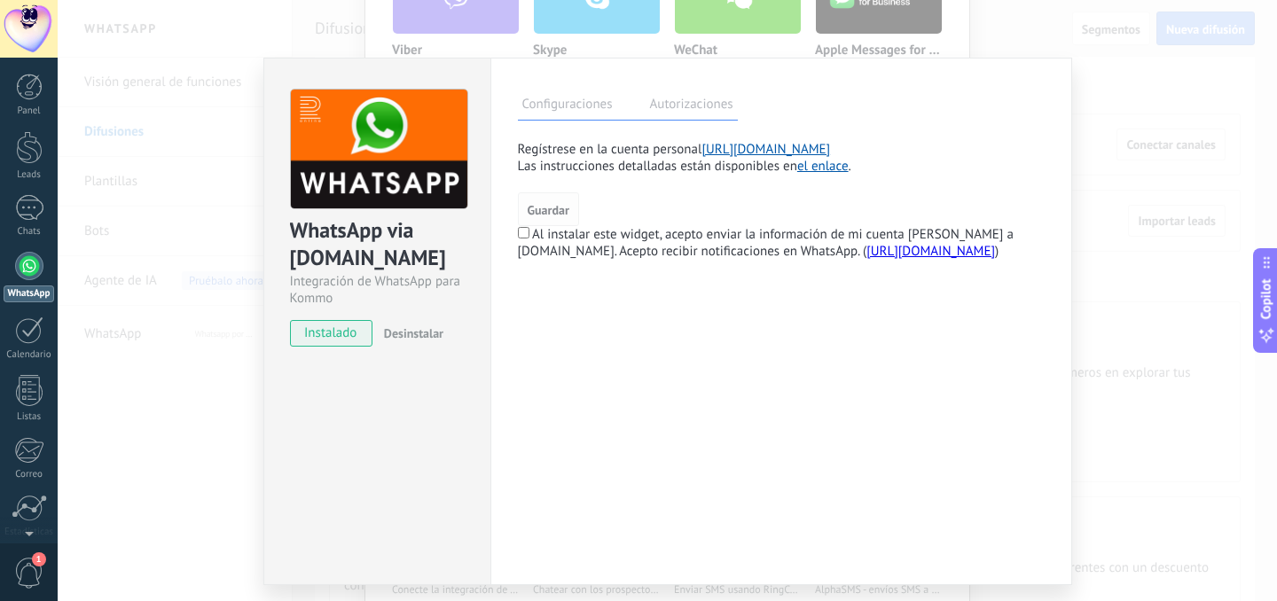
click at [548, 205] on span "Guardar" at bounding box center [549, 210] width 42 height 12
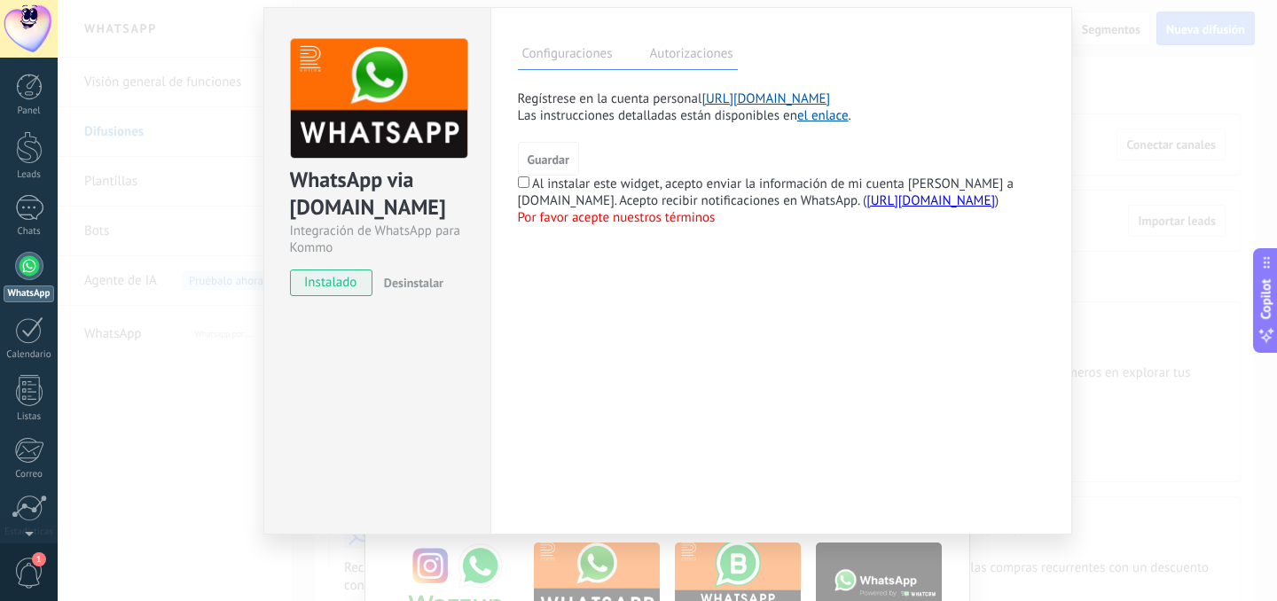
scroll to position [0, 0]
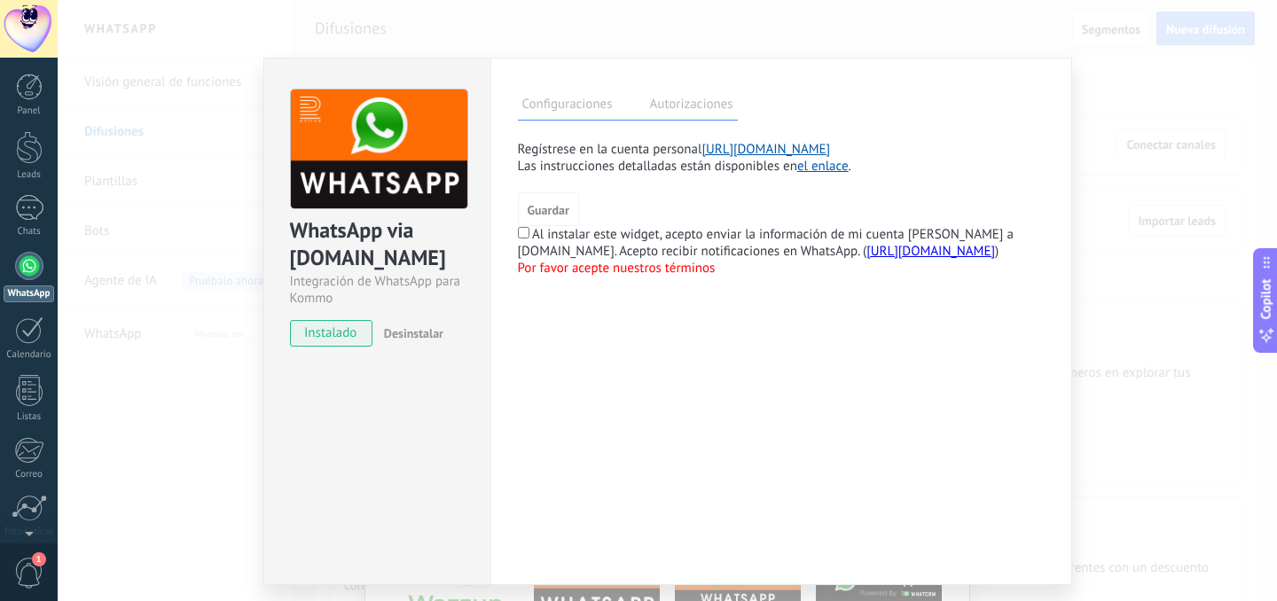
click at [681, 111] on label "Autorizaciones" at bounding box center [692, 107] width 92 height 26
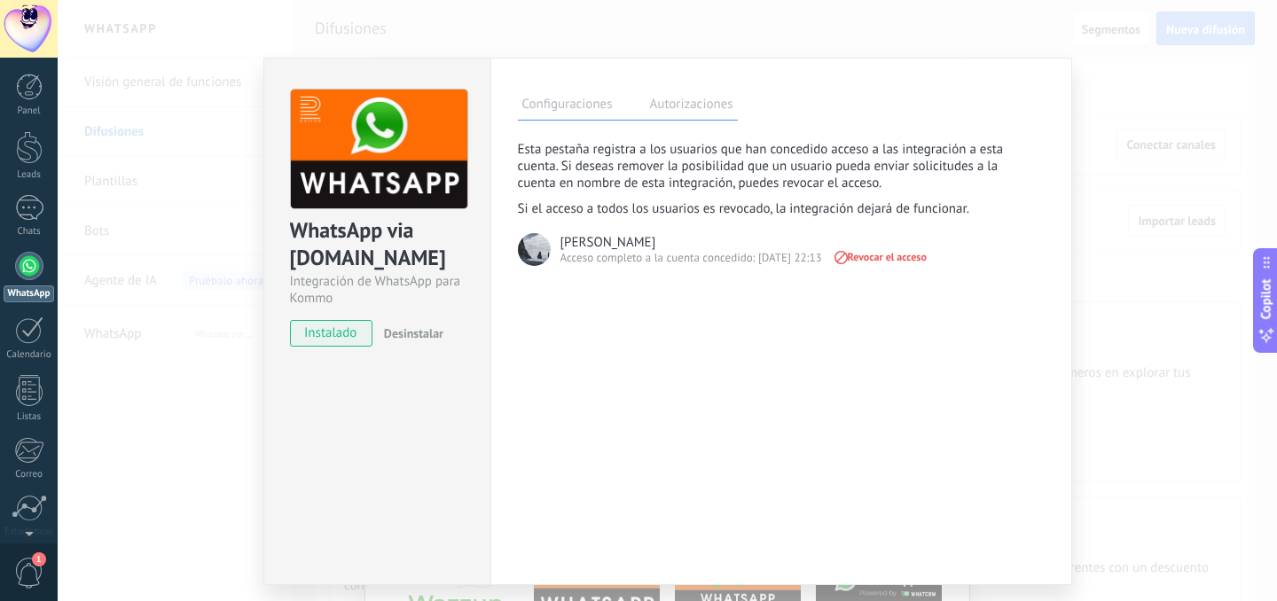
click at [679, 263] on div "Acceso completo a la cuenta concedido: [DATE] 22:13" at bounding box center [691, 258] width 262 height 16
click at [681, 291] on div "Configuraciones Autorizaciones Esta pestaña registra a los usuarios que han con…" at bounding box center [781, 322] width 582 height 528
click at [1171, 149] on div "WhatsApp via [DOMAIN_NAME] Integración de WhatsApp para Kommo instalado Desinst…" at bounding box center [667, 300] width 1219 height 601
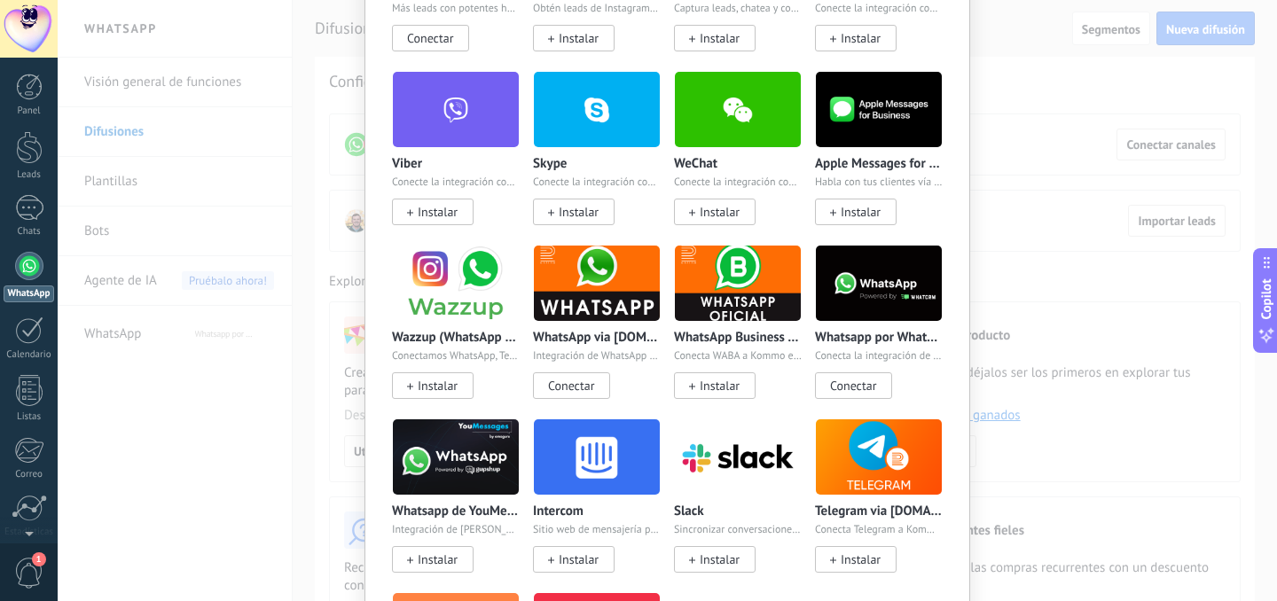
scroll to position [750, 0]
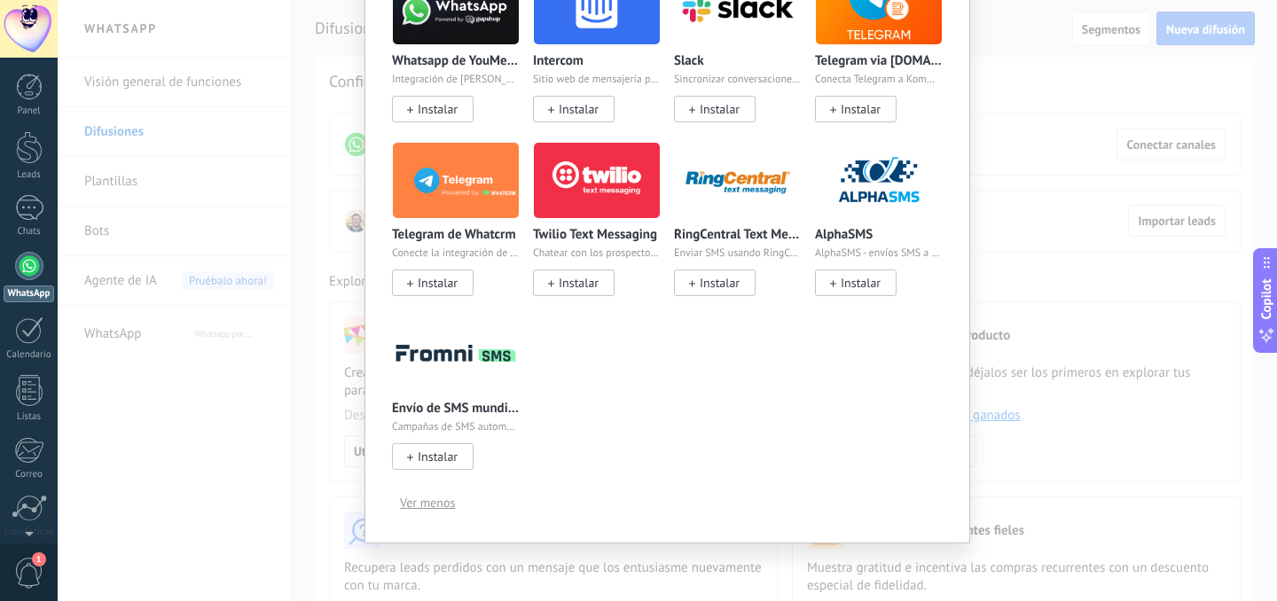
click at [1061, 333] on div "Conecta un canal 💡 Consejo: ¡WhatsApp Business es una buena opción para difusio…" at bounding box center [667, 300] width 1219 height 601
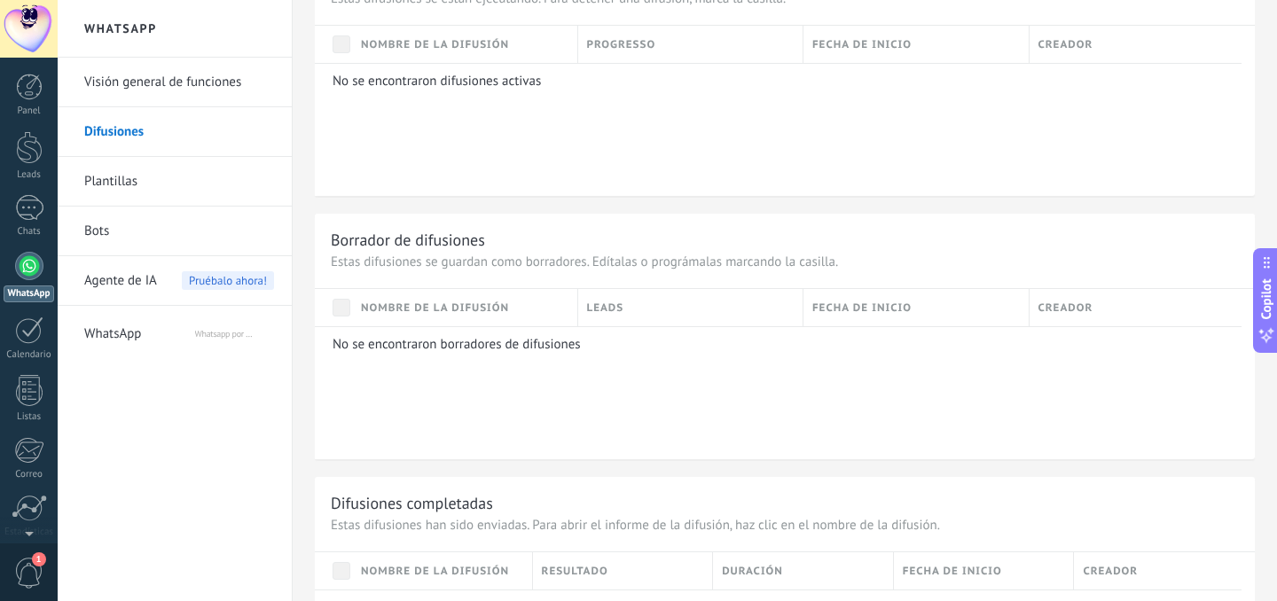
scroll to position [1262, 0]
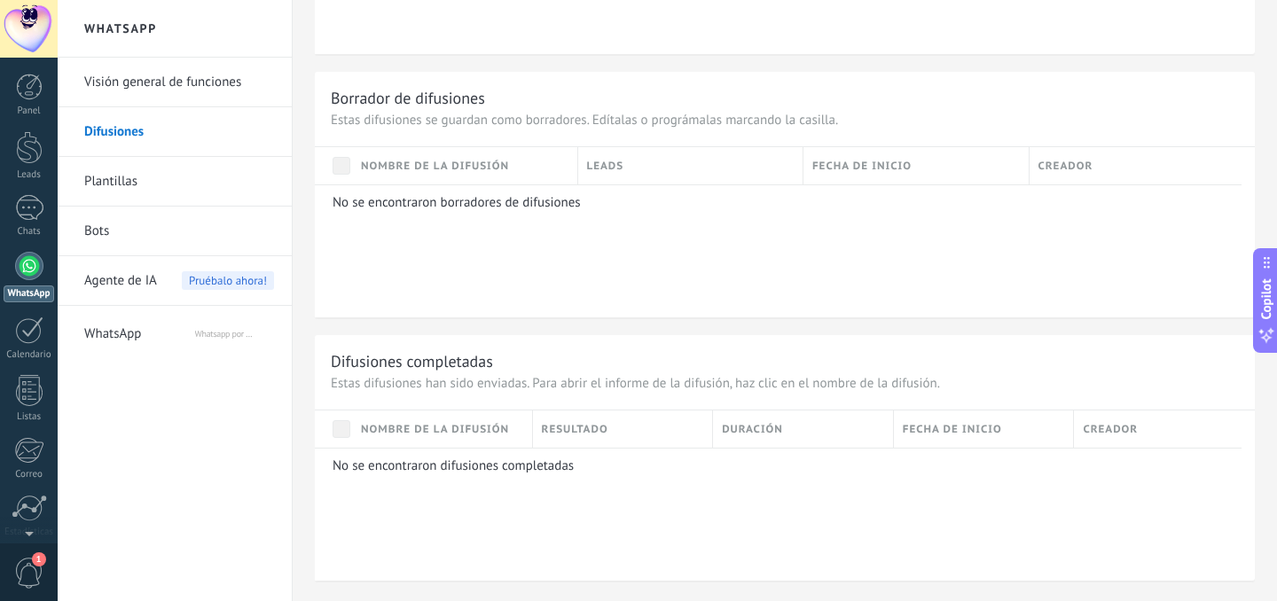
click at [27, 276] on div at bounding box center [29, 266] width 28 height 28
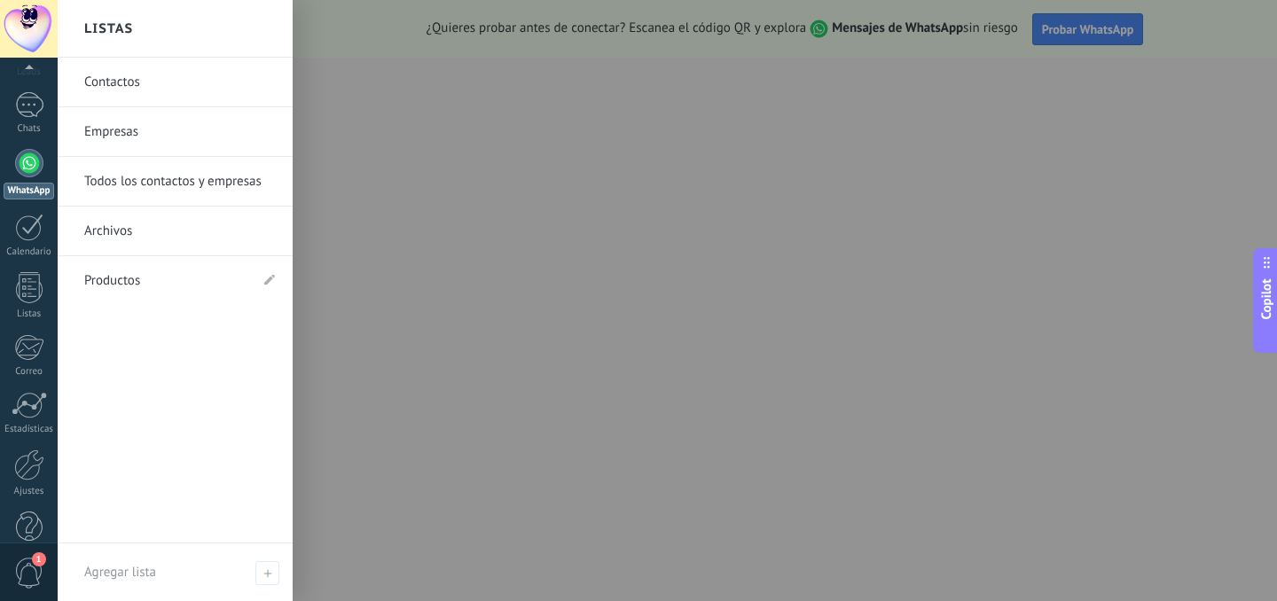
scroll to position [137, 0]
click at [26, 258] on div at bounding box center [29, 254] width 27 height 31
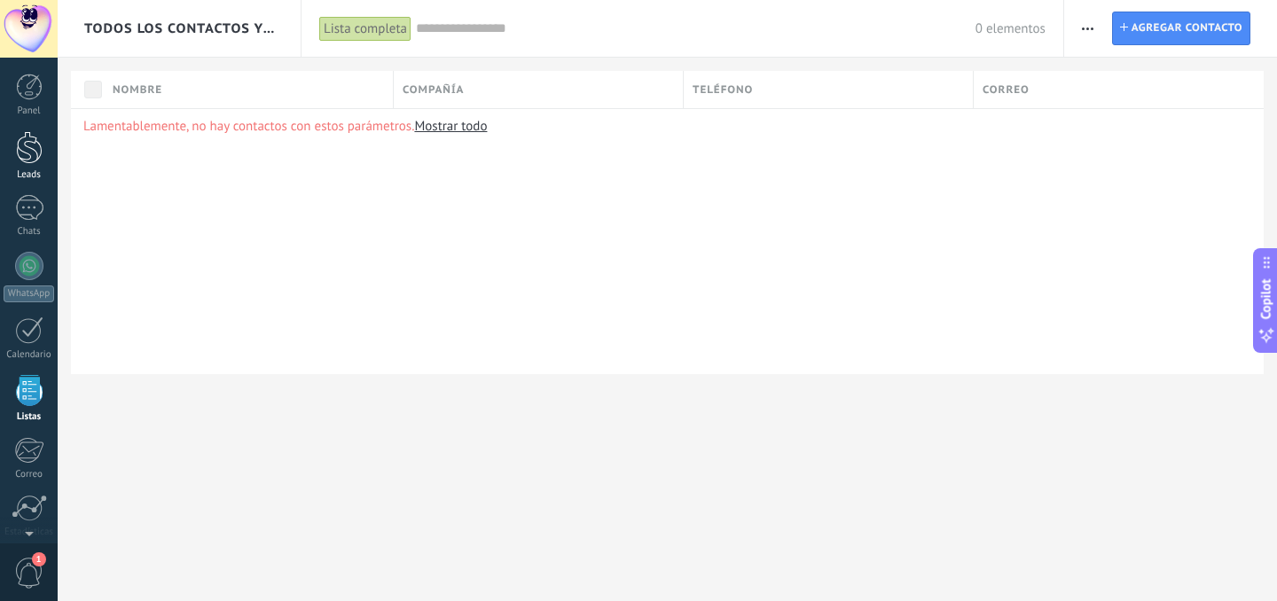
click at [19, 150] on div at bounding box center [29, 147] width 27 height 33
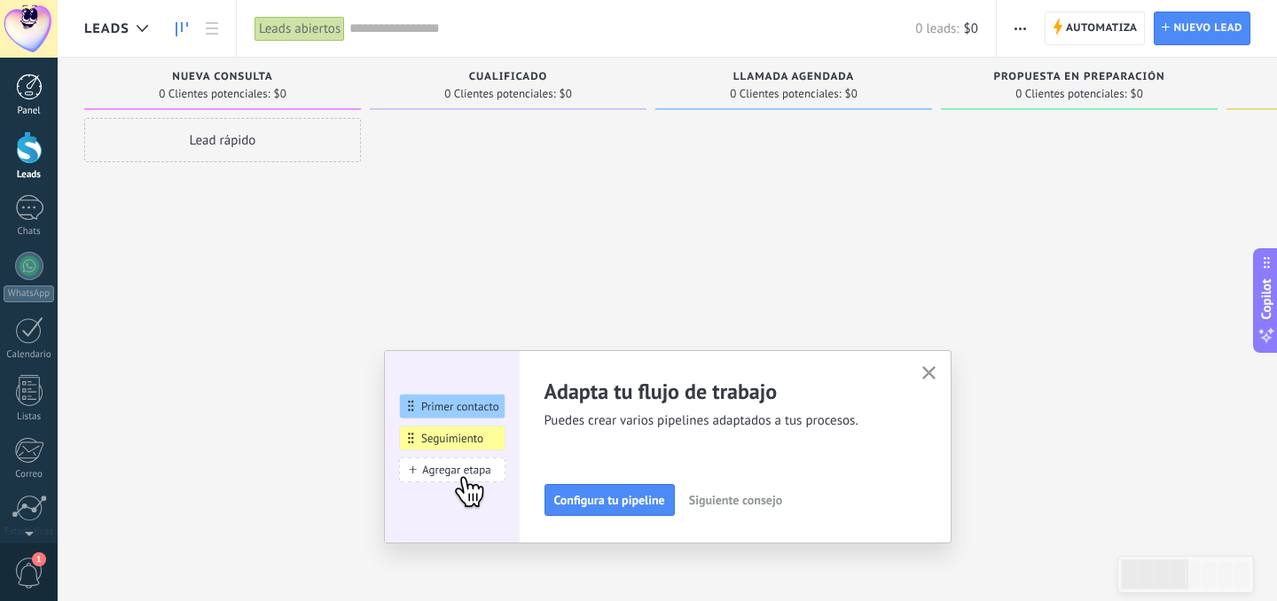
click at [25, 85] on div at bounding box center [29, 87] width 27 height 27
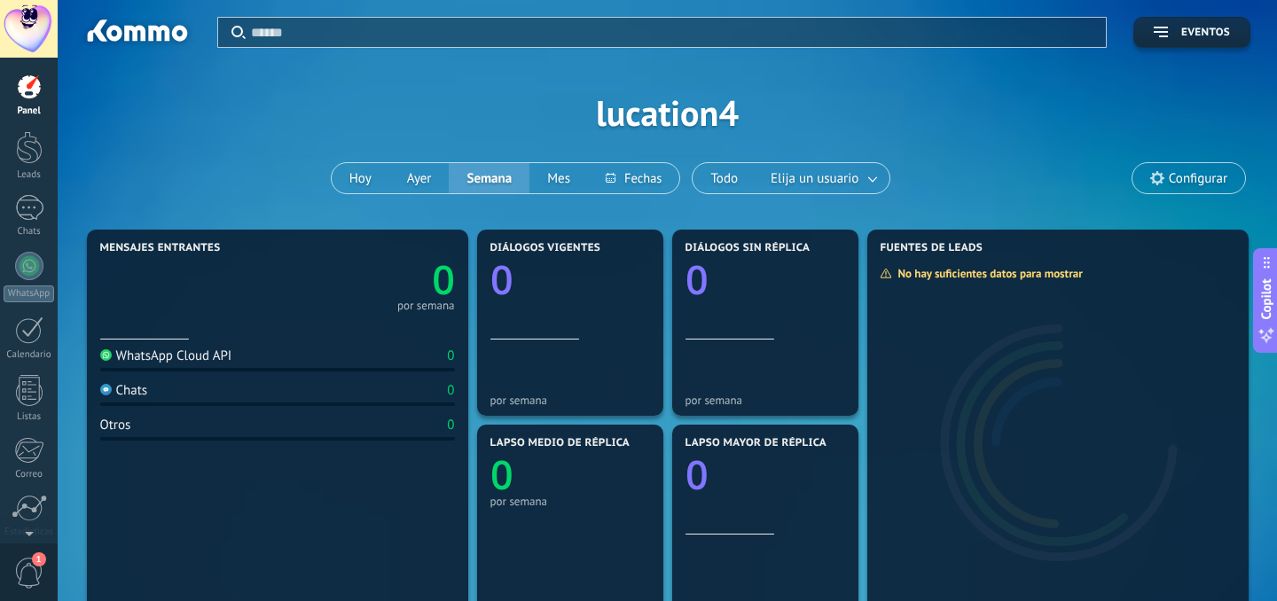
click at [25, 192] on div "Panel Leads Chats WhatsApp Clientes" at bounding box center [29, 377] width 58 height 607
click at [31, 211] on div at bounding box center [29, 208] width 28 height 26
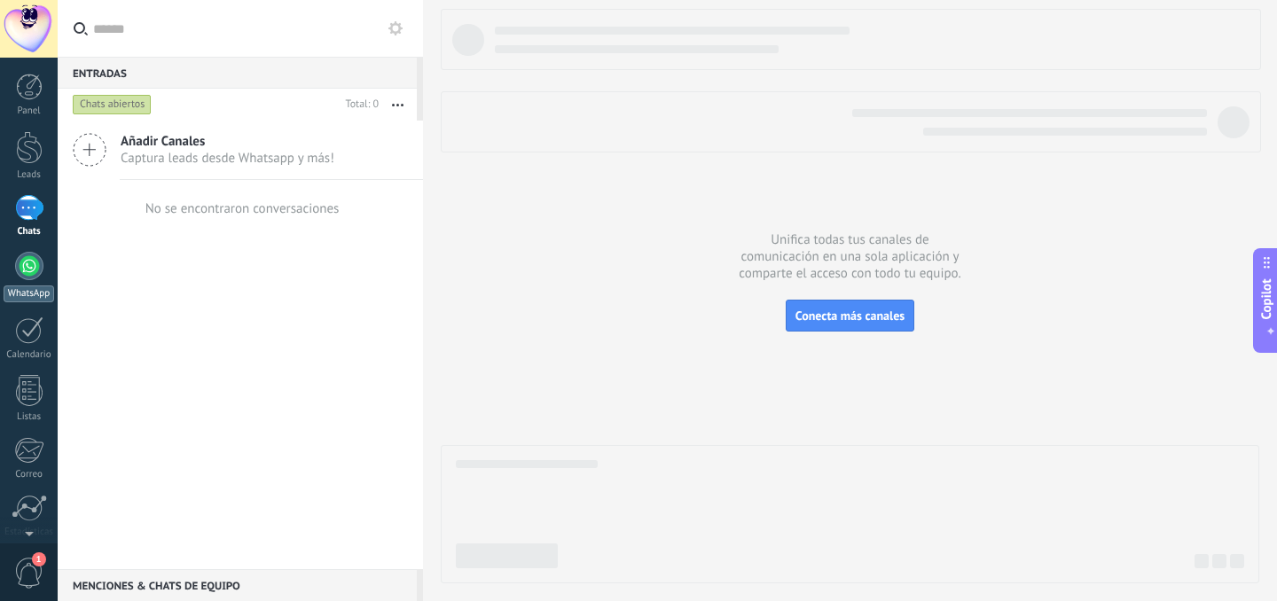
click at [39, 268] on div at bounding box center [29, 266] width 28 height 28
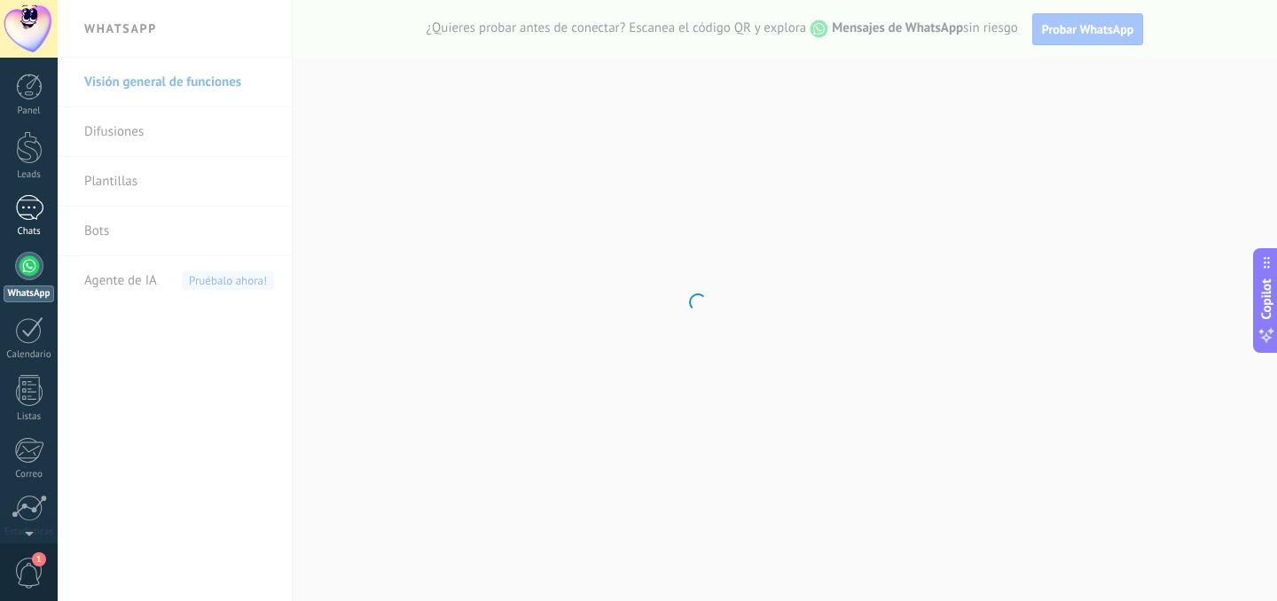
click at [41, 207] on div at bounding box center [29, 208] width 28 height 26
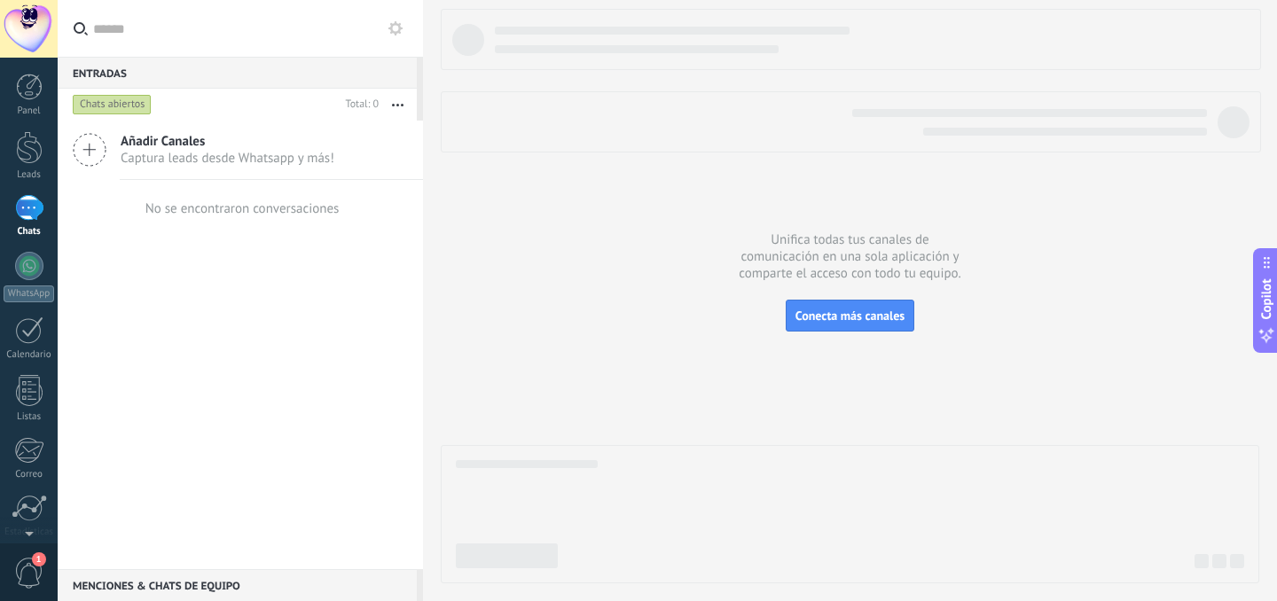
click at [114, 145] on div "Añadir Canales Captura leads desde Whatsapp y más!" at bounding box center [240, 150] width 365 height 59
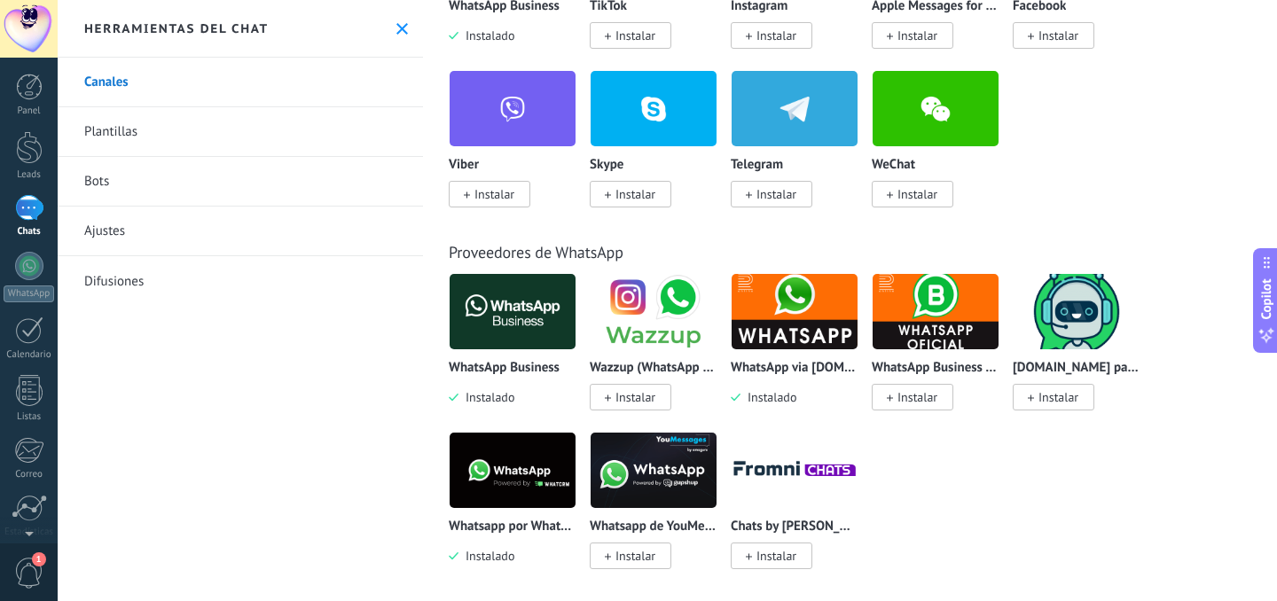
scroll to position [454, 0]
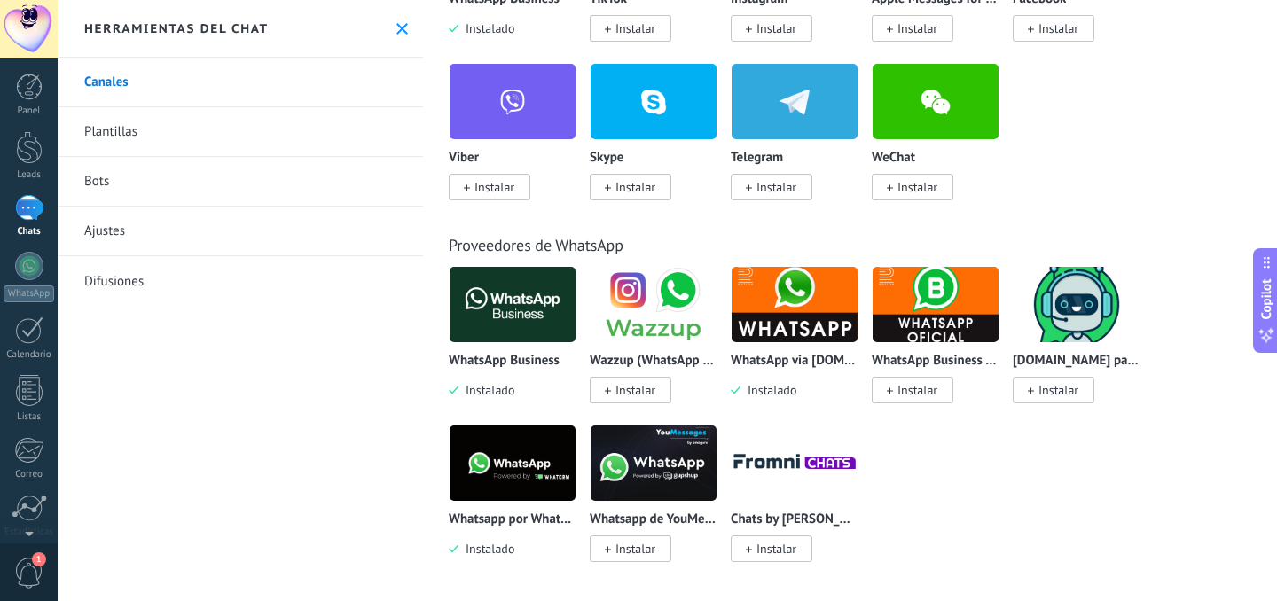
click at [786, 338] on img at bounding box center [795, 305] width 126 height 86
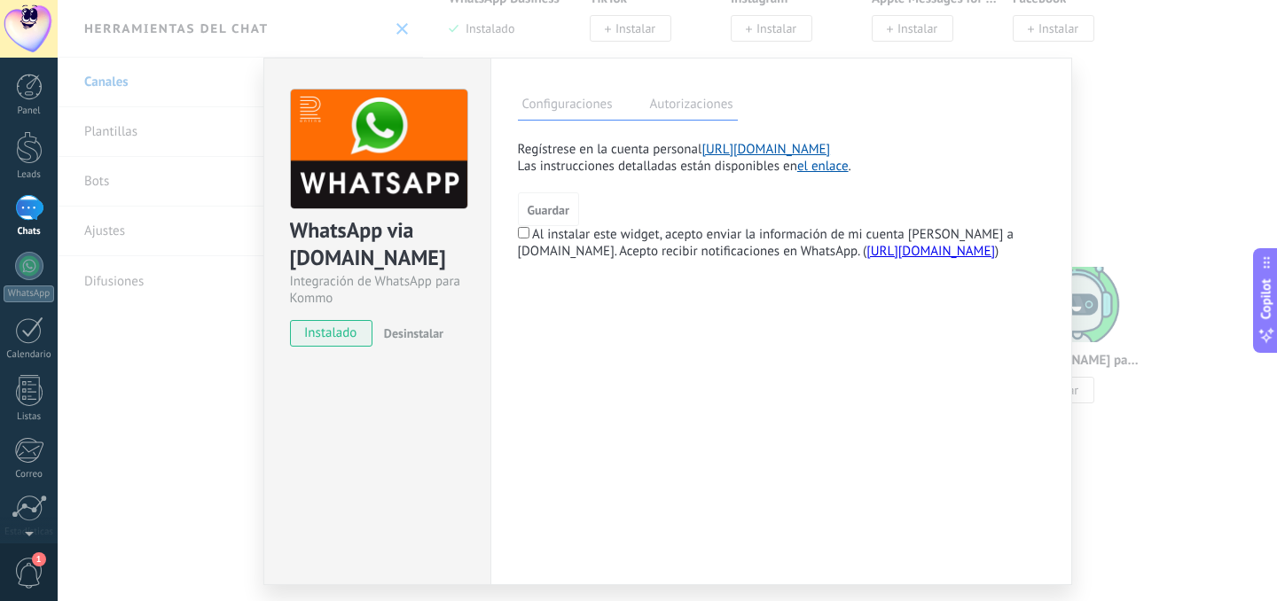
click at [780, 147] on link "[URL][DOMAIN_NAME]" at bounding box center [765, 149] width 129 height 17
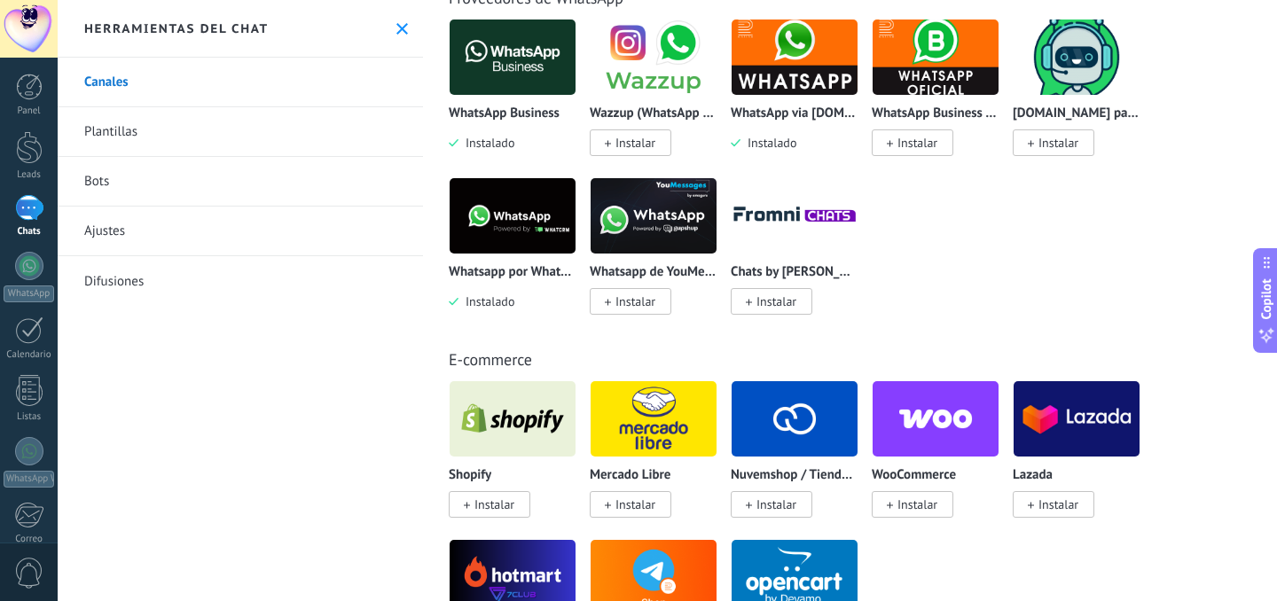
scroll to position [704, 0]
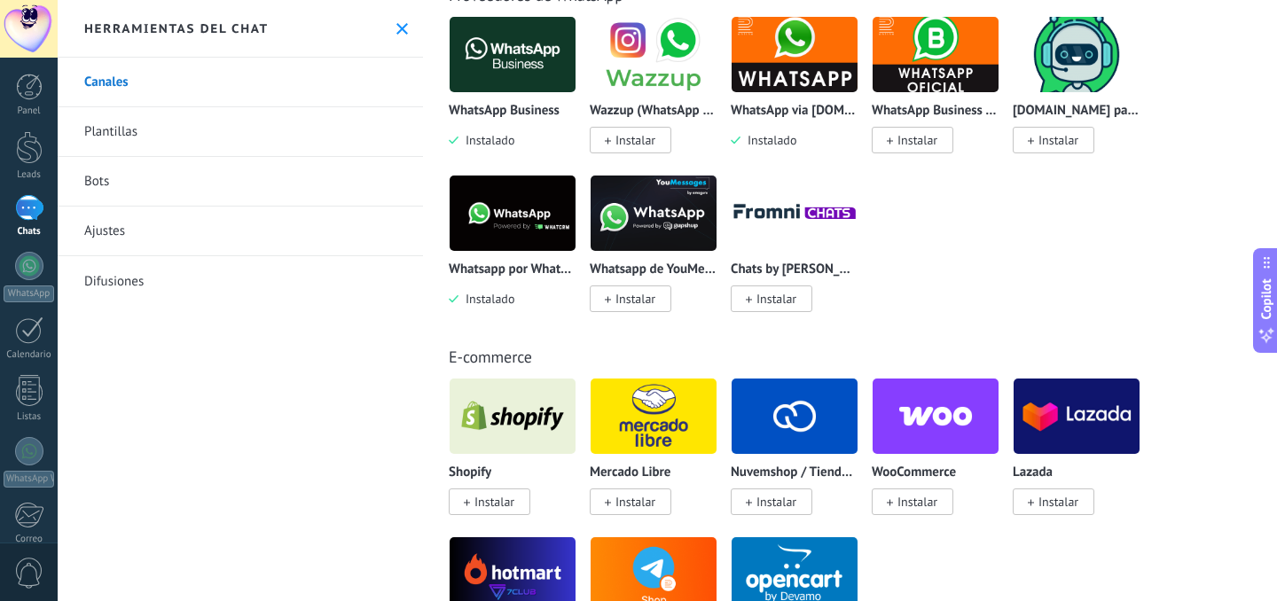
click at [517, 256] on div "Whatsapp por Whatcrm y Telphin Instalado" at bounding box center [513, 241] width 128 height 133
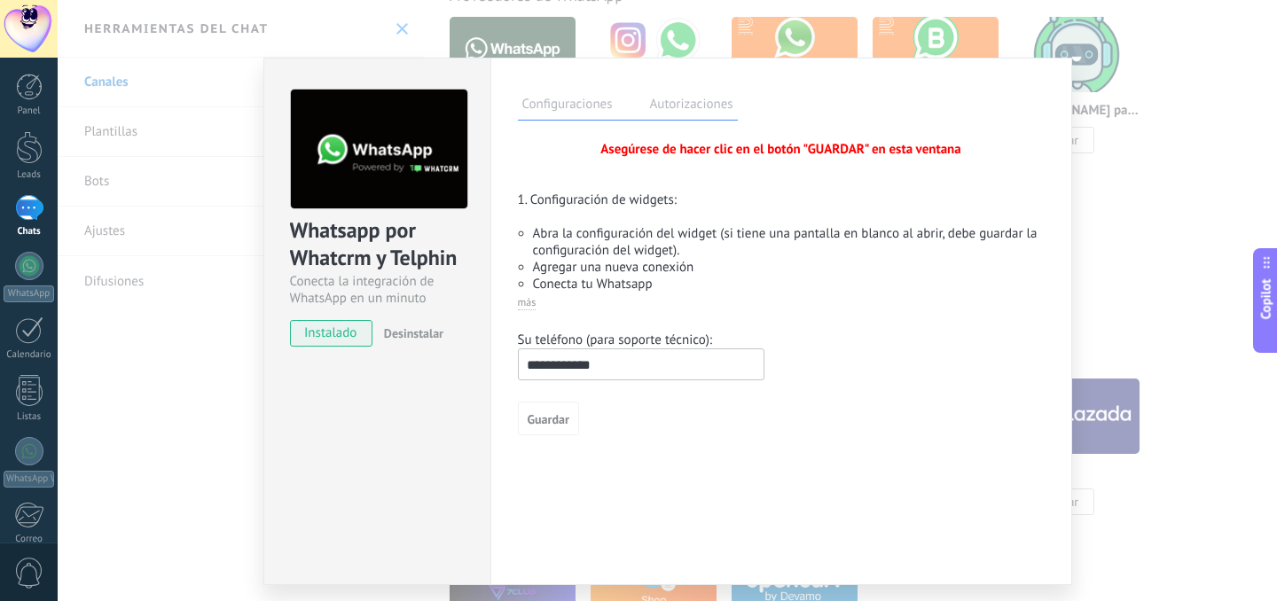
click at [505, 231] on div "Configuraciones Autorizaciones Esta pestaña registra a los usuarios que han con…" at bounding box center [781, 322] width 582 height 528
click at [619, 407] on div "Guardar" at bounding box center [781, 419] width 527 height 34
click at [563, 407] on button "Guardar" at bounding box center [548, 419] width 61 height 34
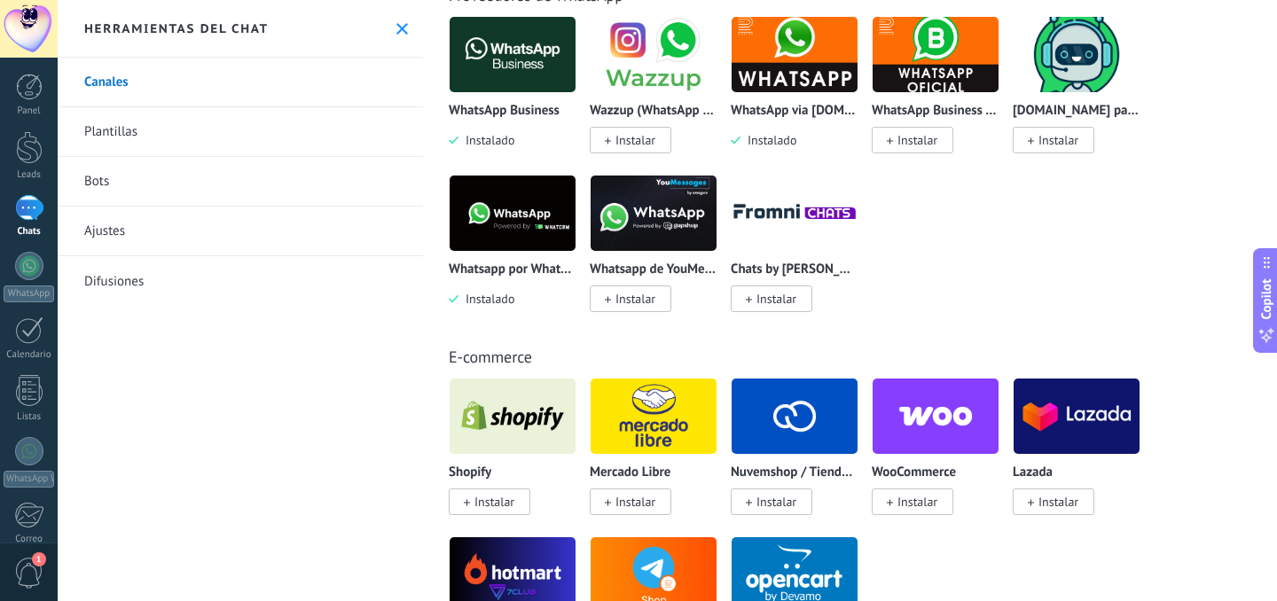
click at [525, 293] on div "Whatsapp por Whatcrm y Telphin Instalado" at bounding box center [513, 284] width 128 height 45
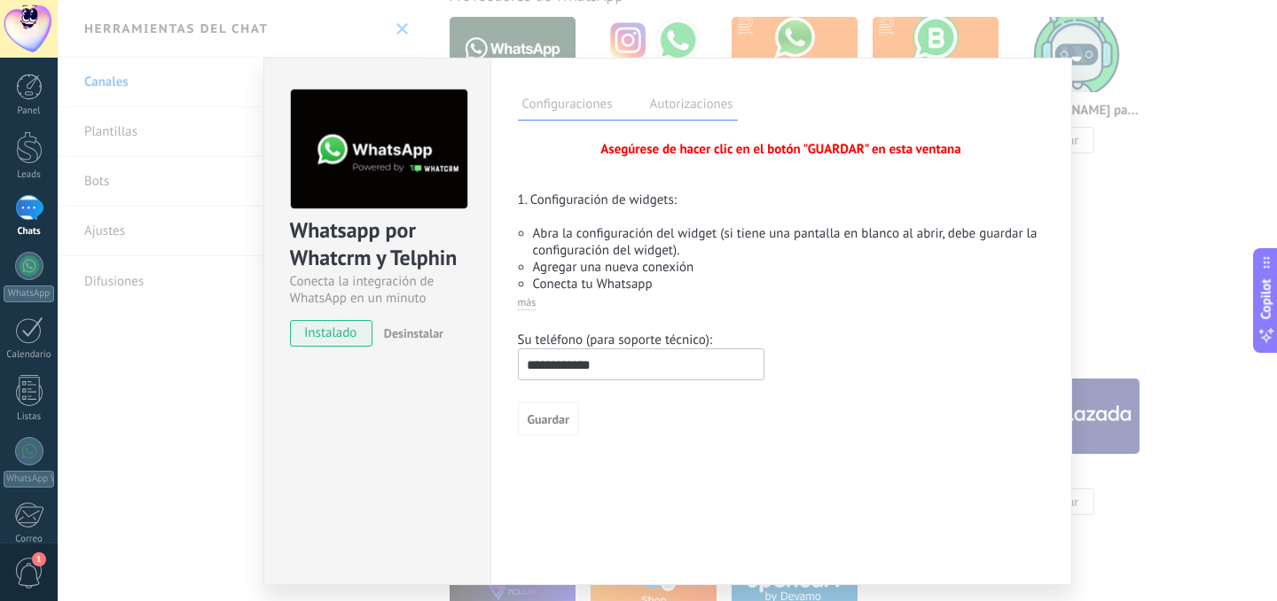
click at [660, 117] on label "Autorizaciones" at bounding box center [692, 107] width 92 height 26
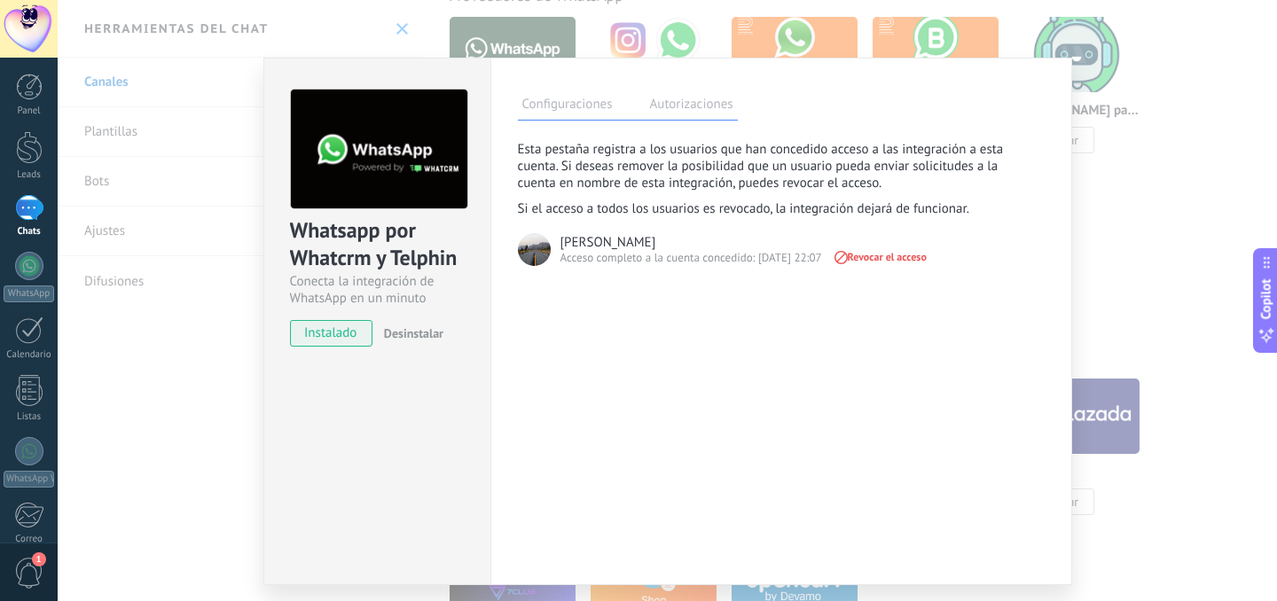
click at [552, 105] on label "Configuraciones" at bounding box center [567, 107] width 99 height 26
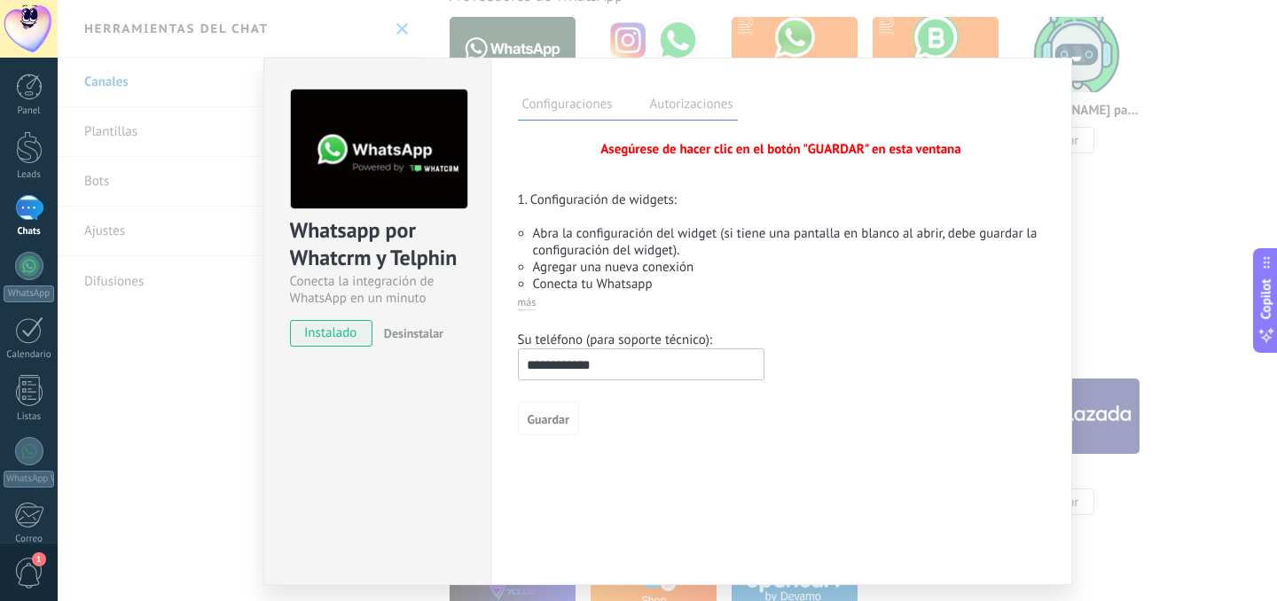
scroll to position [51, 0]
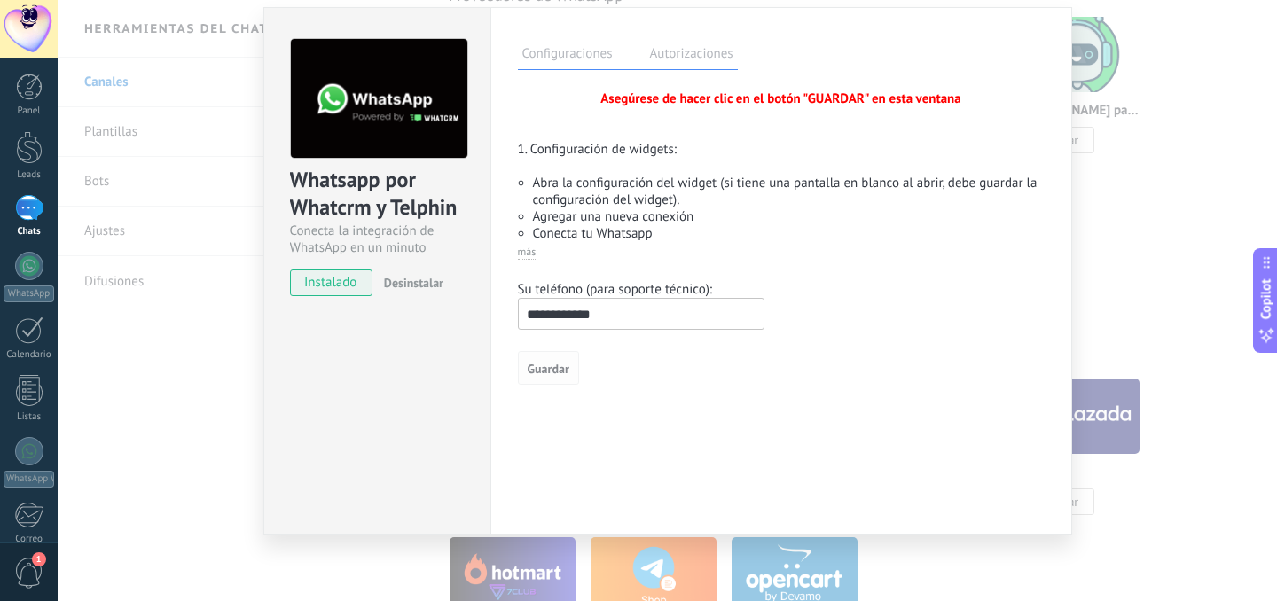
click at [544, 372] on span "Guardar" at bounding box center [549, 369] width 42 height 12
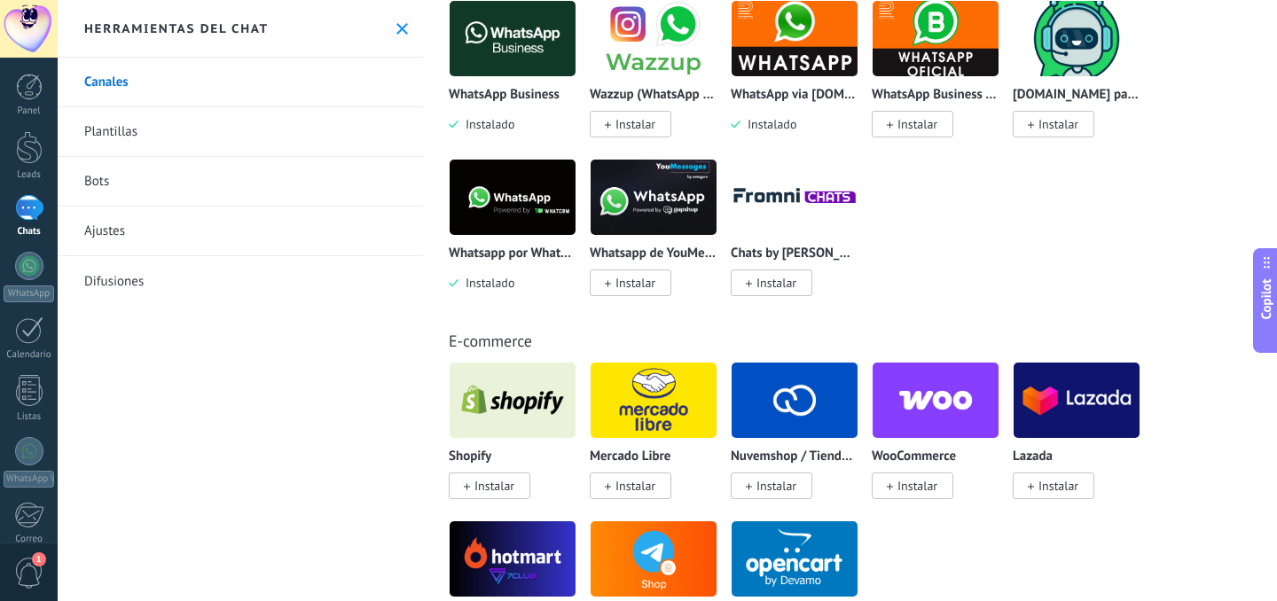
scroll to position [718, 0]
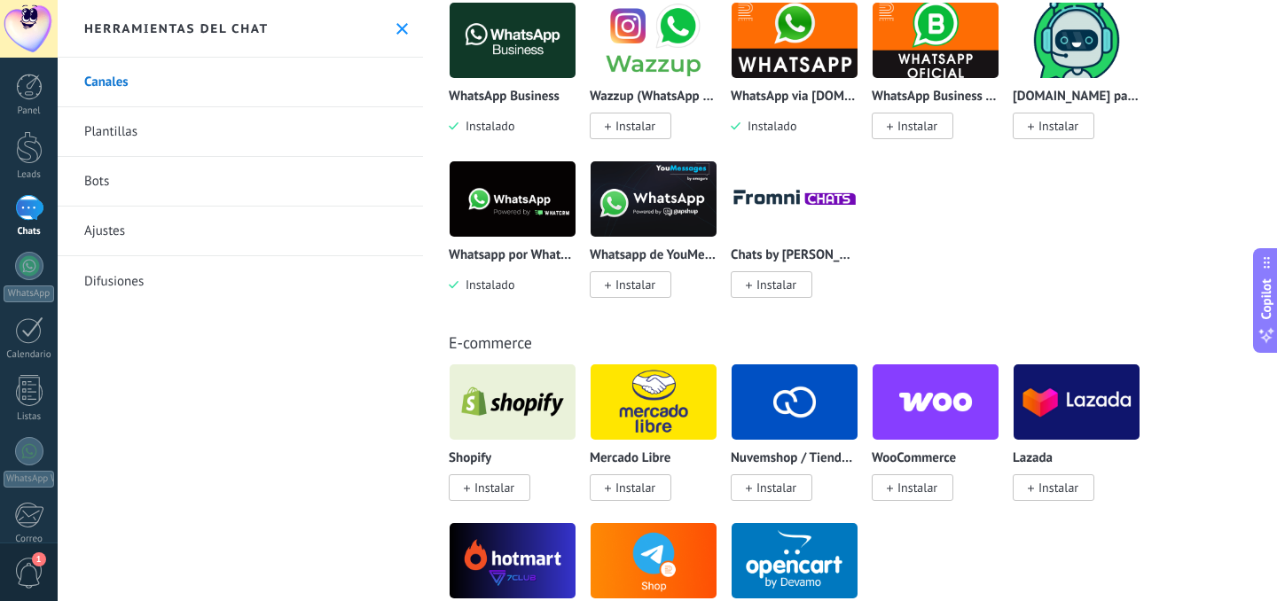
click at [524, 219] on img at bounding box center [513, 199] width 126 height 86
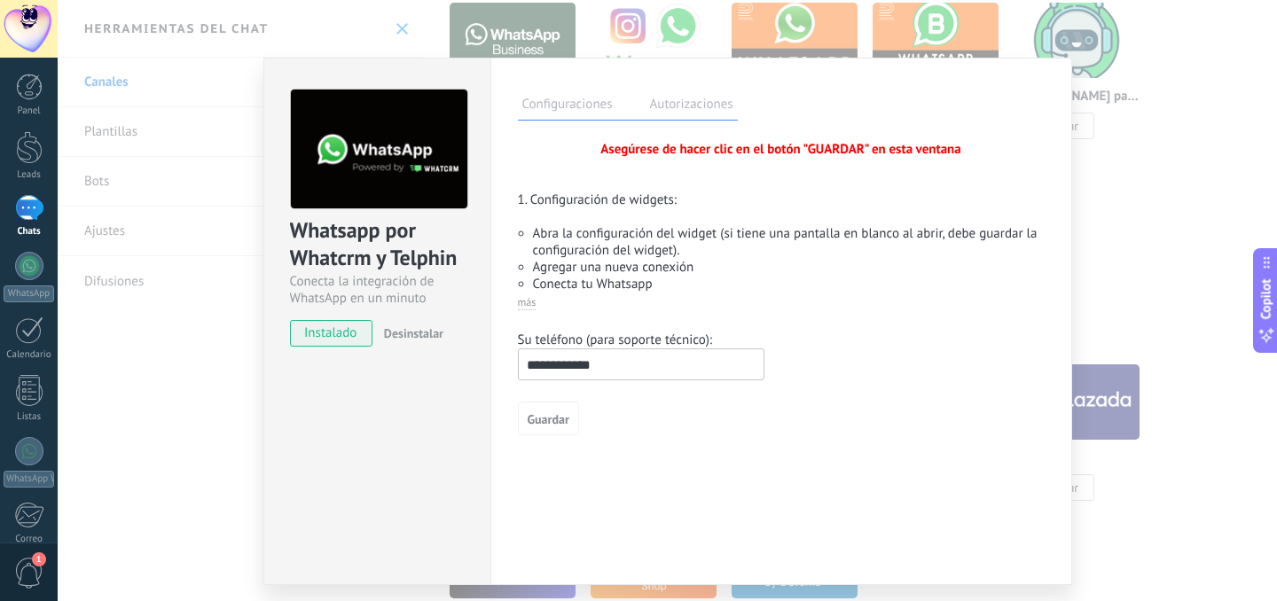
click at [663, 104] on label "Autorizaciones" at bounding box center [692, 107] width 92 height 26
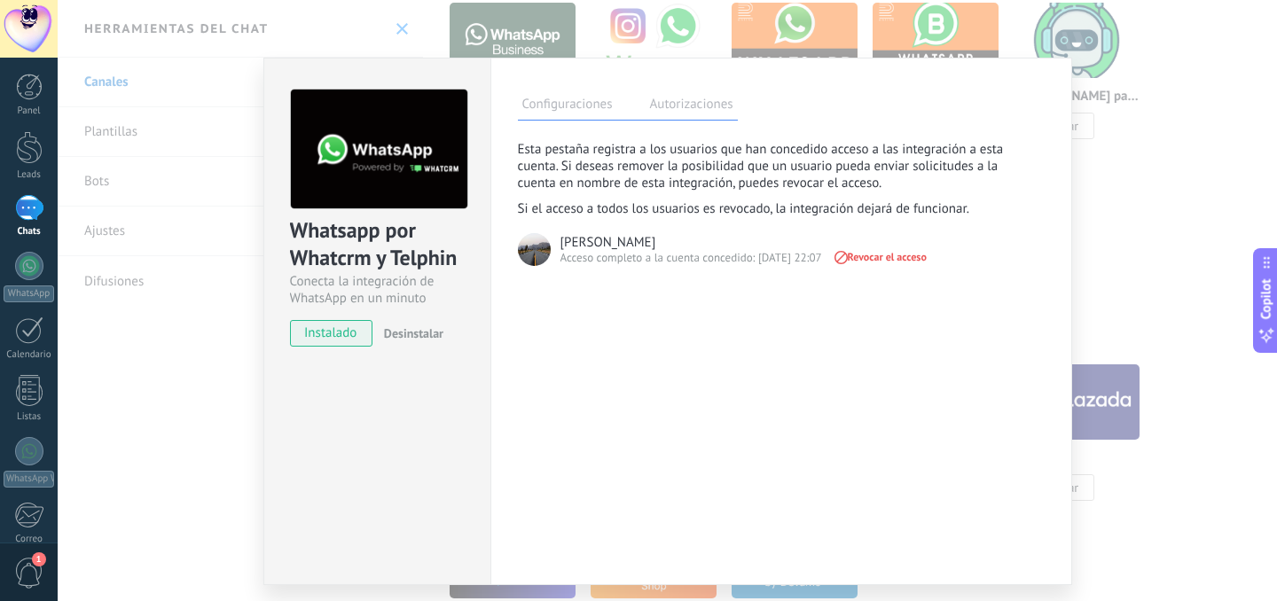
click at [594, 247] on div "[PERSON_NAME]" at bounding box center [743, 239] width 367 height 19
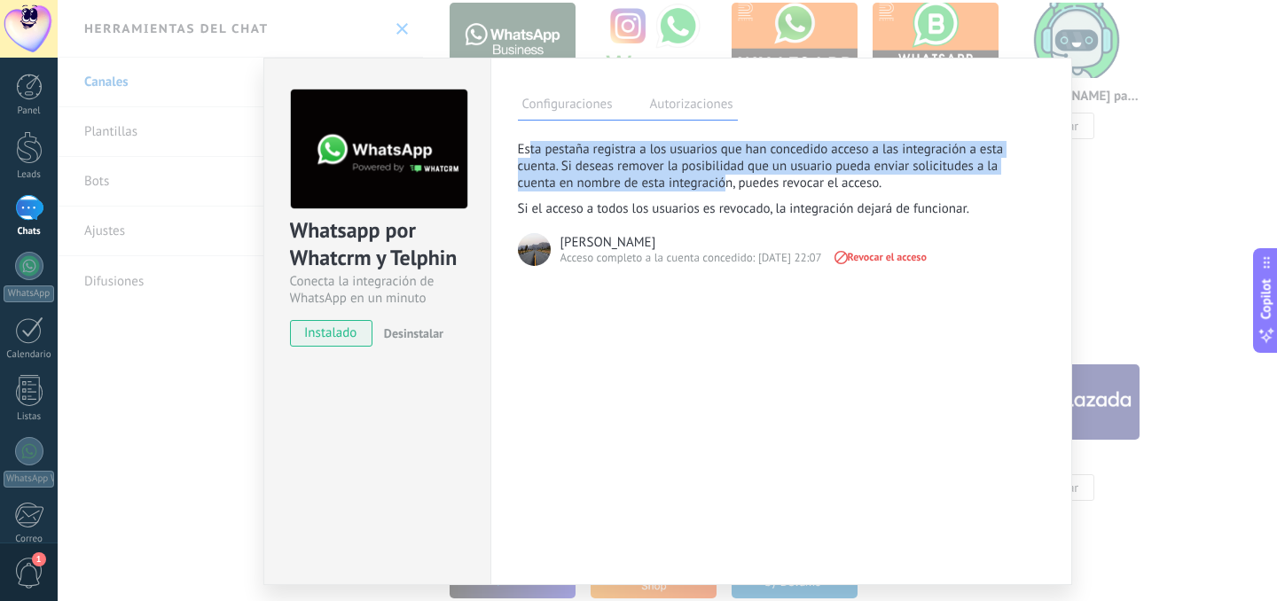
drag, startPoint x: 527, startPoint y: 152, endPoint x: 725, endPoint y: 190, distance: 202.3
click at [725, 190] on p "Esta pestaña registra a los usuarios que han concedido acceso a las integración…" at bounding box center [765, 166] width 495 height 51
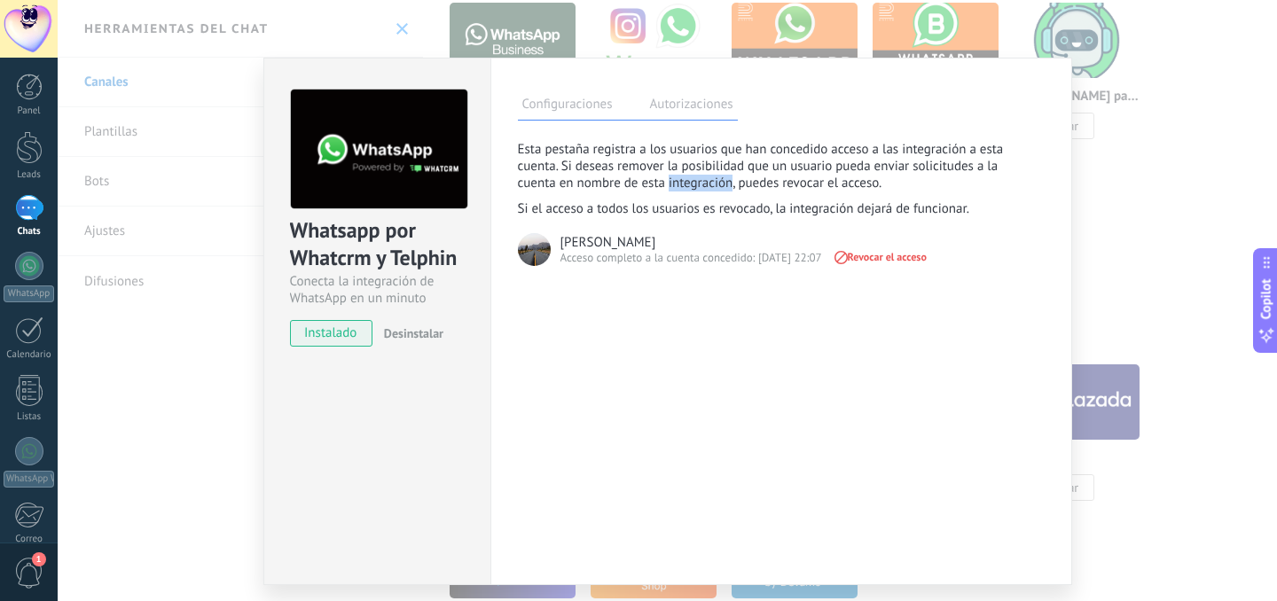
click at [725, 190] on p "Esta pestaña registra a los usuarios que han concedido acceso a las integración…" at bounding box center [765, 166] width 495 height 51
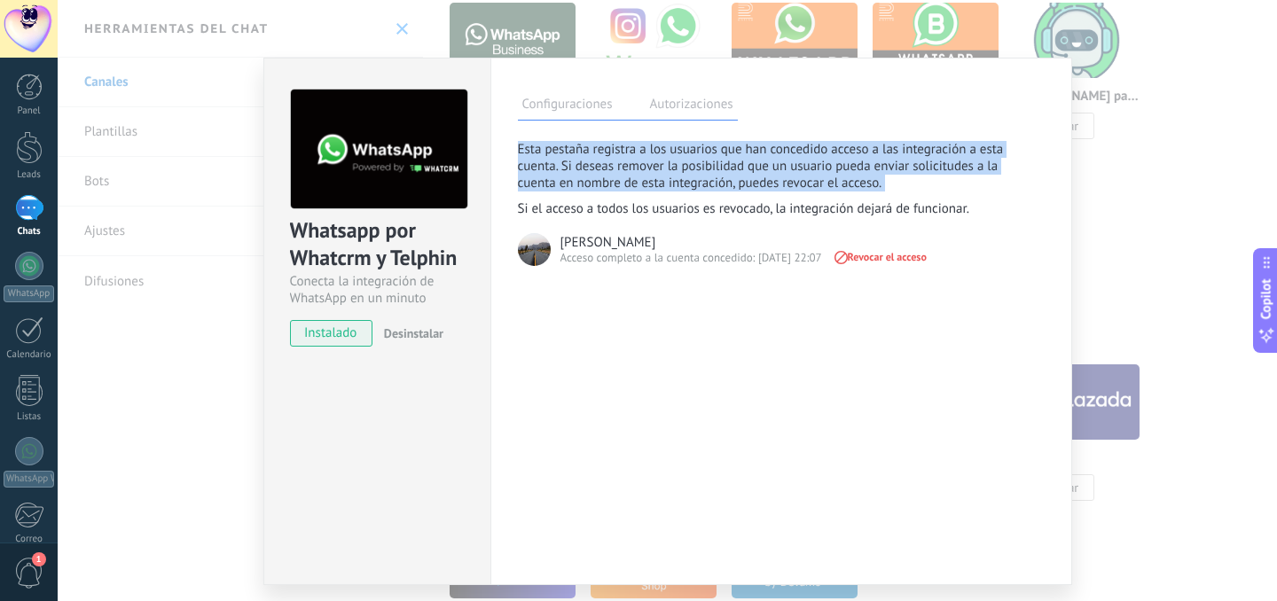
click at [725, 190] on p "Esta pestaña registra a los usuarios que han concedido acceso a las integración…" at bounding box center [765, 166] width 495 height 51
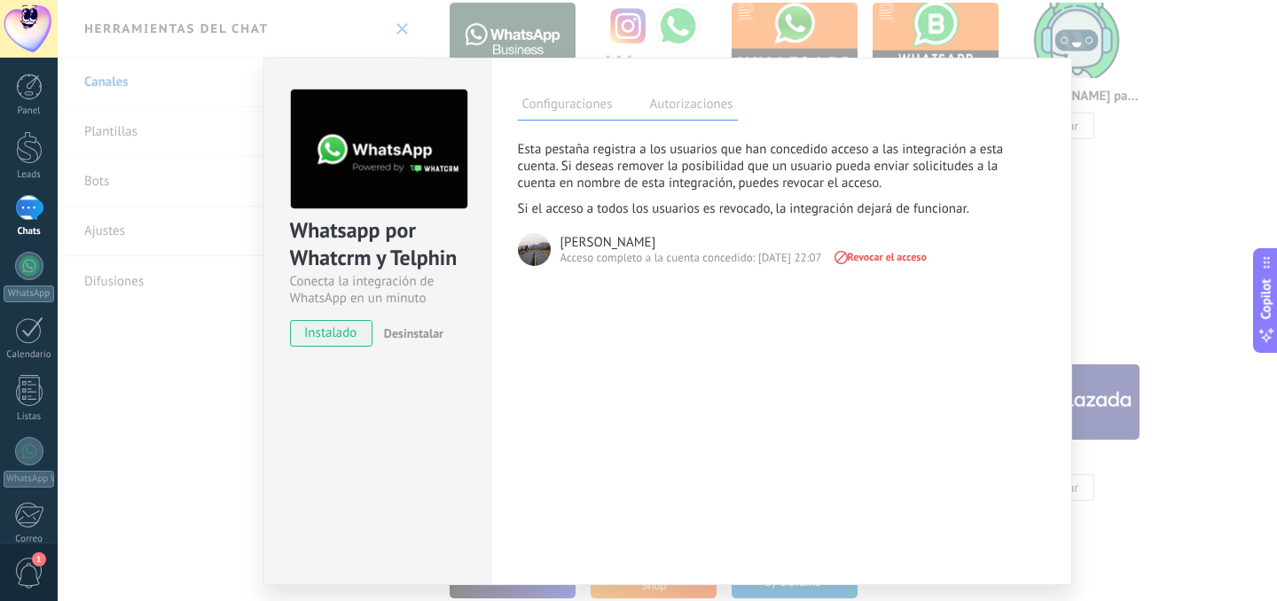
click at [615, 103] on div "Configuraciones Autorizaciones" at bounding box center [628, 105] width 220 height 31
click at [577, 111] on label "Configuraciones" at bounding box center [567, 107] width 99 height 26
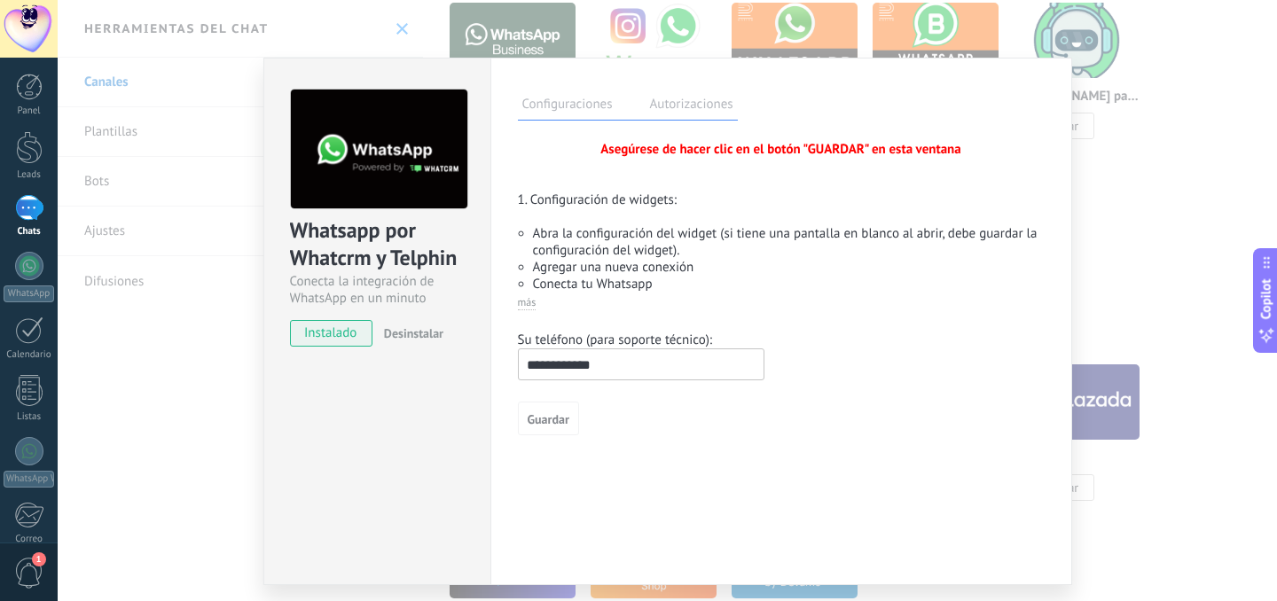
click at [1104, 116] on div "Whatsapp por Whatcrm y Telphin Conecta la integración de WhatsApp en un minuto …" at bounding box center [667, 300] width 1219 height 601
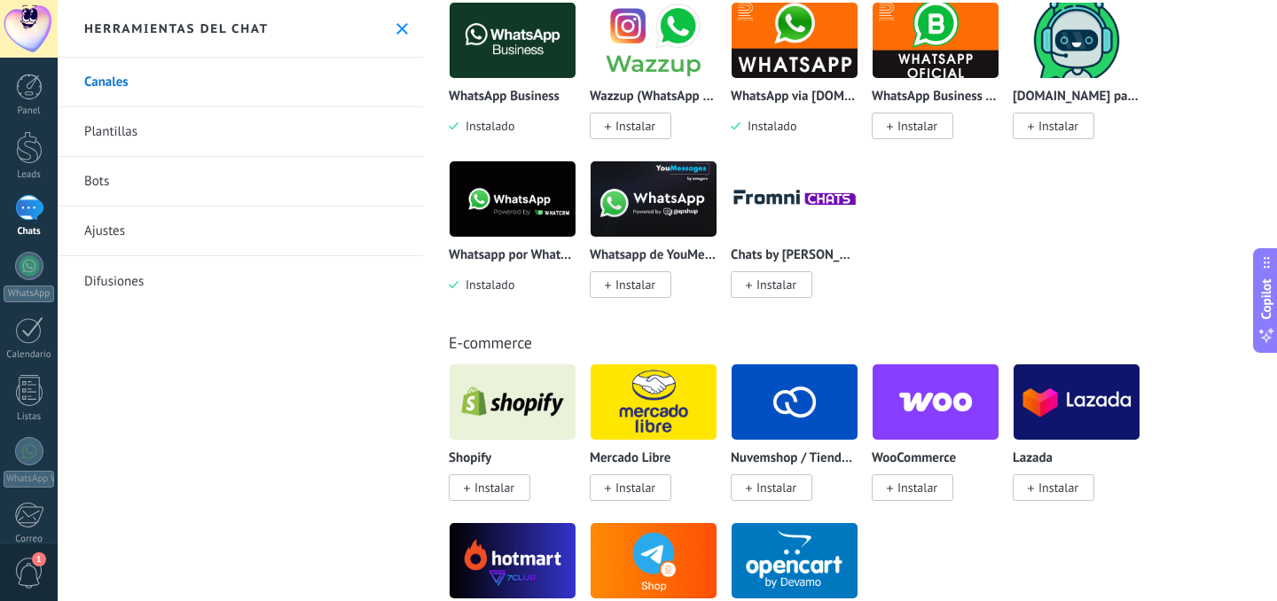
click at [537, 208] on img at bounding box center [513, 199] width 126 height 86
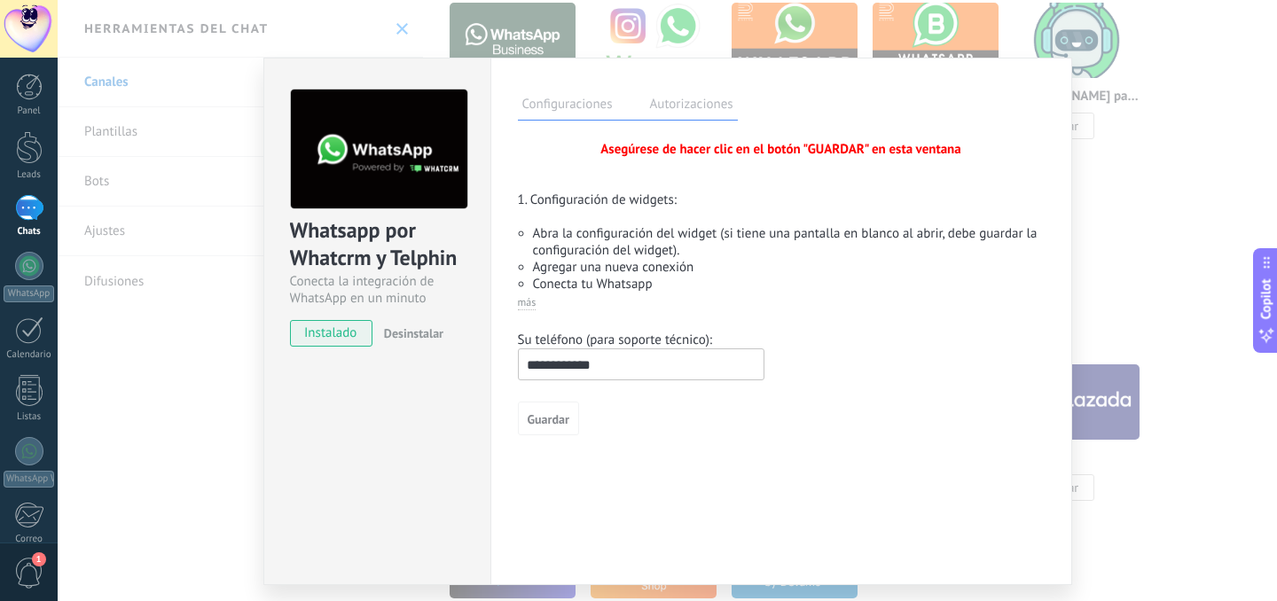
click at [1100, 219] on div "Whatsapp por Whatcrm y Telphin Conecta la integración de WhatsApp en un minuto …" at bounding box center [667, 300] width 1219 height 601
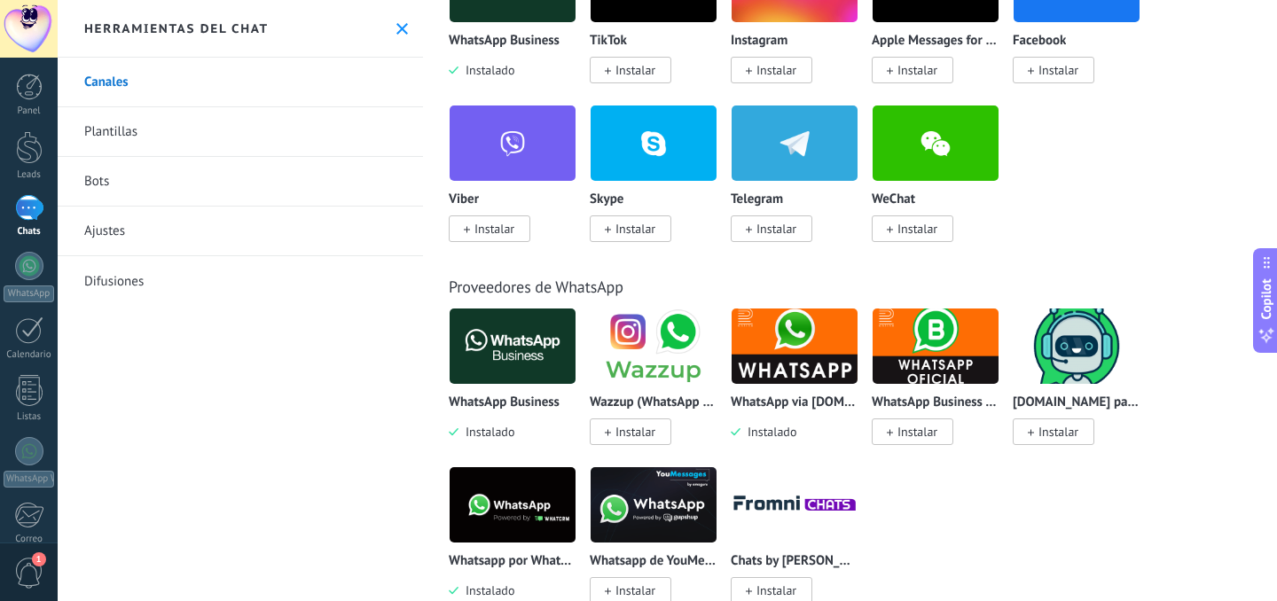
scroll to position [388, 0]
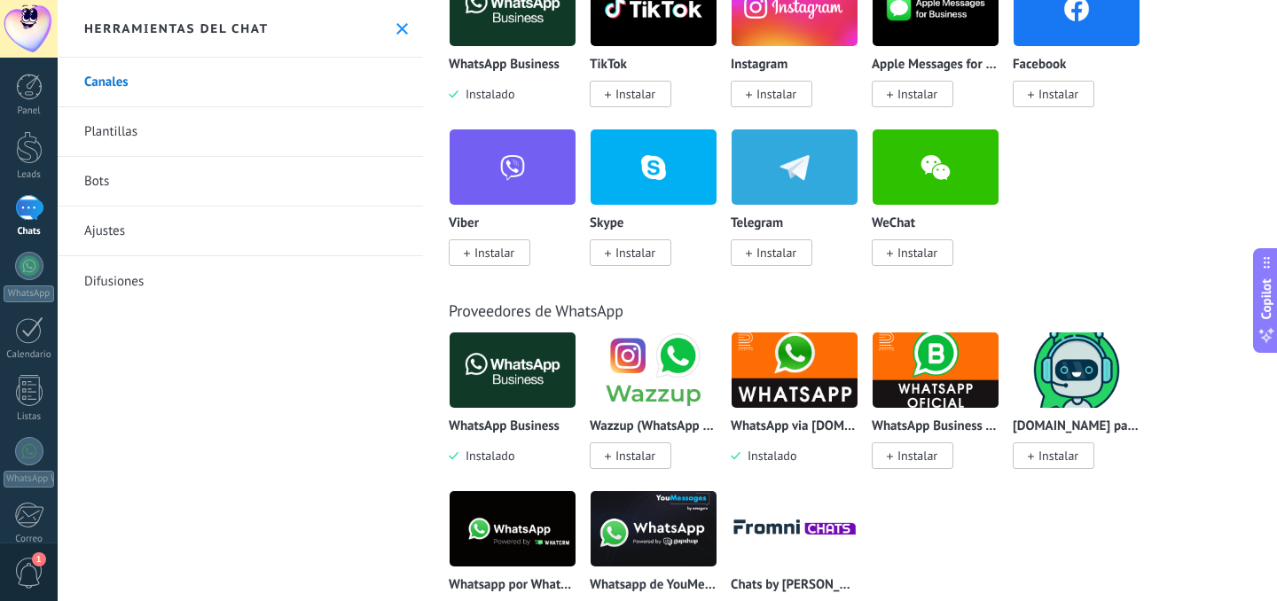
click at [504, 395] on img at bounding box center [513, 370] width 126 height 86
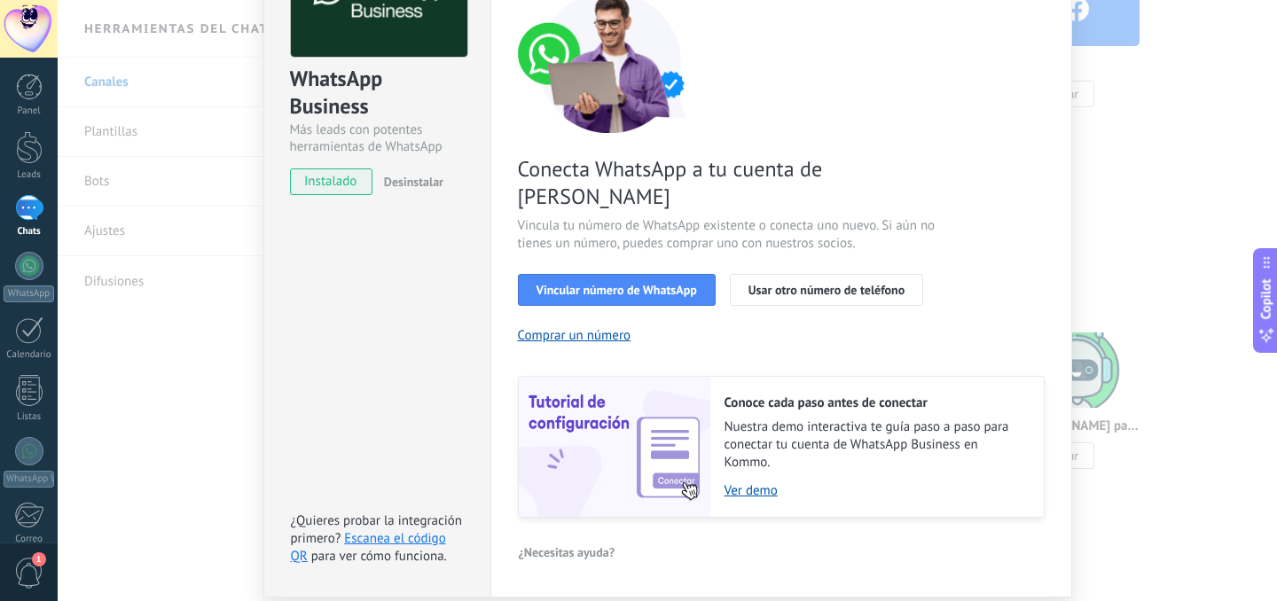
scroll to position [187, 0]
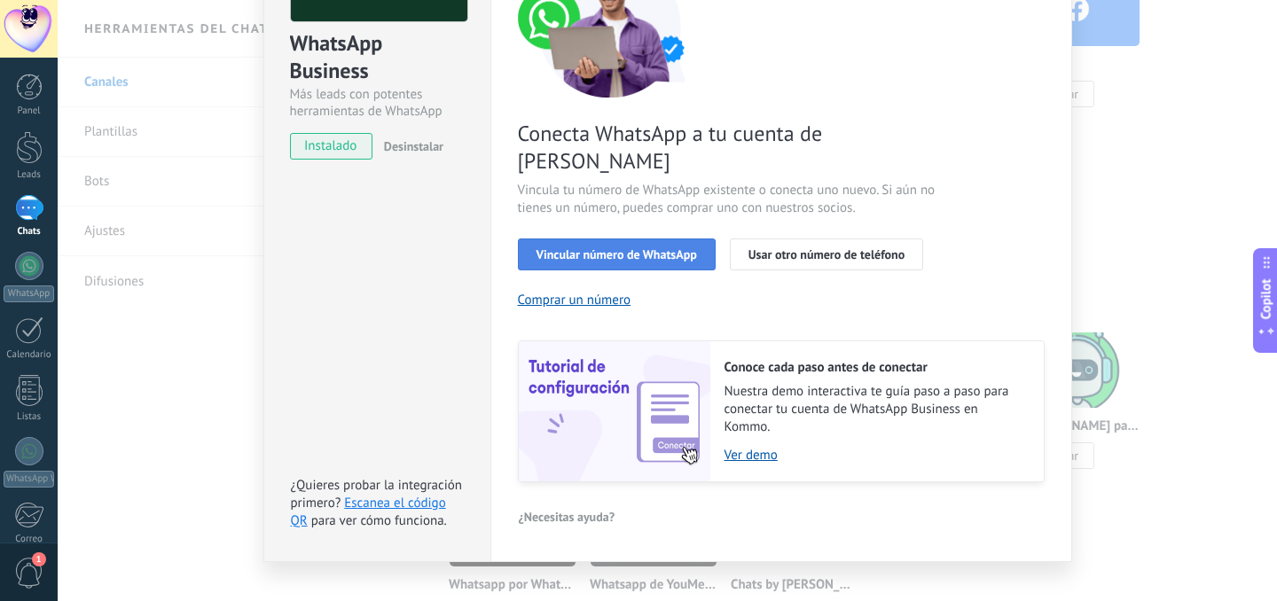
click at [662, 248] on span "Vincular número de WhatsApp" at bounding box center [616, 254] width 161 height 12
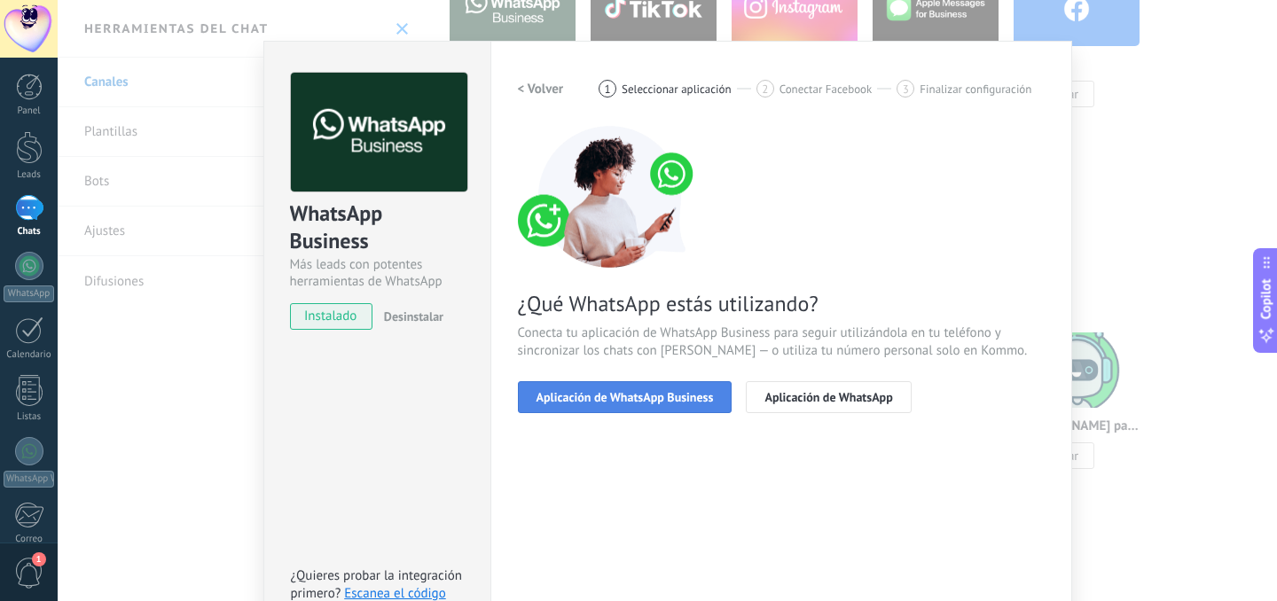
scroll to position [18, 0]
click at [686, 403] on button "Aplicación de WhatsApp Business" at bounding box center [625, 396] width 215 height 32
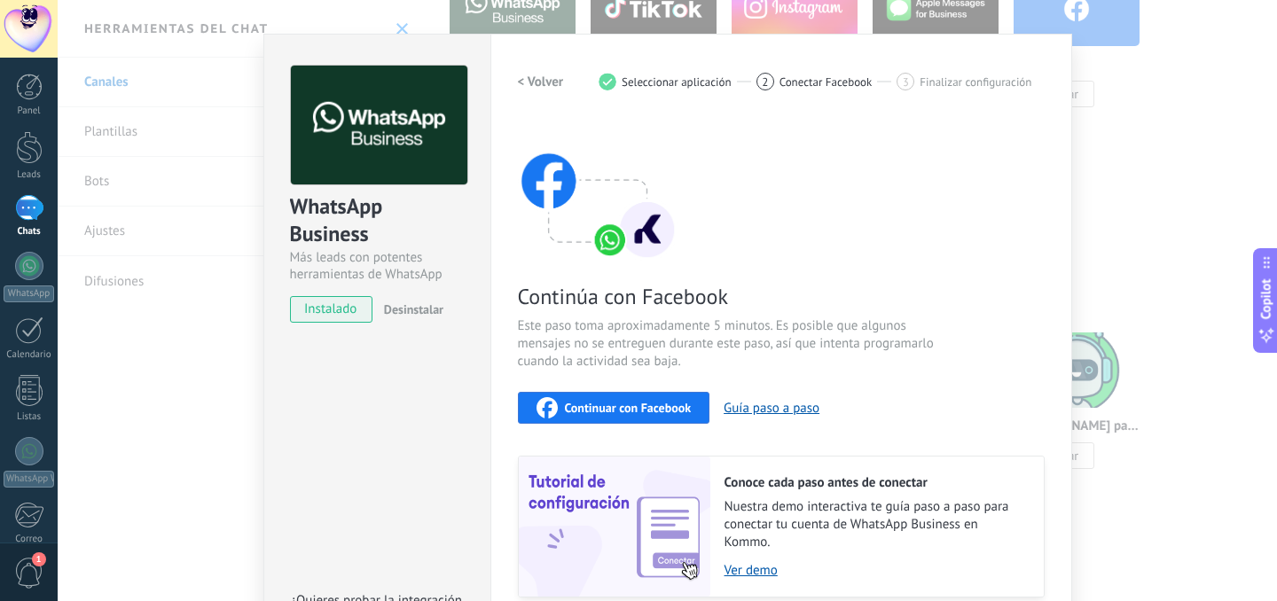
scroll to position [0, 0]
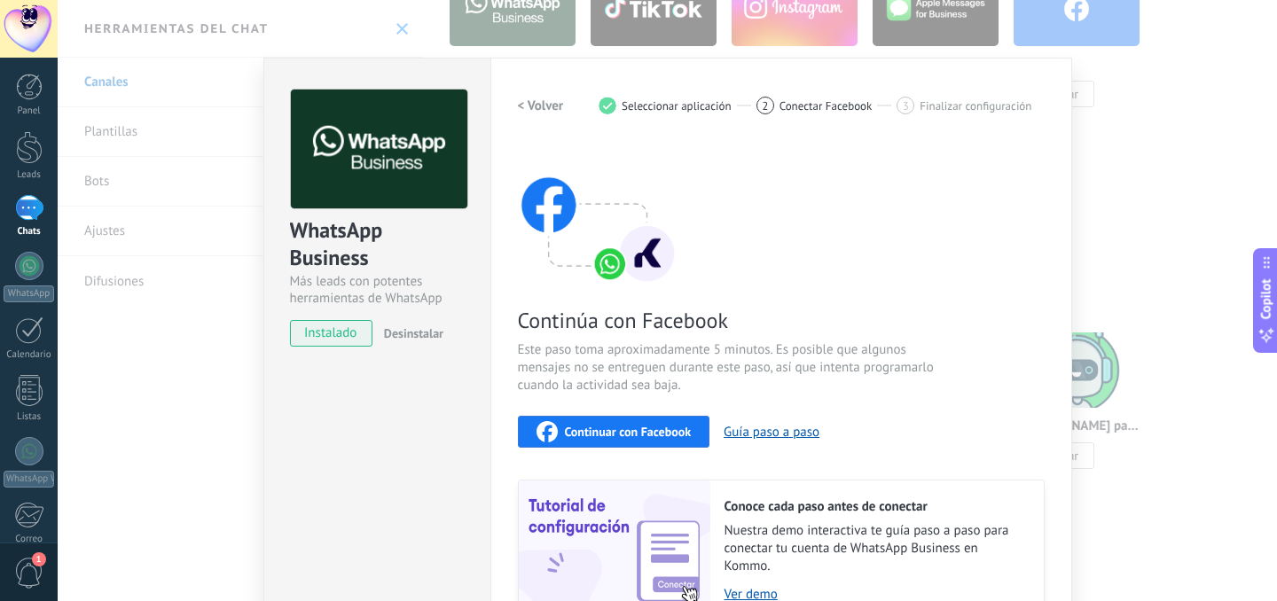
click at [1108, 167] on div "WhatsApp Business Más leads con potentes herramientas de WhatsApp instalado Des…" at bounding box center [667, 300] width 1219 height 601
